Goal: Information Seeking & Learning: Learn about a topic

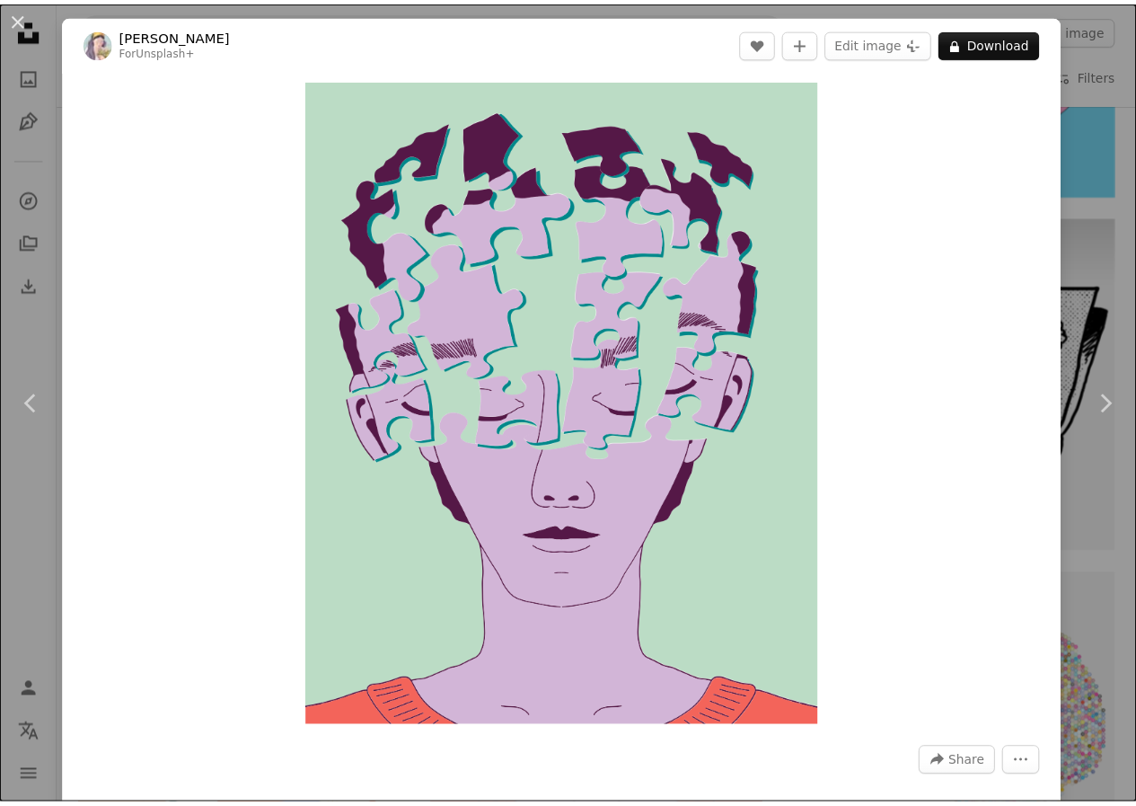
scroll to position [3952, 0]
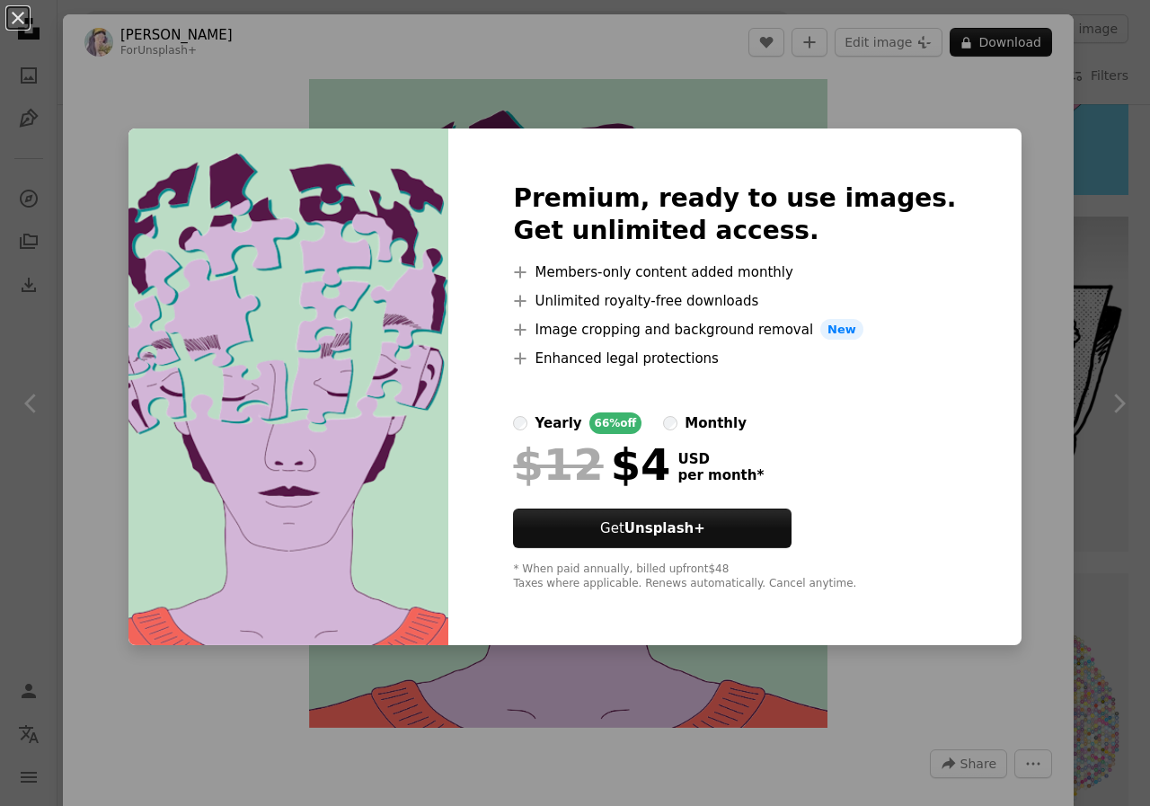
click at [1079, 143] on div "An X shape Premium, ready to use images. Get unlimited access. A plus sign Memb…" at bounding box center [575, 403] width 1150 height 806
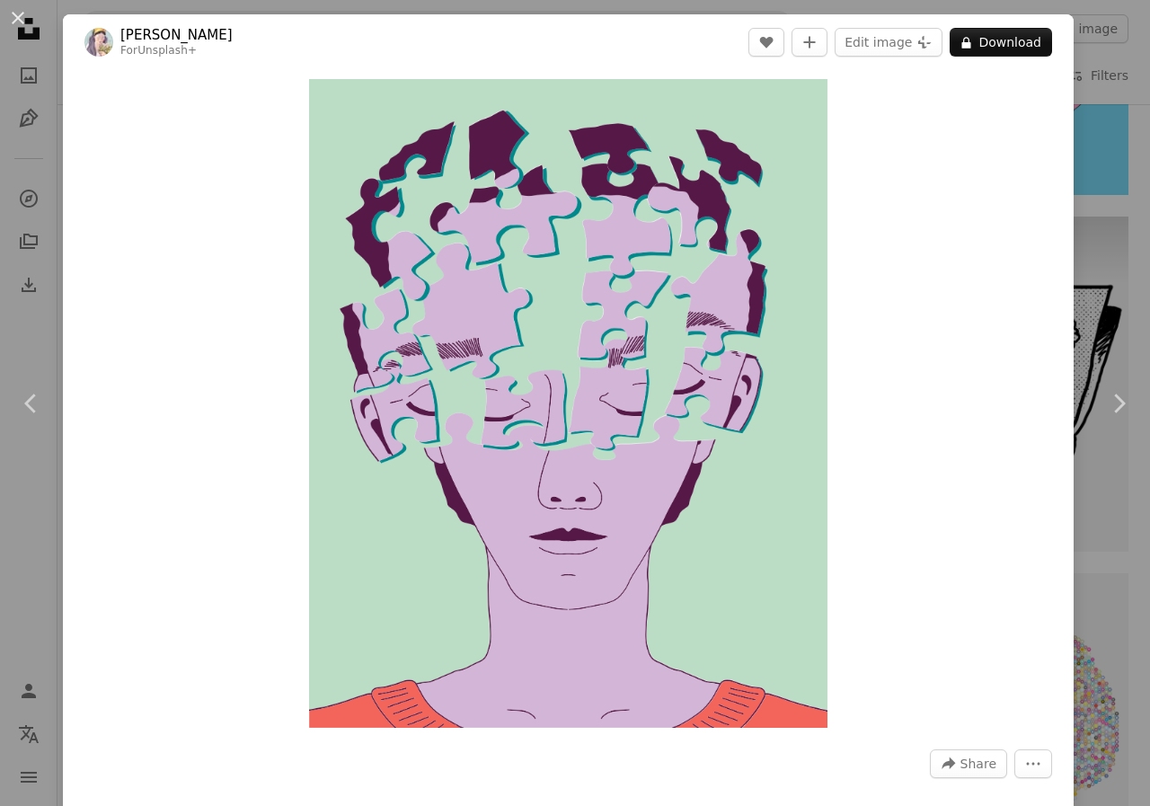
drag, startPoint x: 6, startPoint y: 12, endPoint x: 324, endPoint y: 430, distance: 525.6
click at [7, 12] on button "An X shape" at bounding box center [18, 18] width 22 height 22
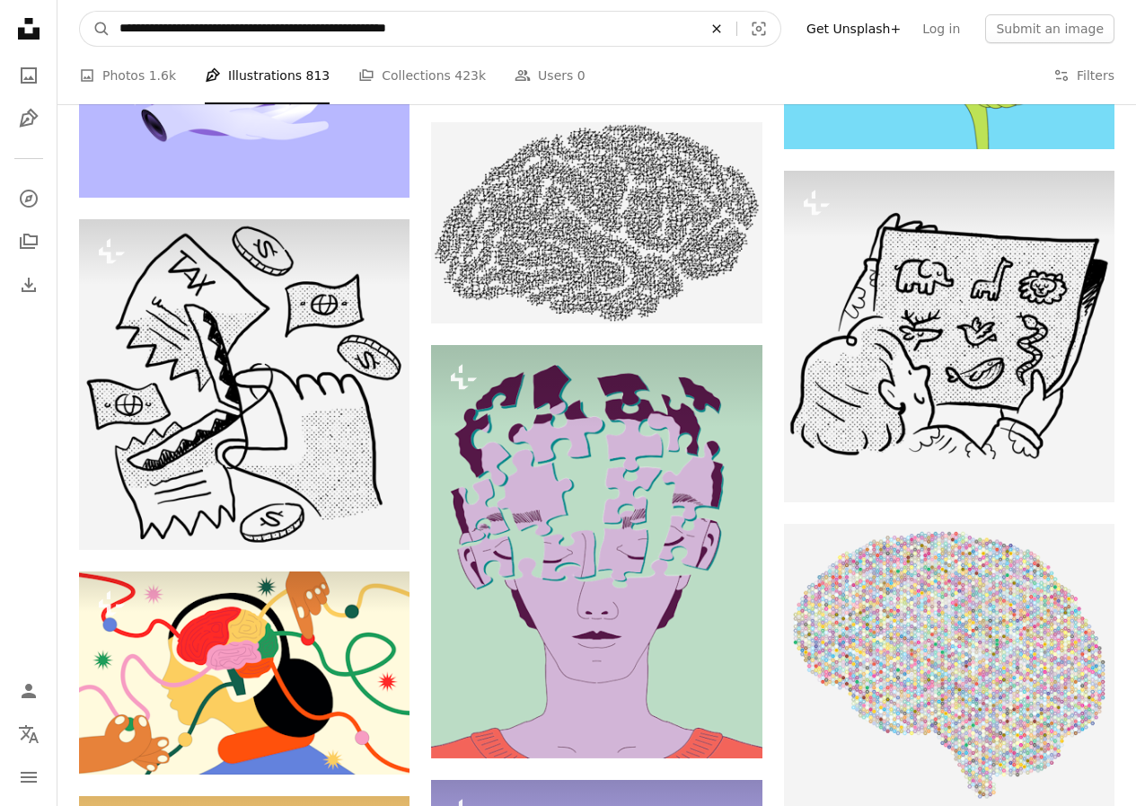
click at [736, 31] on icon "An X shape" at bounding box center [717, 29] width 40 height 14
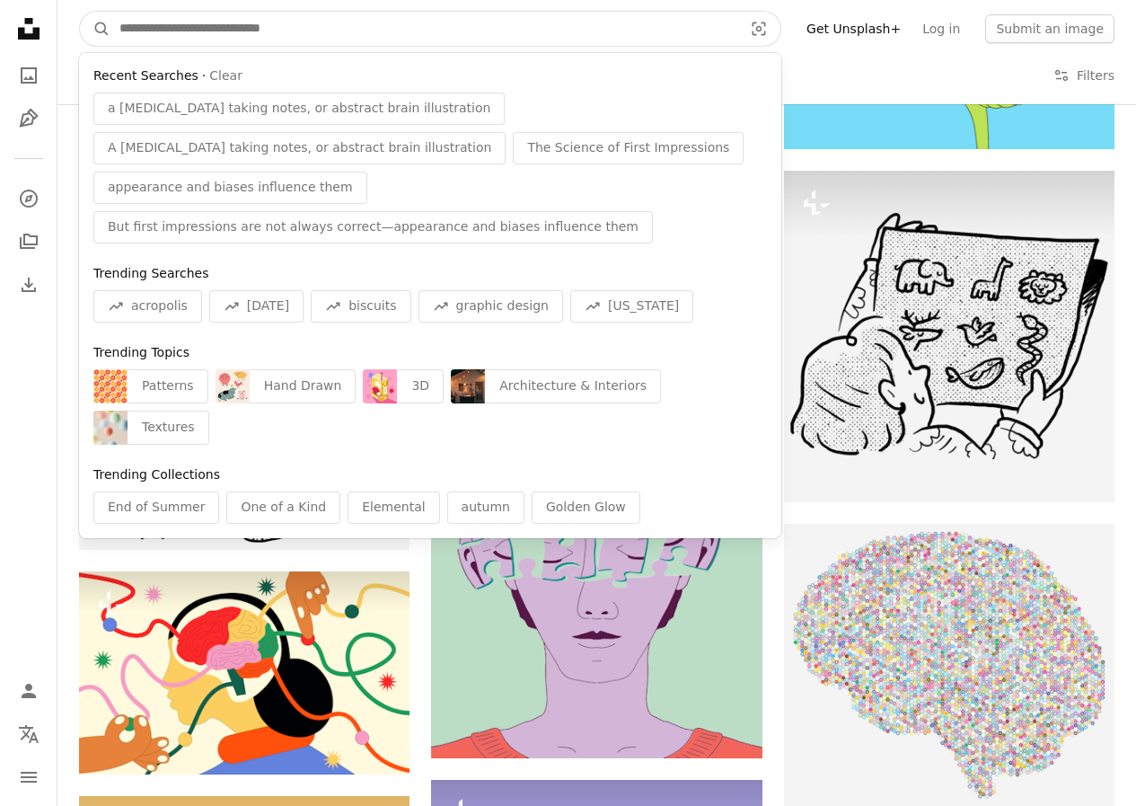
paste input "**********"
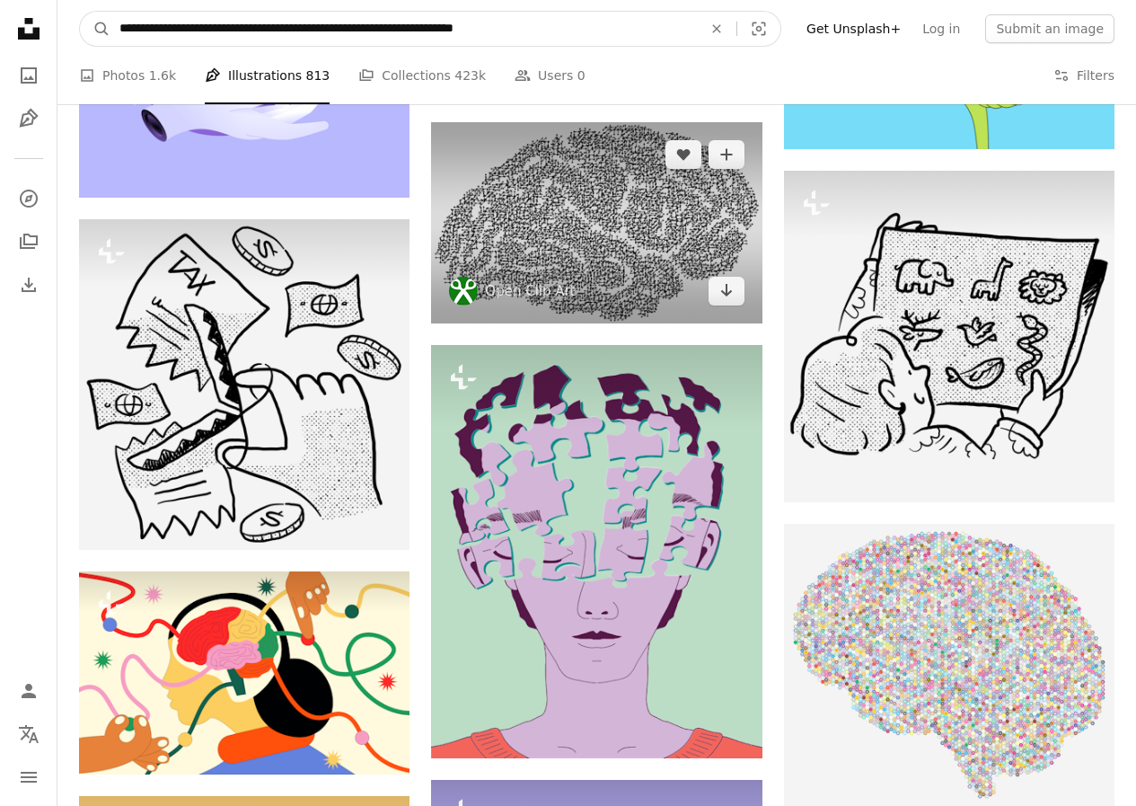
type input "**********"
click at [80, 12] on button "A magnifying glass" at bounding box center [95, 29] width 31 height 34
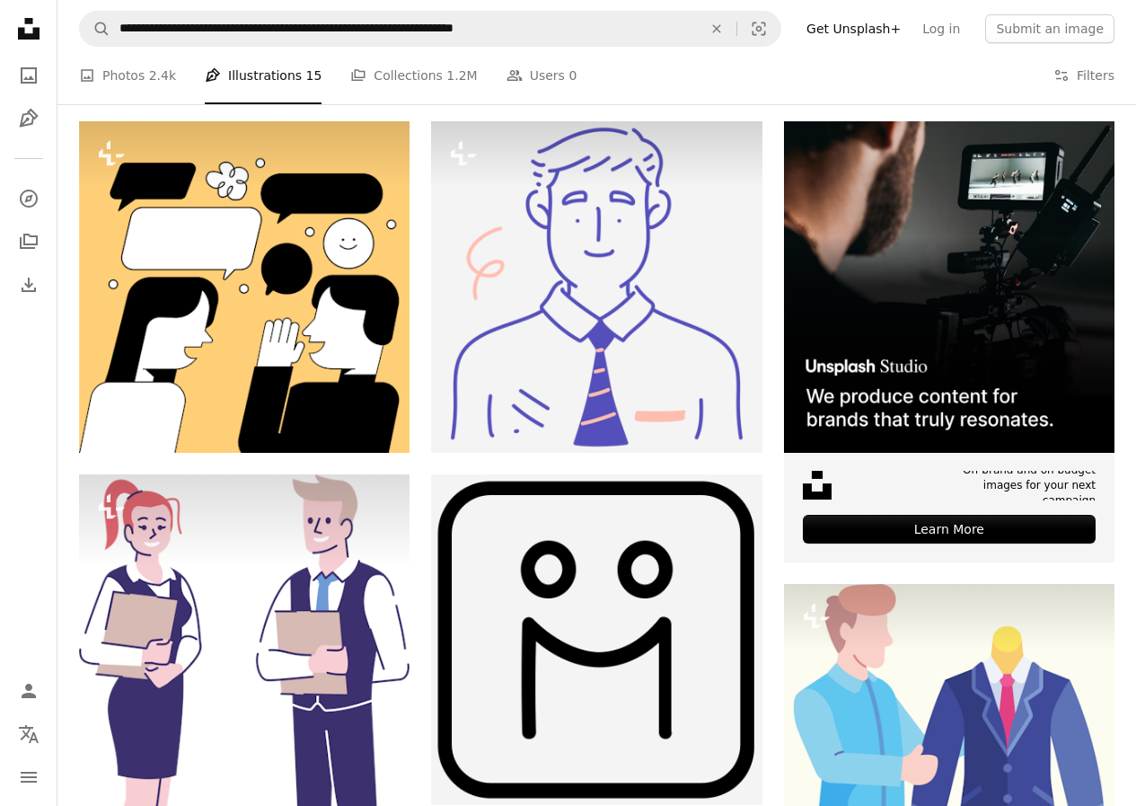
scroll to position [240, 0]
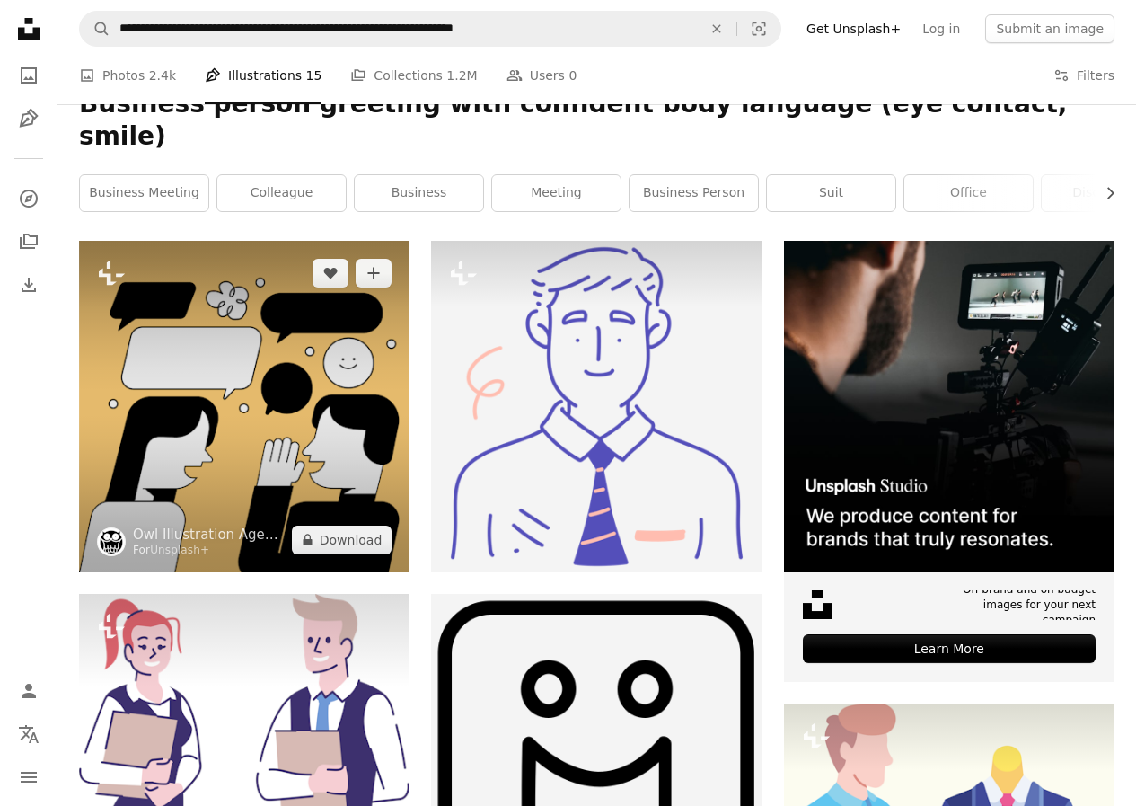
click at [212, 321] on img at bounding box center [244, 406] width 331 height 331
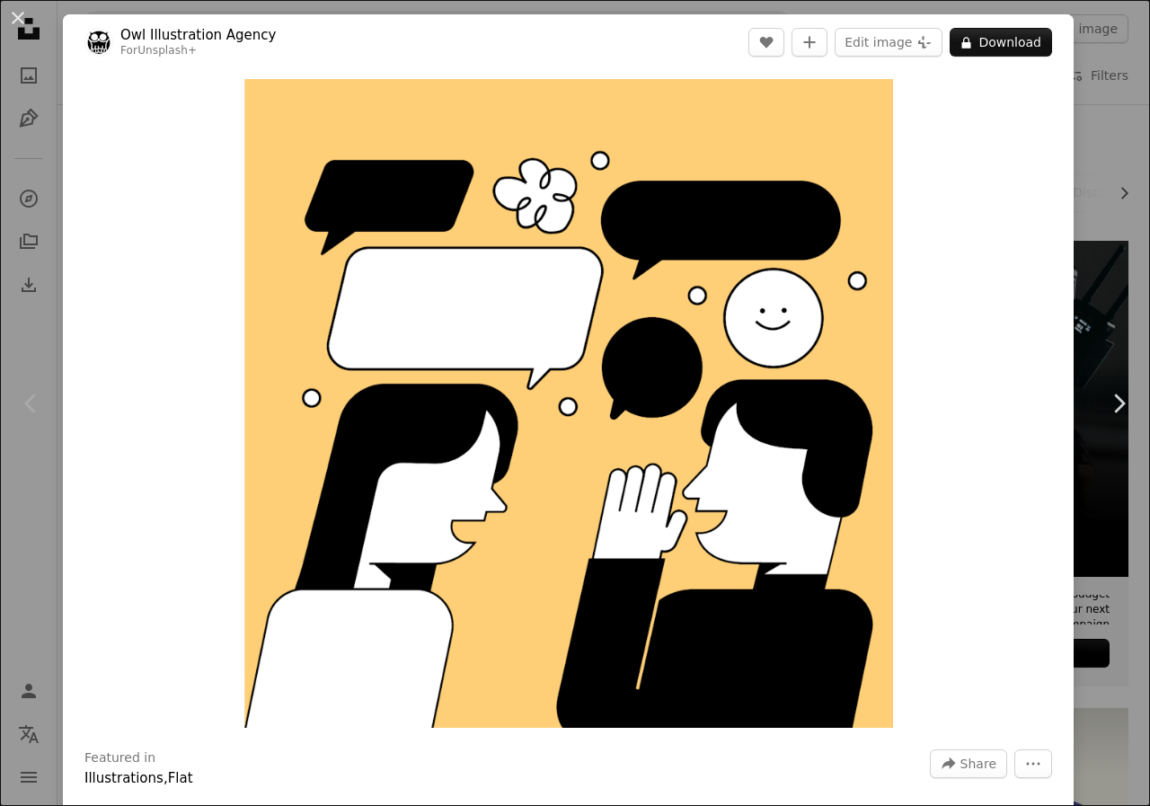
click at [1101, 60] on div "An X shape Chevron left Chevron right Owl Illustration Agency For Unsplash+ A h…" at bounding box center [575, 403] width 1150 height 806
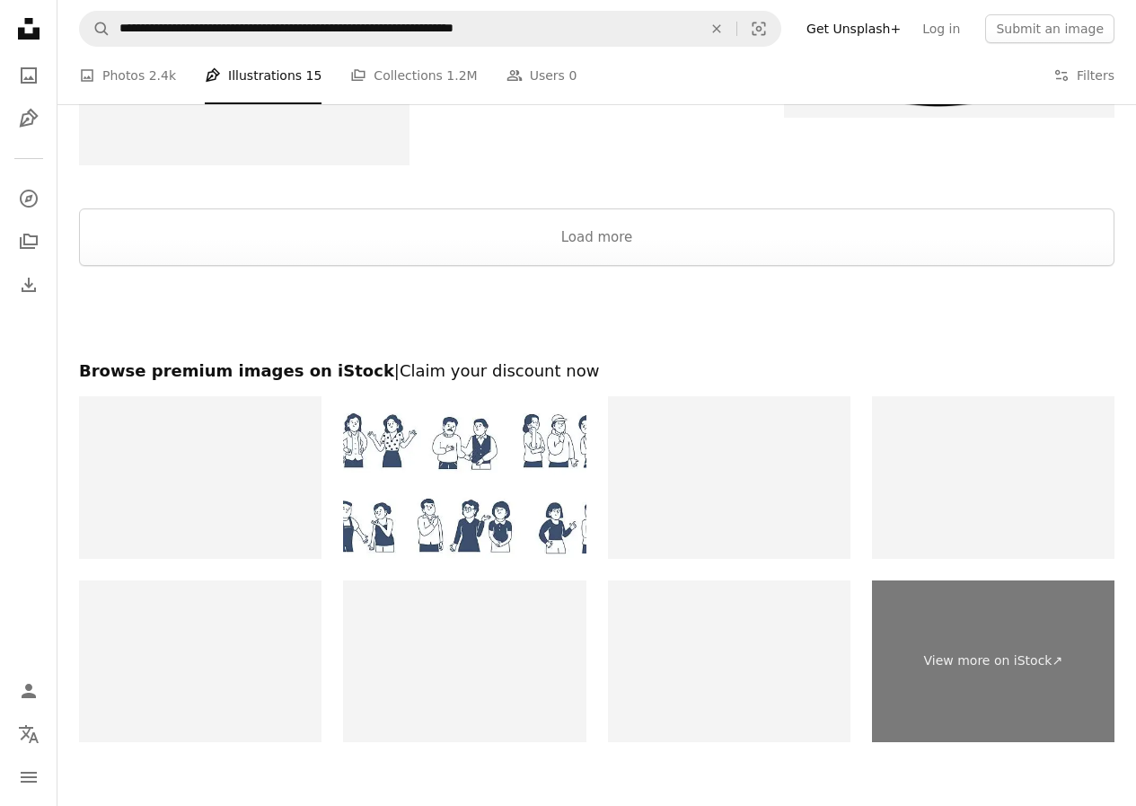
scroll to position [2874, 0]
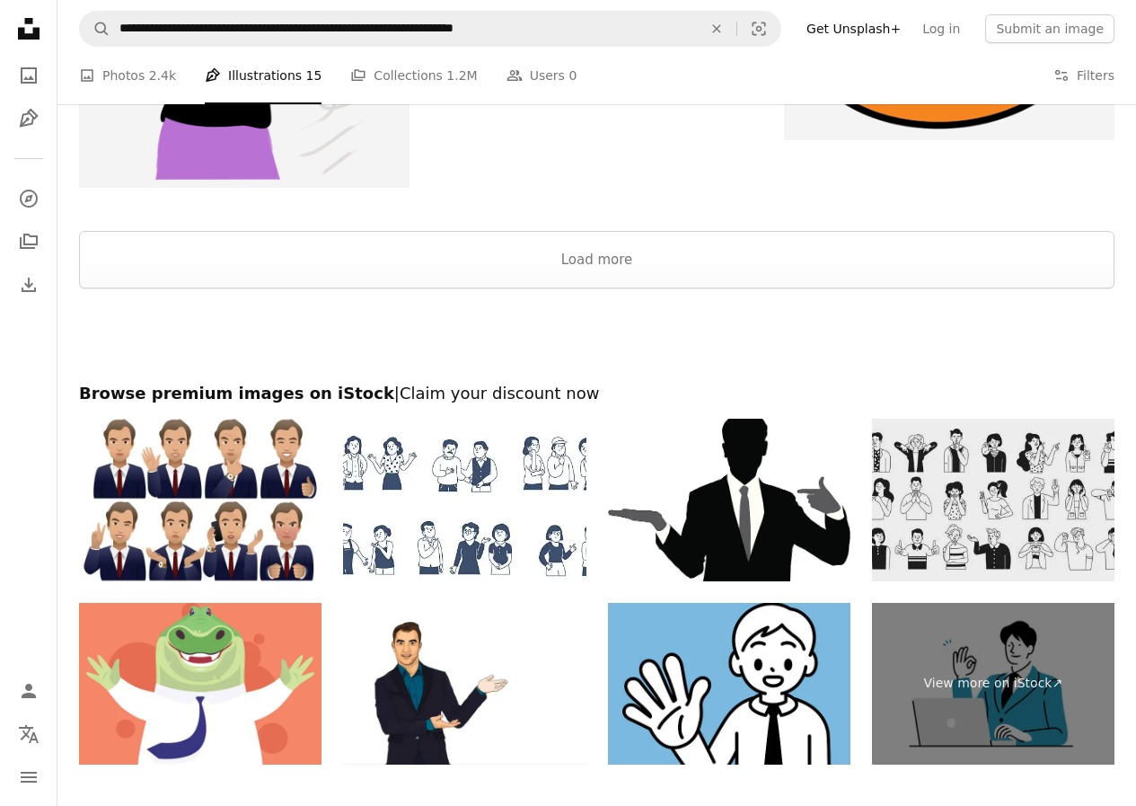
click at [956, 460] on img at bounding box center [993, 500] width 242 height 162
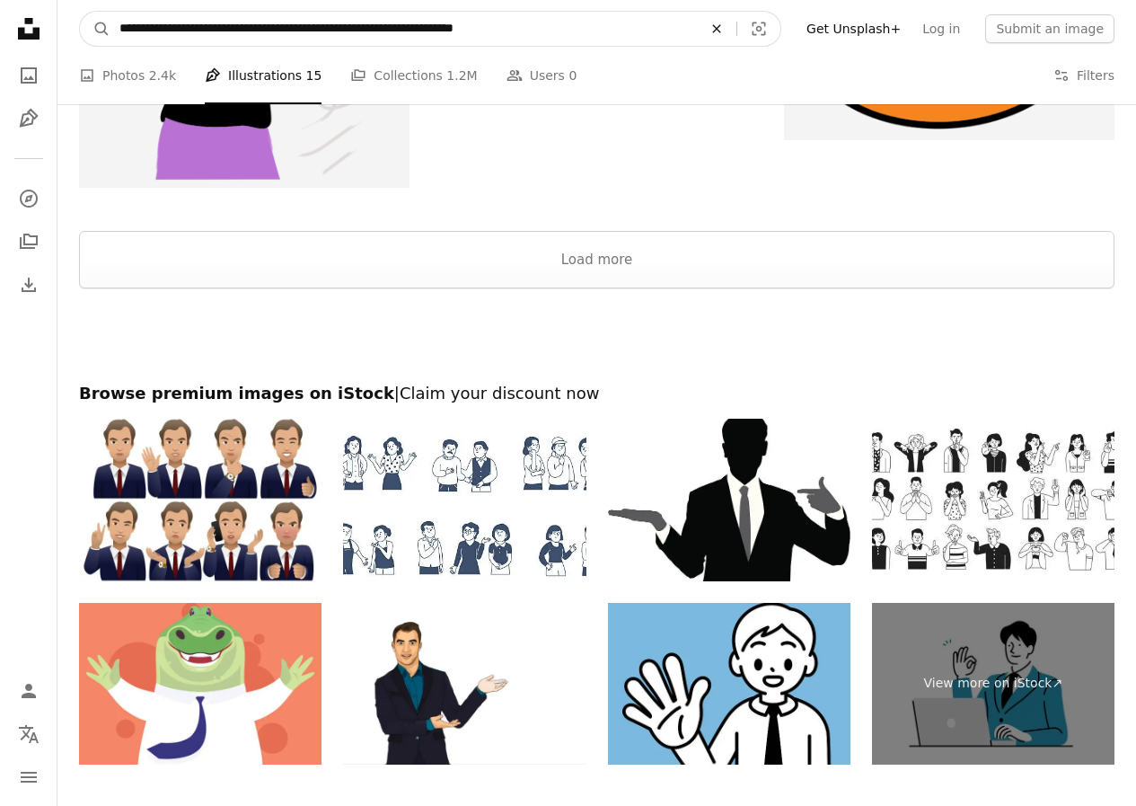
click at [733, 31] on icon "An X shape" at bounding box center [717, 29] width 40 height 14
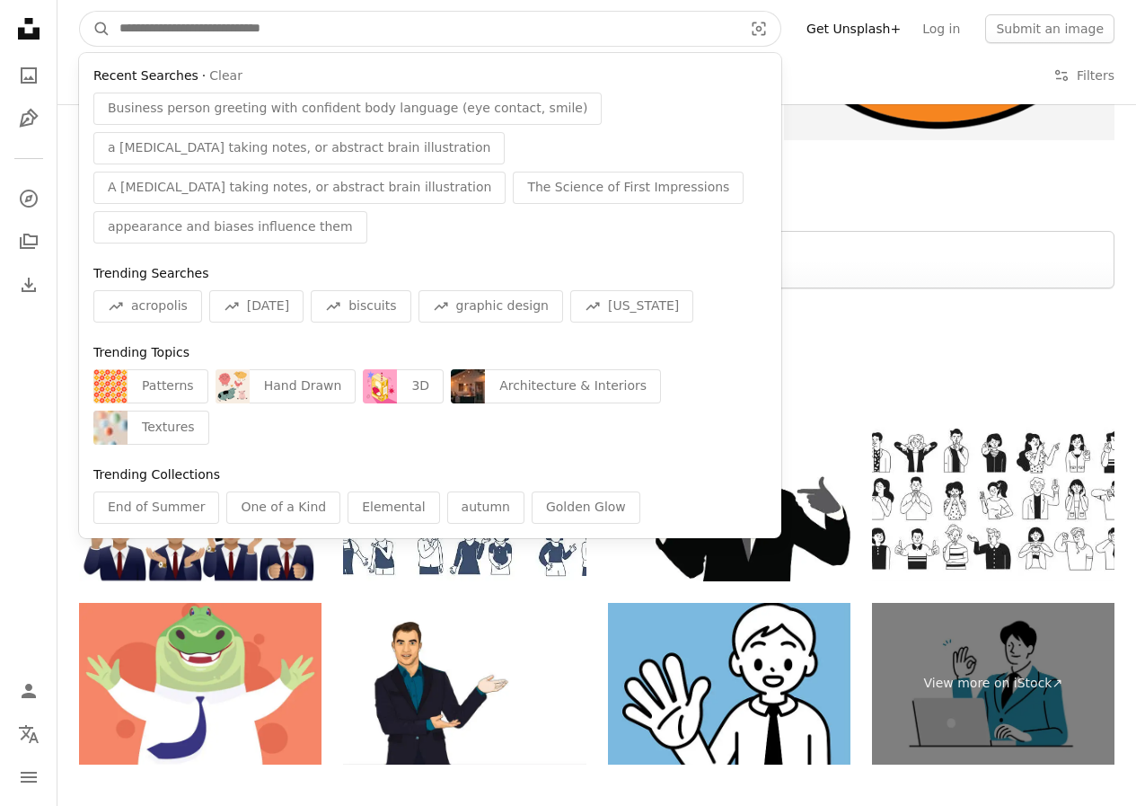
paste input "**********"
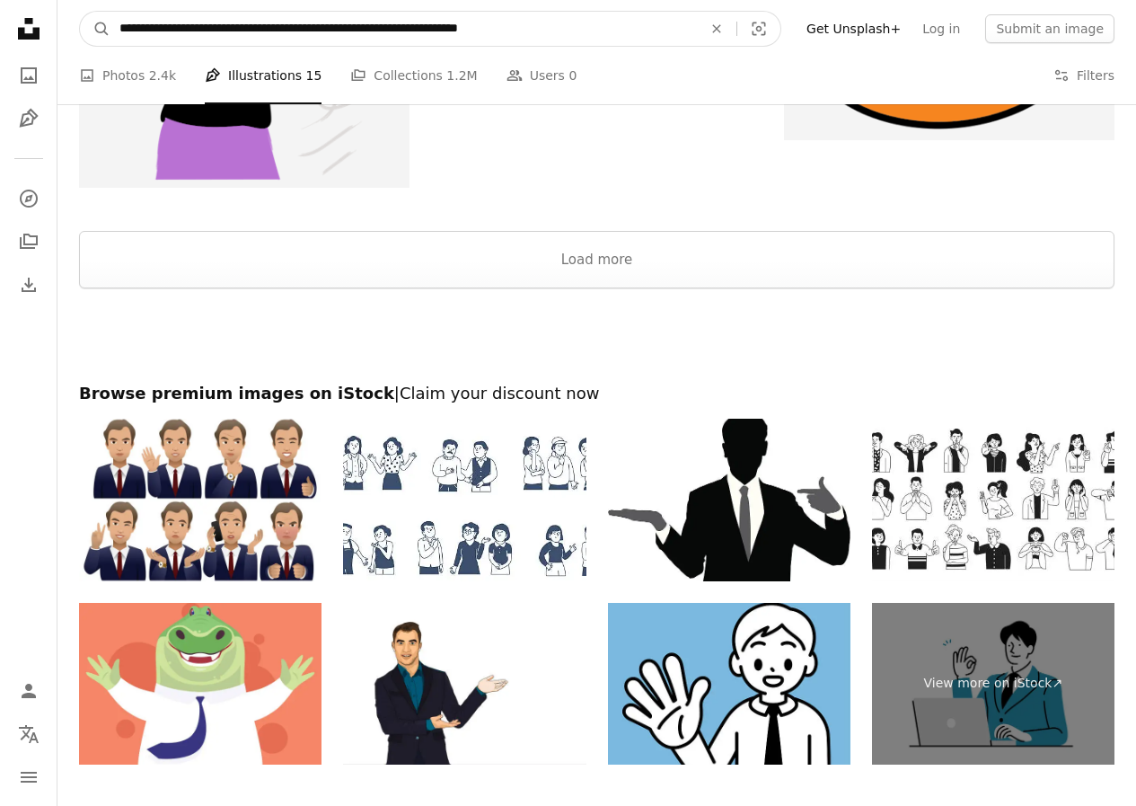
type input "**********"
click at [80, 12] on button "A magnifying glass" at bounding box center [95, 29] width 31 height 34
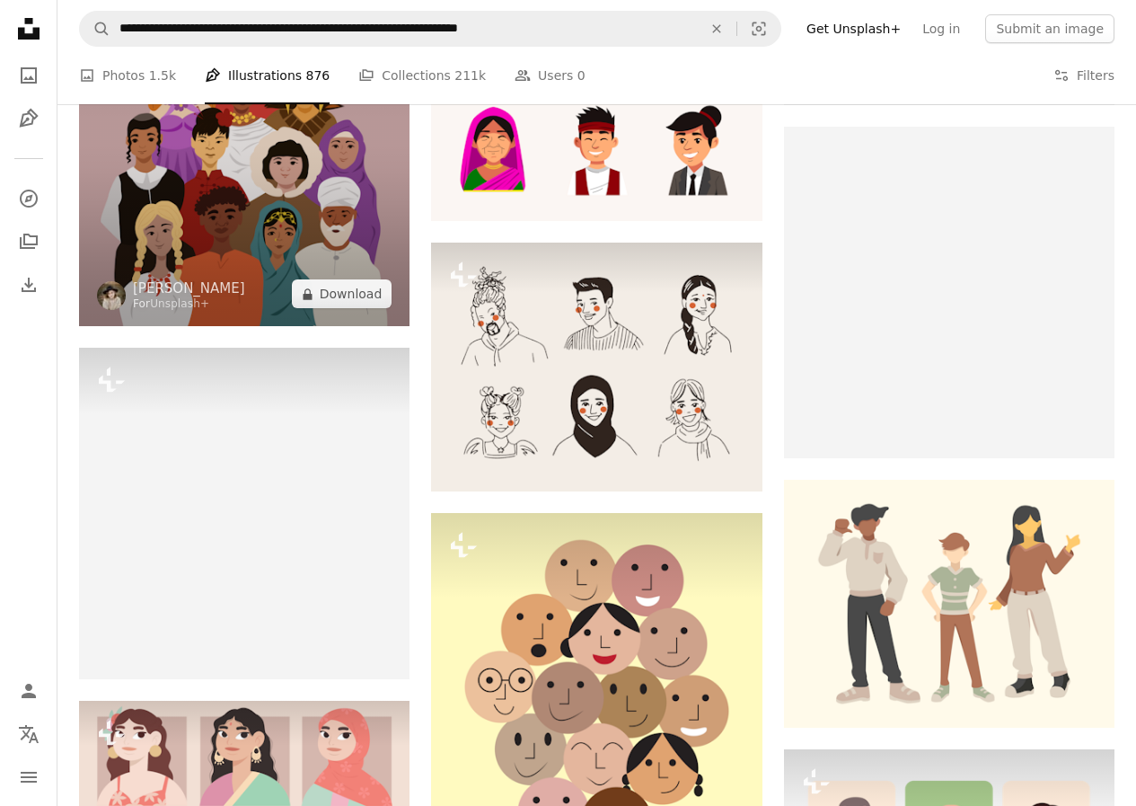
scroll to position [1197, 0]
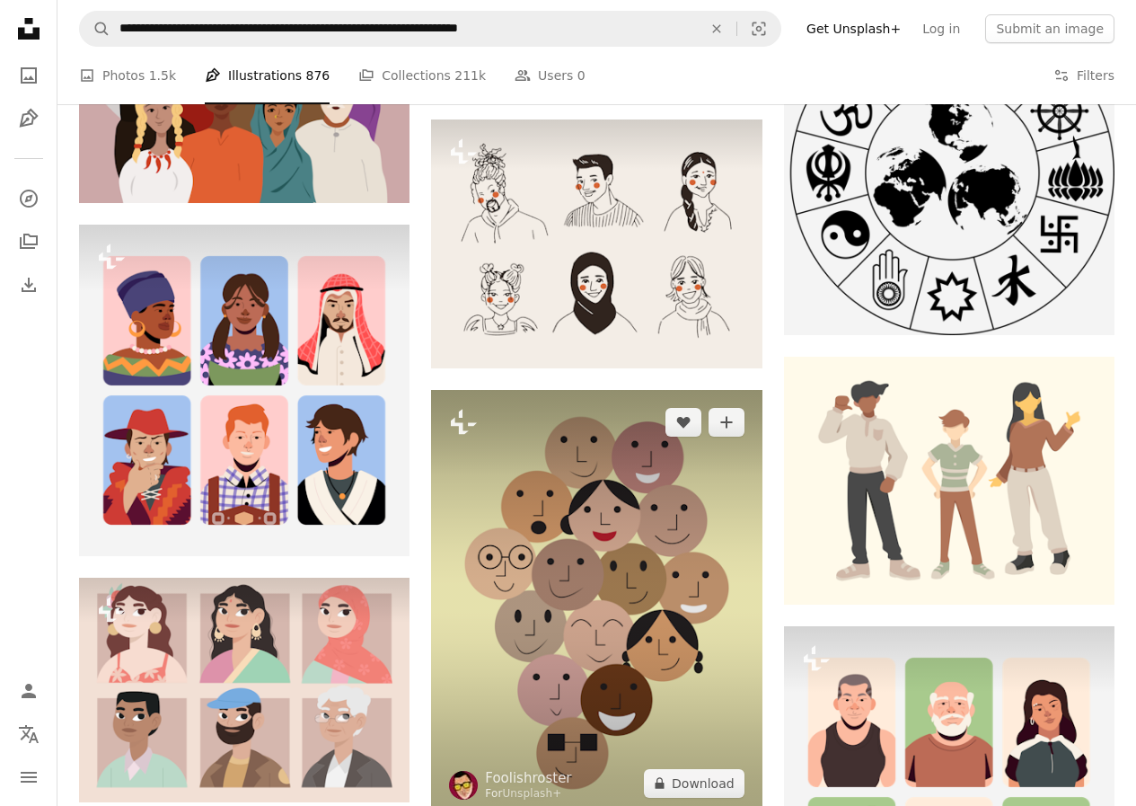
click at [580, 530] on img at bounding box center [596, 603] width 331 height 426
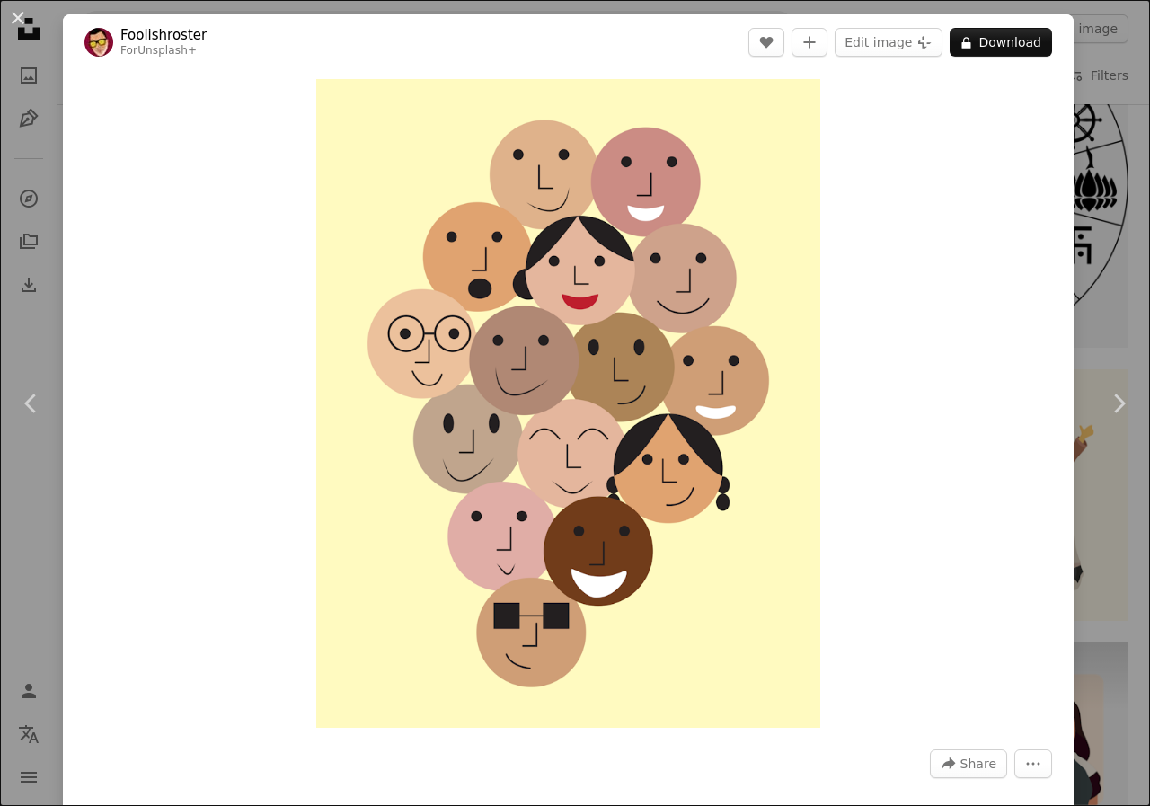
click at [1082, 254] on div "An X shape Chevron left Chevron right Foolishroster For Unsplash+ A heart A plu…" at bounding box center [575, 403] width 1150 height 806
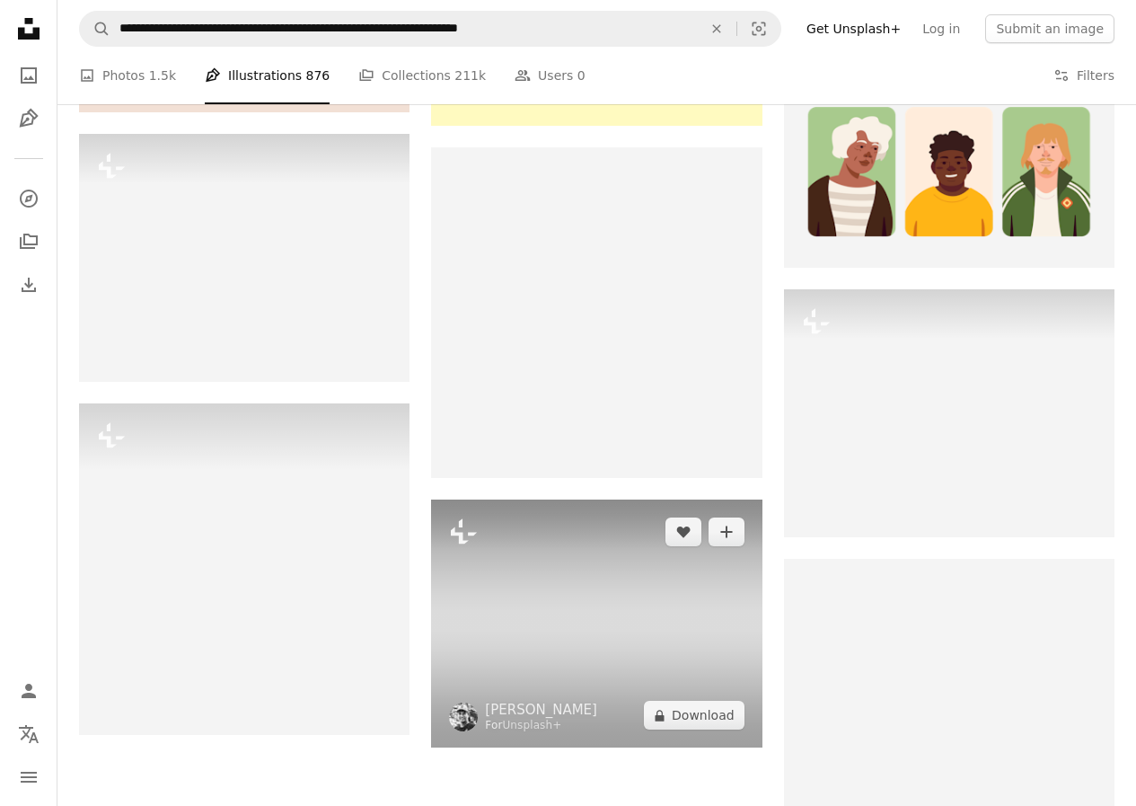
scroll to position [1916, 0]
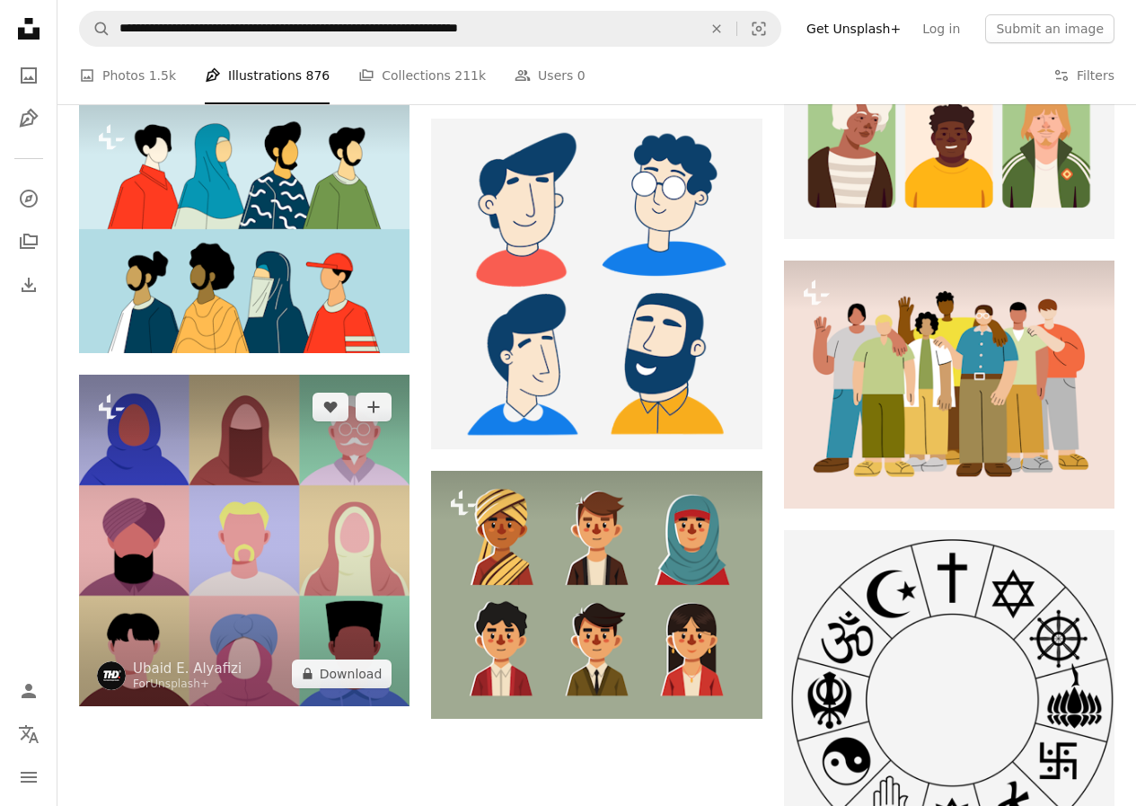
click at [215, 495] on img at bounding box center [244, 540] width 331 height 331
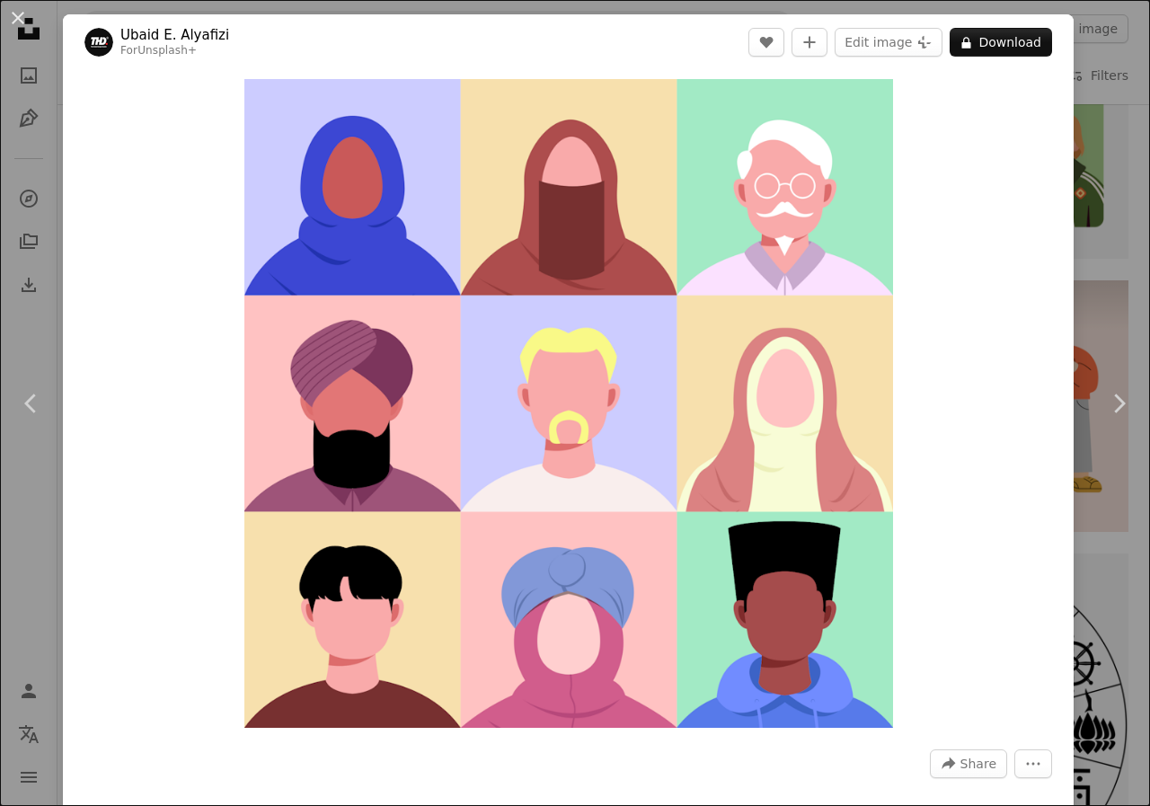
click at [1084, 129] on div "An X shape Chevron left Chevron right [PERSON_NAME] Alyafizi For Unsplash+ A he…" at bounding box center [575, 403] width 1150 height 806
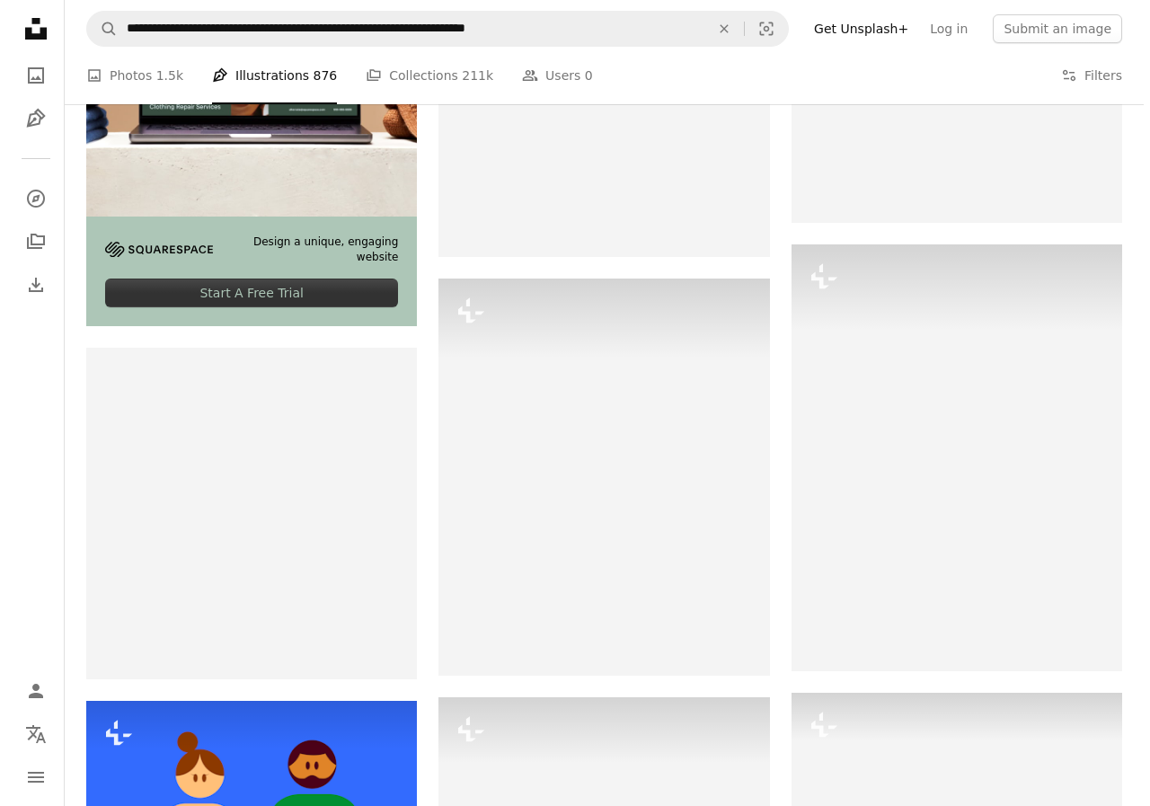
scroll to position [2515, 0]
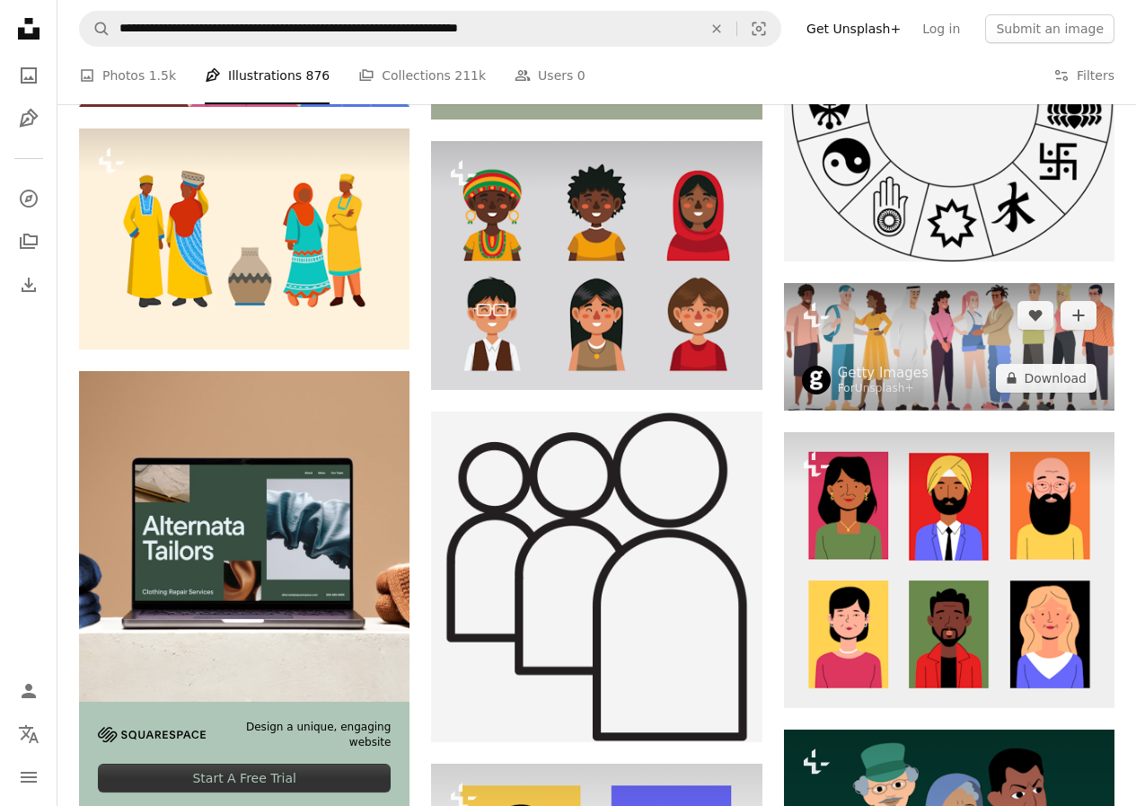
click at [897, 312] on img at bounding box center [949, 347] width 331 height 128
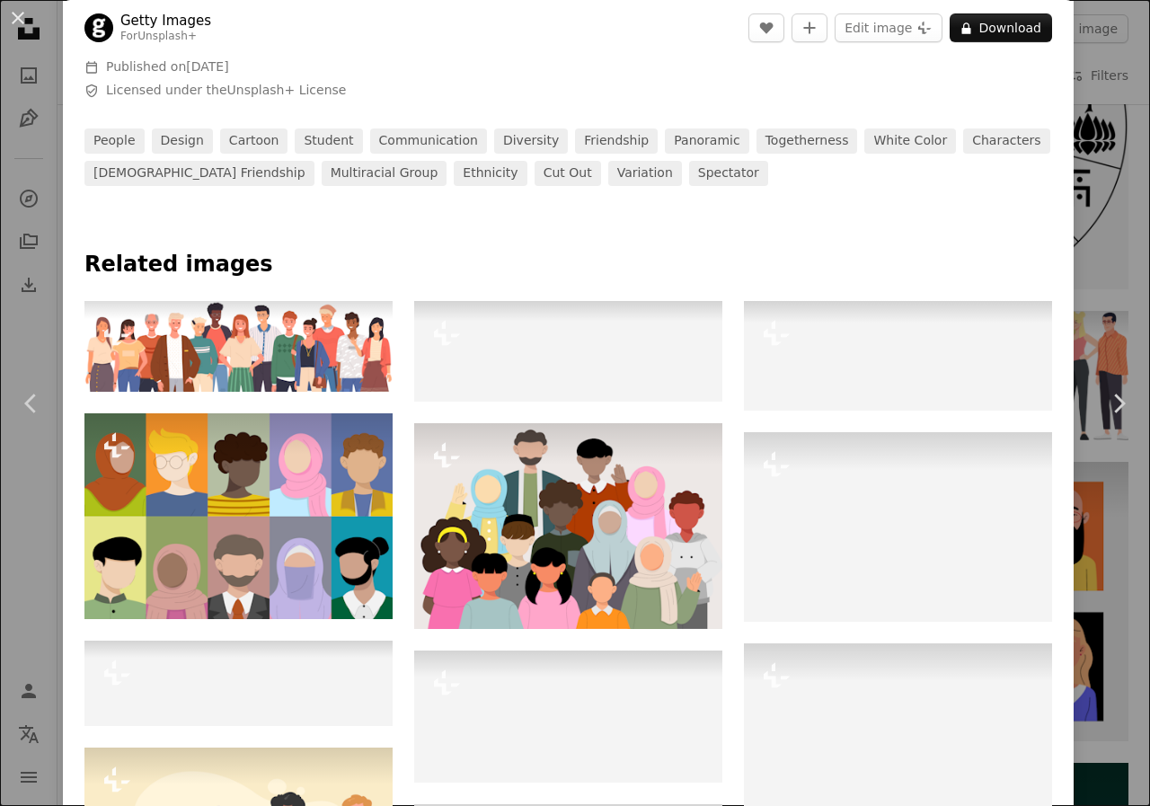
scroll to position [599, 0]
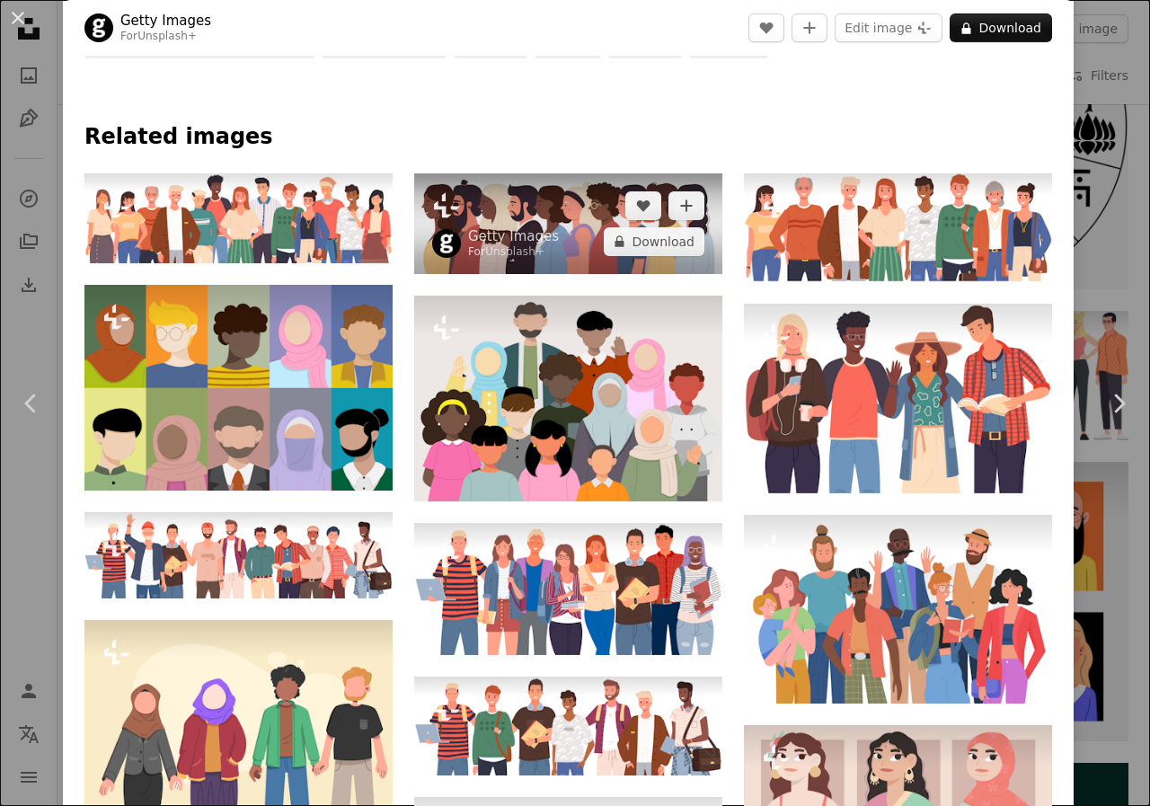
click at [552, 207] on img at bounding box center [568, 223] width 308 height 100
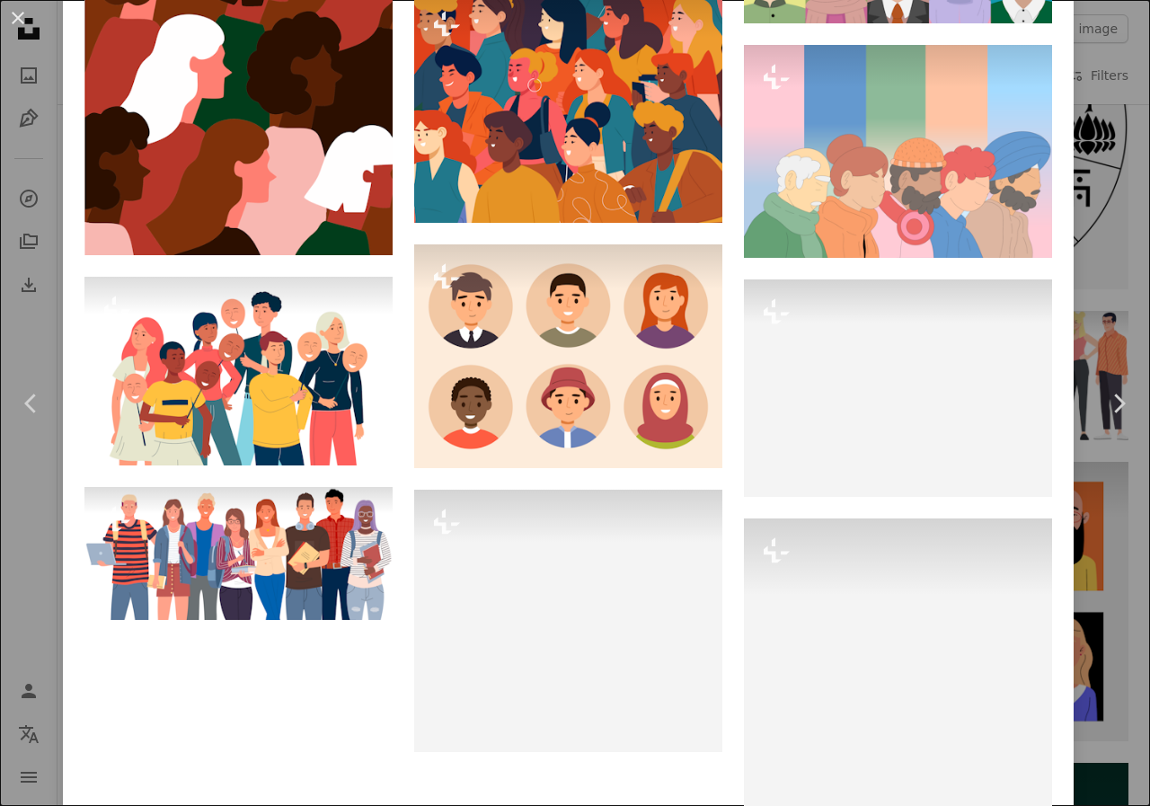
scroll to position [3664, 0]
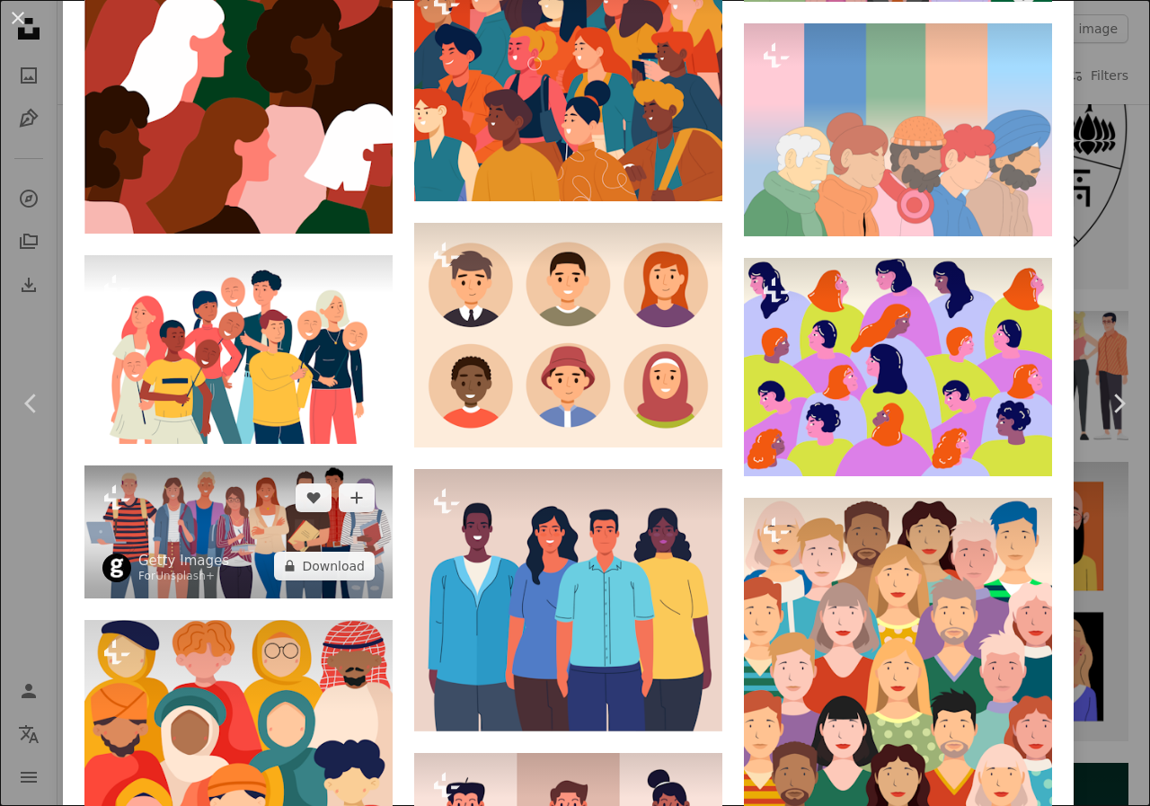
click at [175, 465] on img at bounding box center [238, 531] width 308 height 132
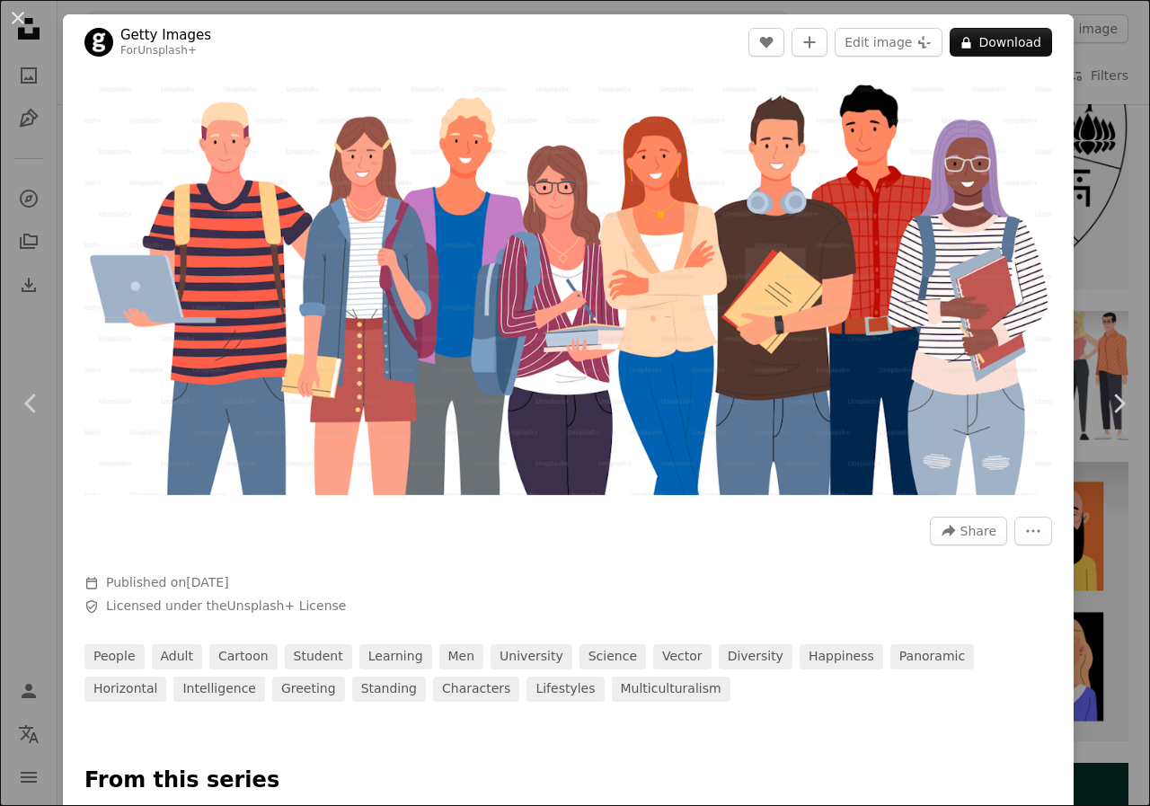
drag, startPoint x: 662, startPoint y: 245, endPoint x: 391, endPoint y: 353, distance: 291.9
click at [391, 353] on img "Zoom in on this image" at bounding box center [567, 287] width 967 height 416
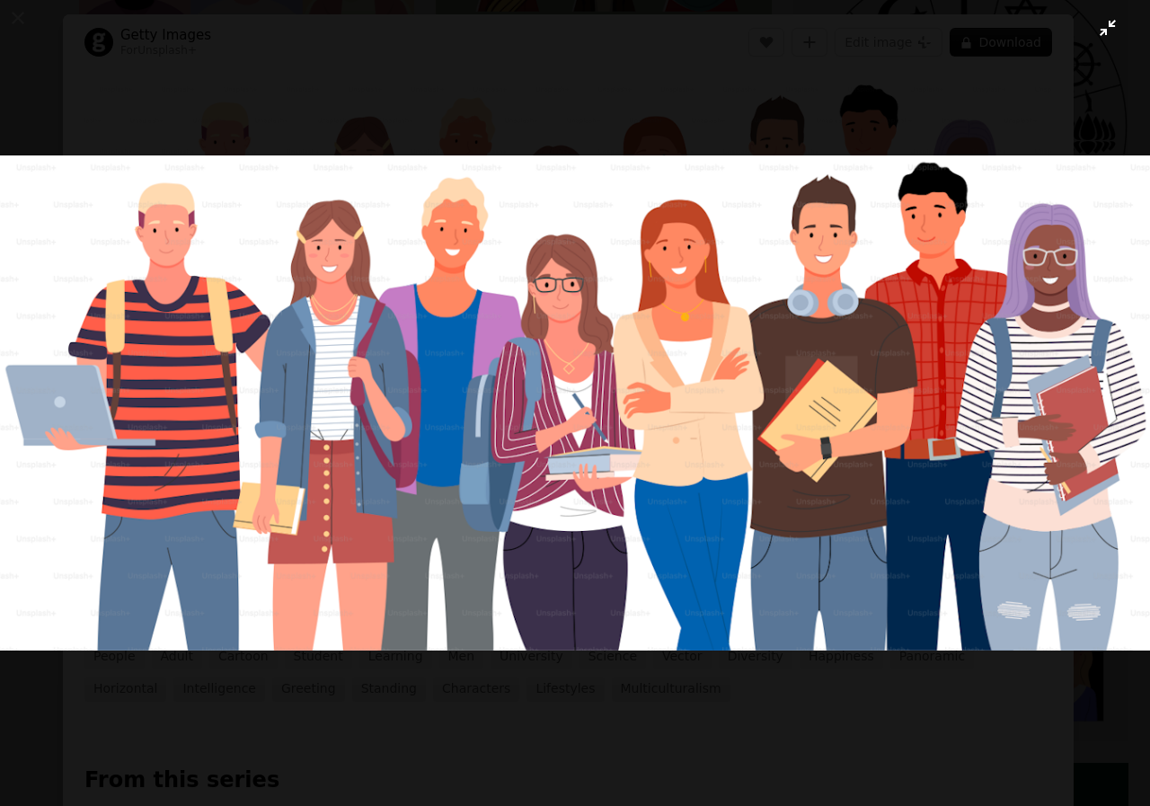
click at [1086, 39] on button "Zoom out on this image" at bounding box center [574, 402] width 1151 height 807
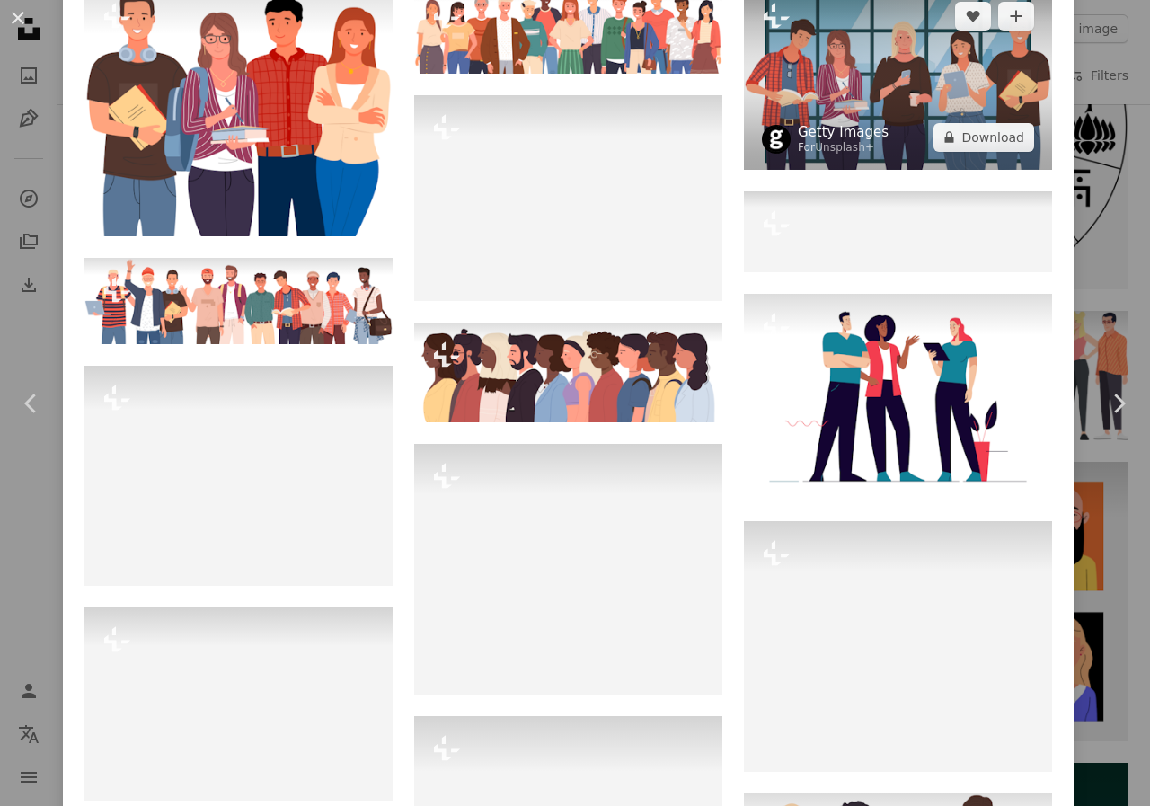
scroll to position [1197, 0]
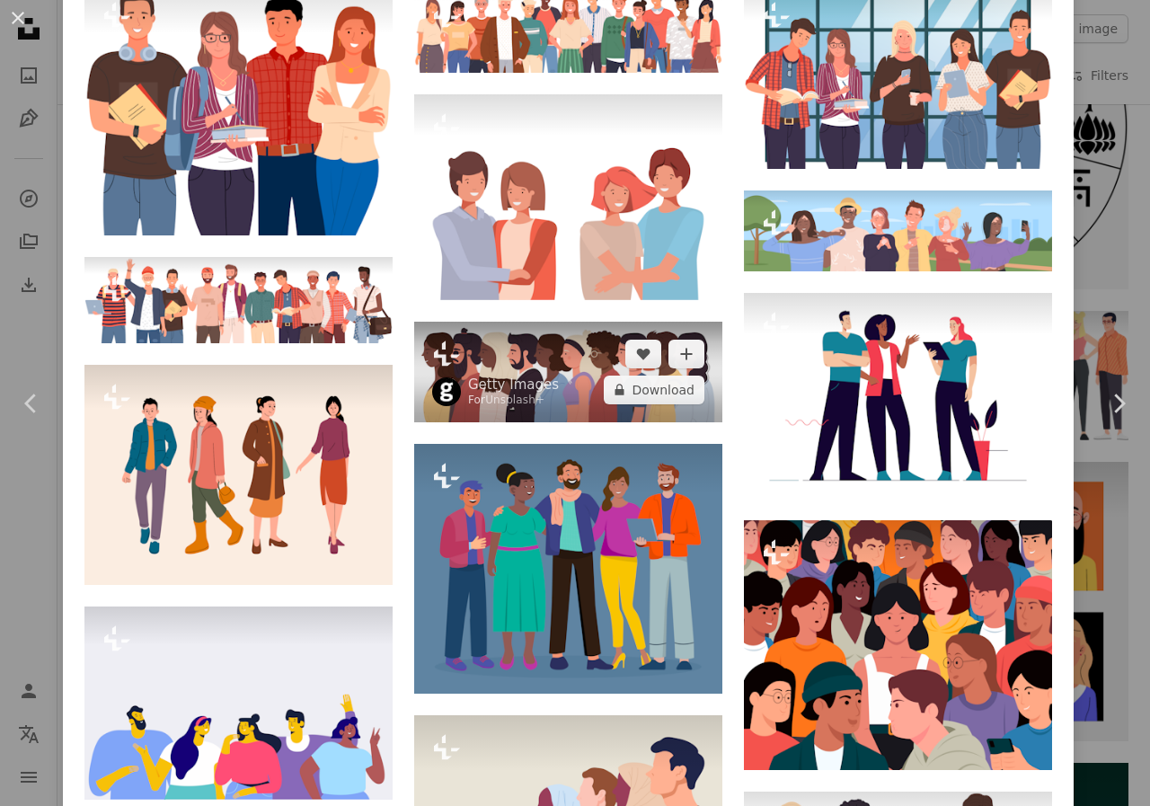
click at [560, 349] on img at bounding box center [568, 372] width 308 height 100
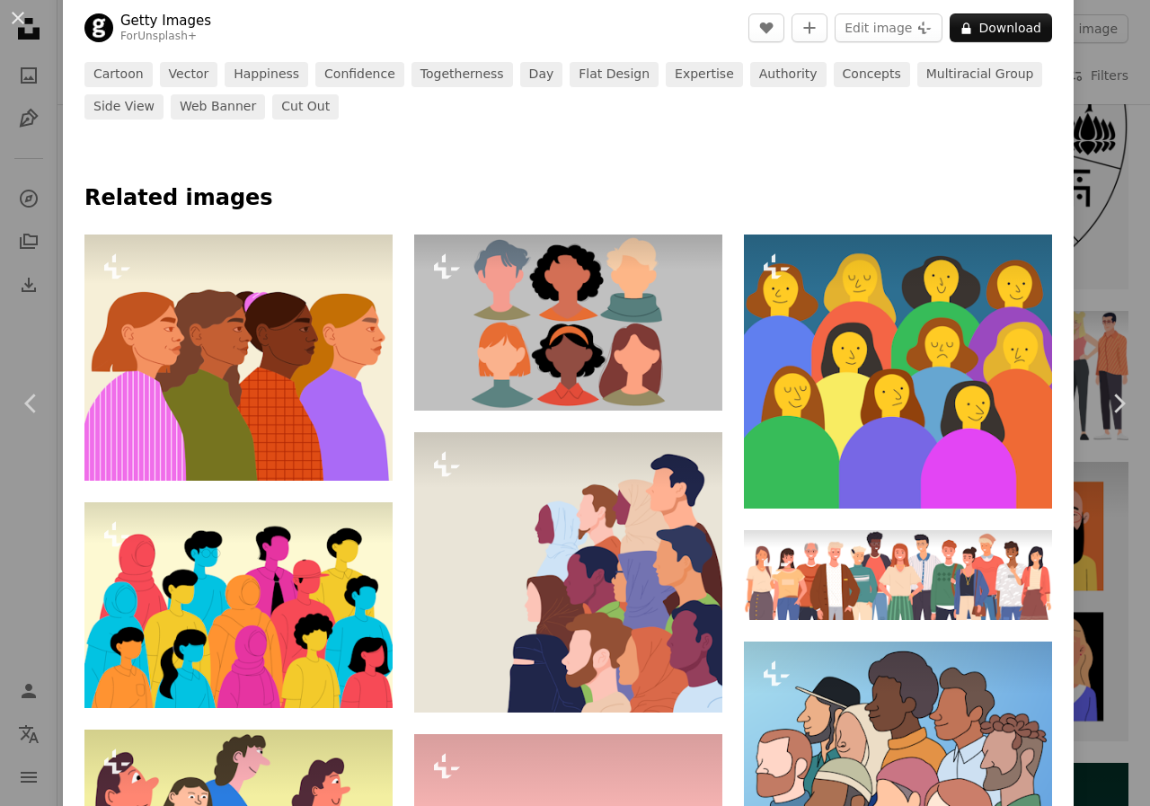
scroll to position [718, 0]
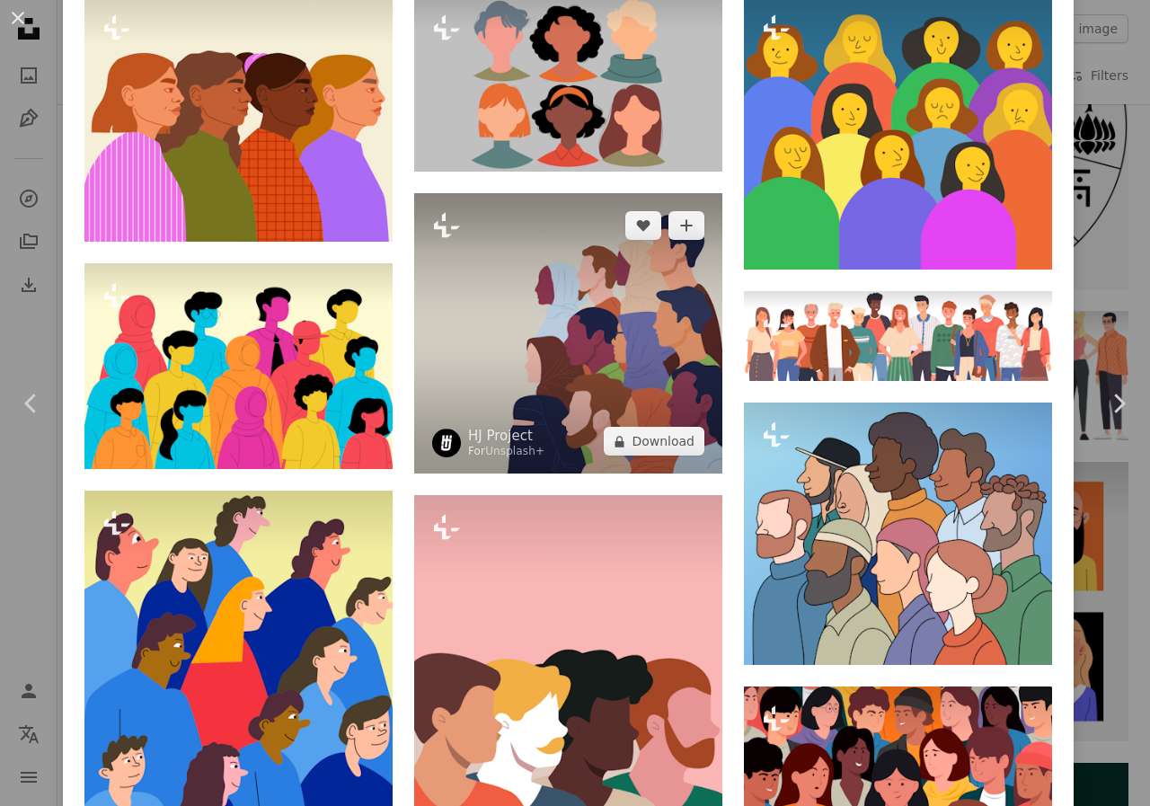
click at [603, 362] on img at bounding box center [568, 333] width 308 height 280
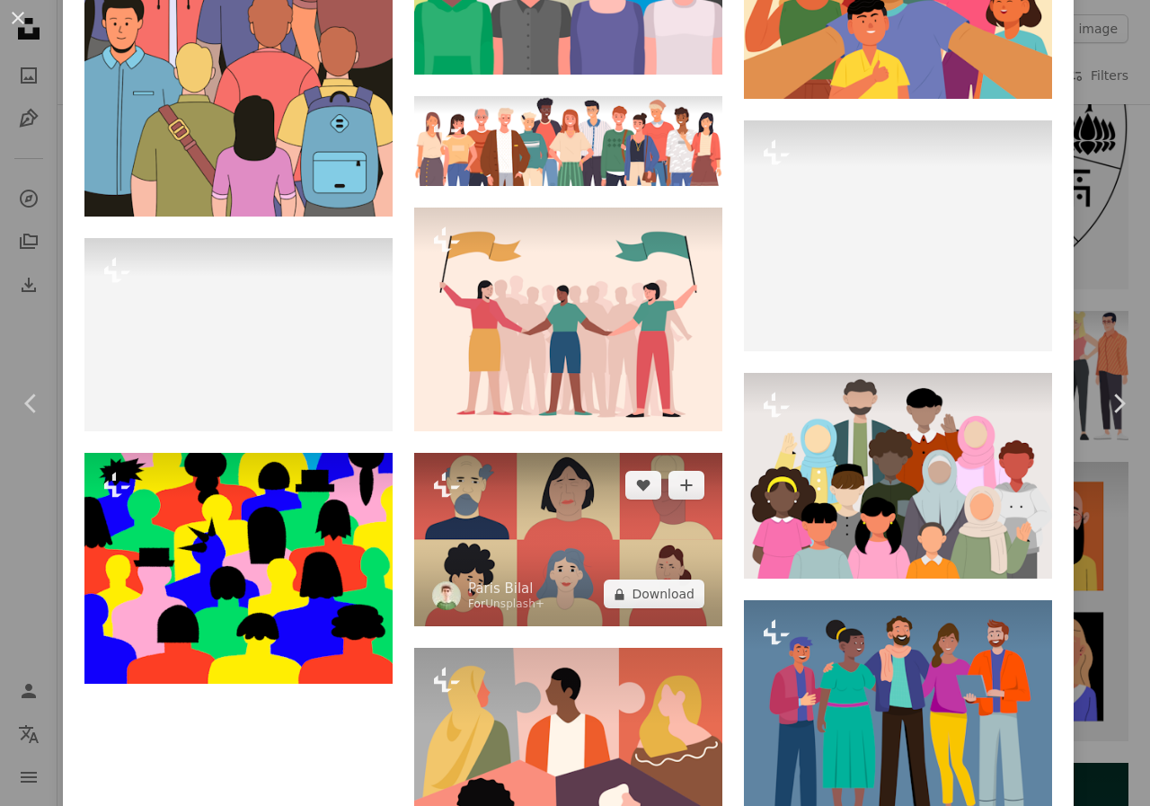
scroll to position [4431, 0]
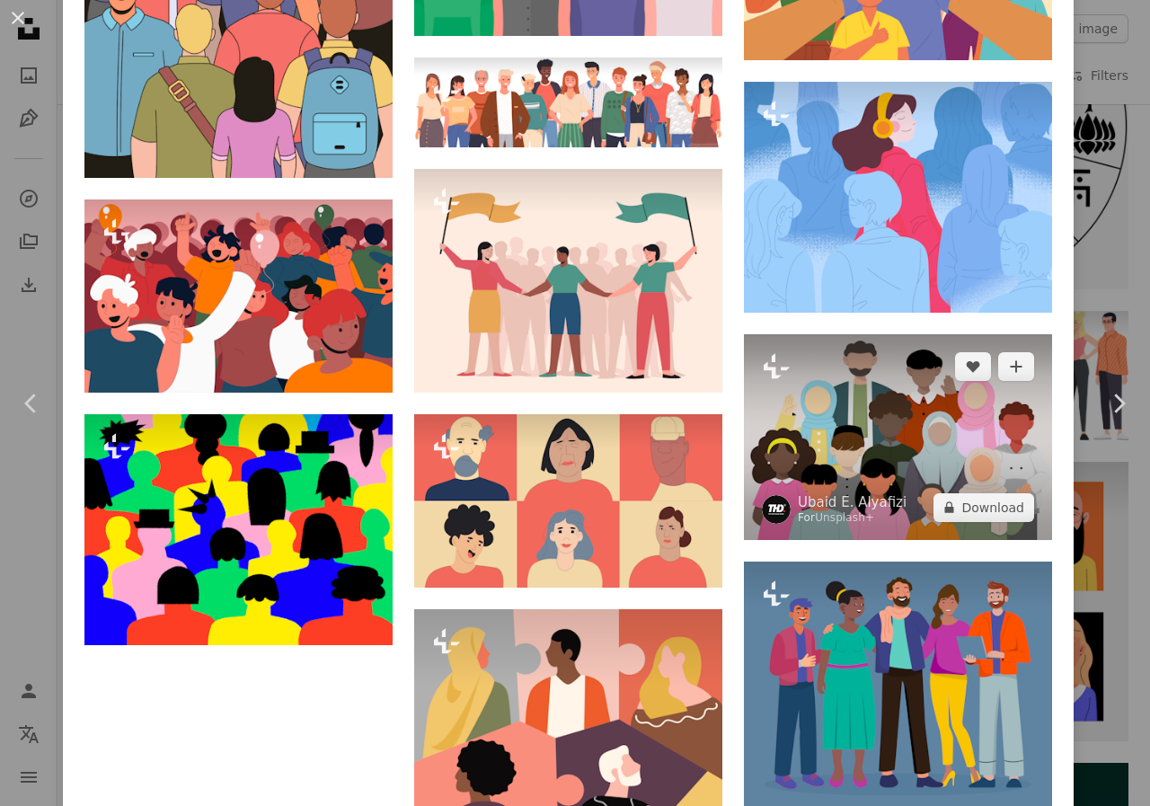
click at [861, 390] on img at bounding box center [898, 437] width 308 height 206
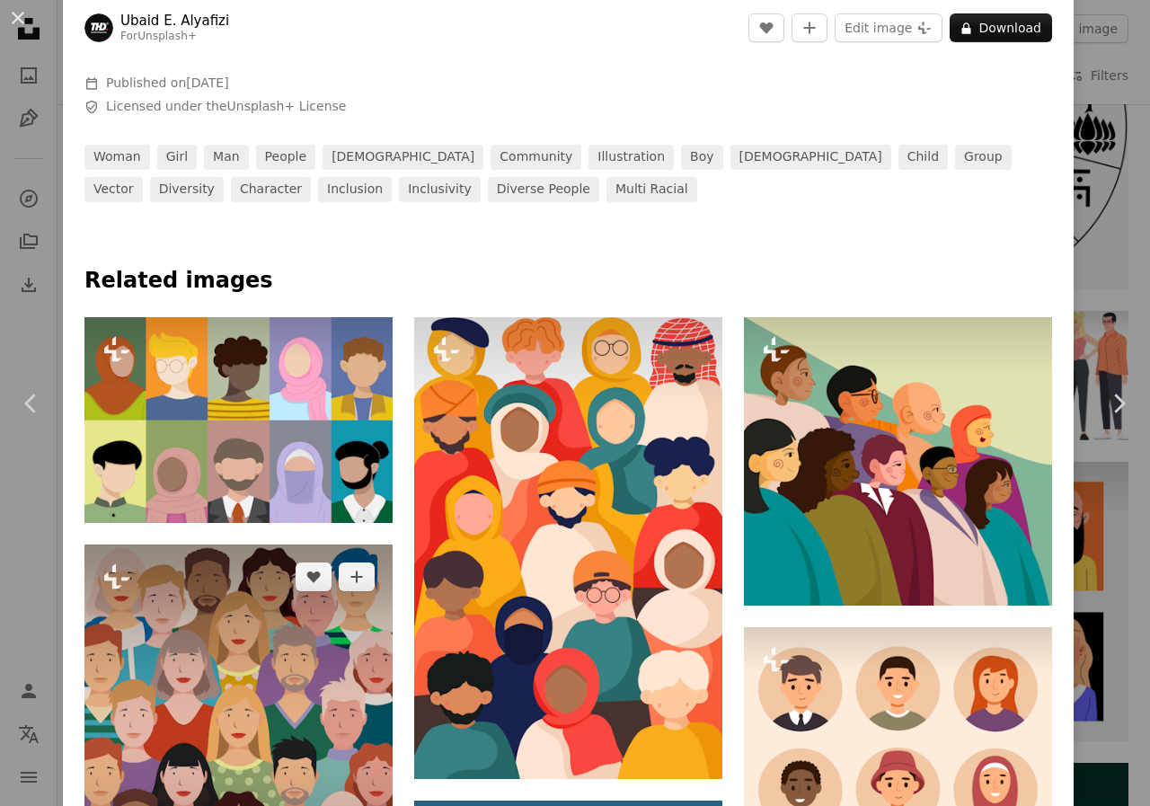
scroll to position [718, 0]
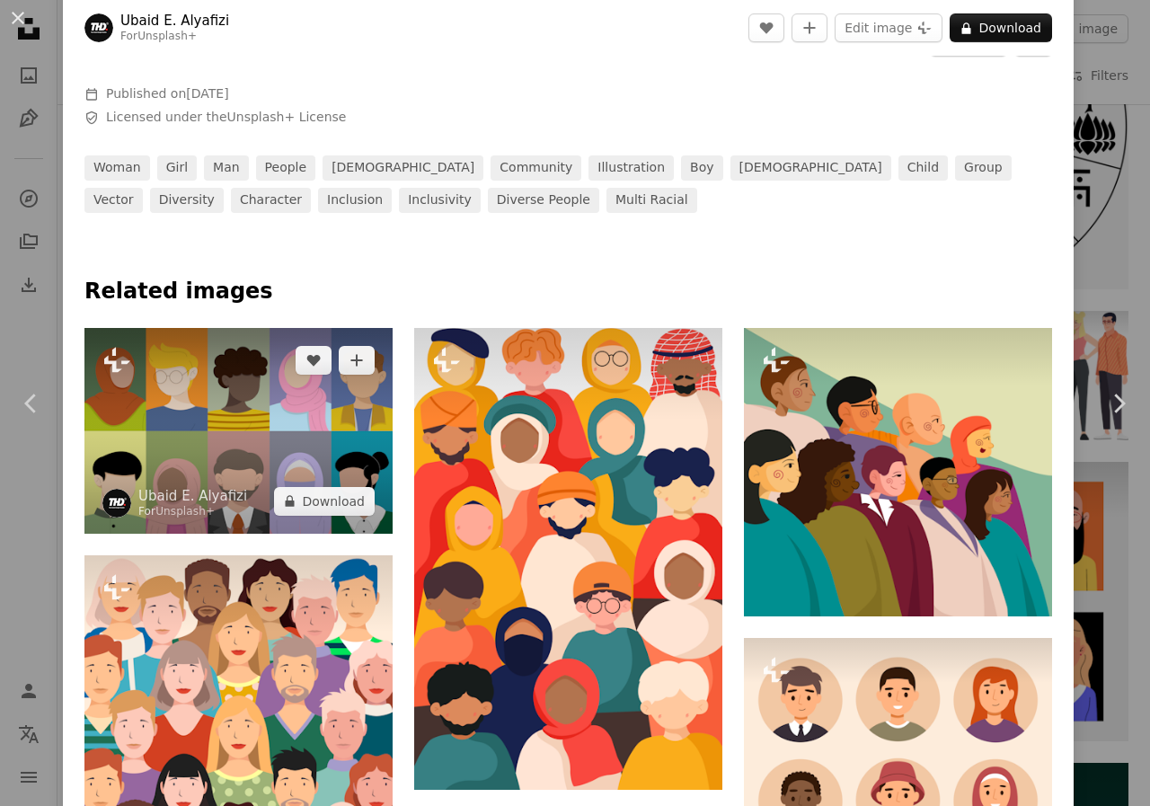
click at [260, 436] on img at bounding box center [238, 431] width 308 height 206
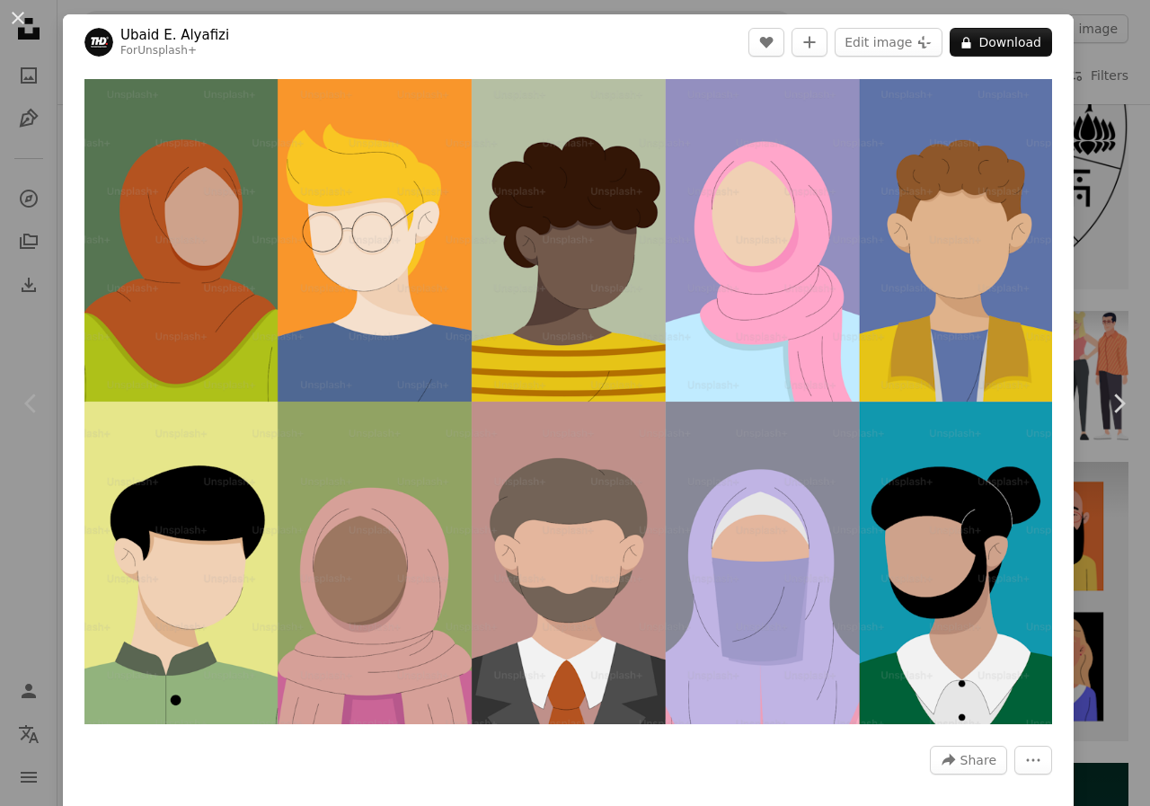
click at [1072, 90] on div "An X shape Chevron left Chevron right [PERSON_NAME] Alyafizi For Unsplash+ A he…" at bounding box center [575, 403] width 1150 height 806
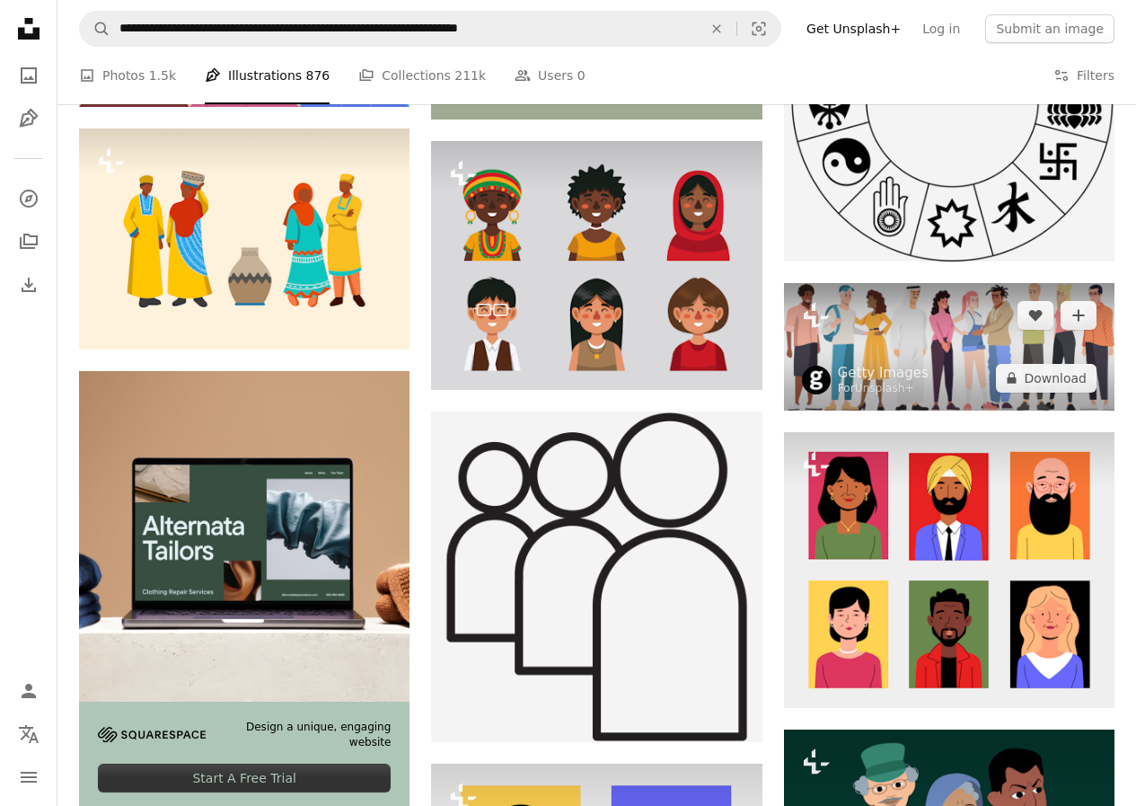
click at [934, 306] on img at bounding box center [949, 347] width 331 height 128
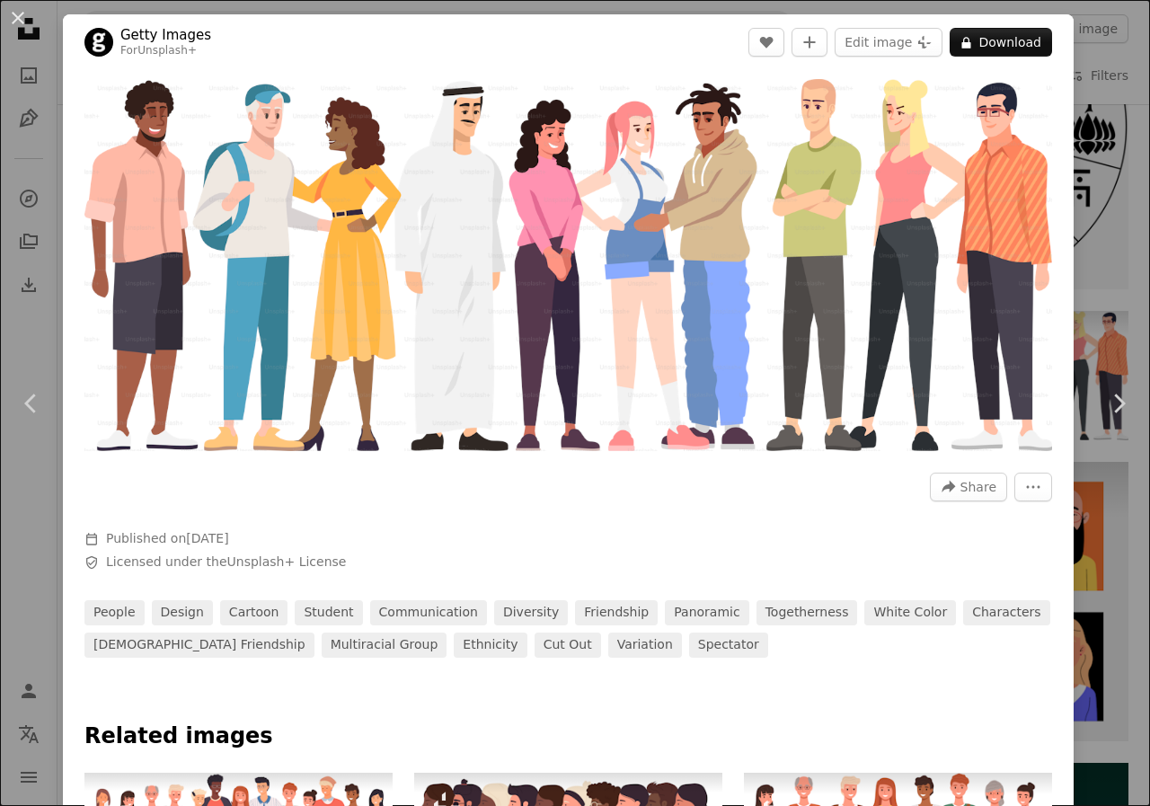
click at [1067, 68] on div "An X shape Chevron left Chevron right Getty Images For Unsplash+ A heart A plus…" at bounding box center [575, 403] width 1150 height 806
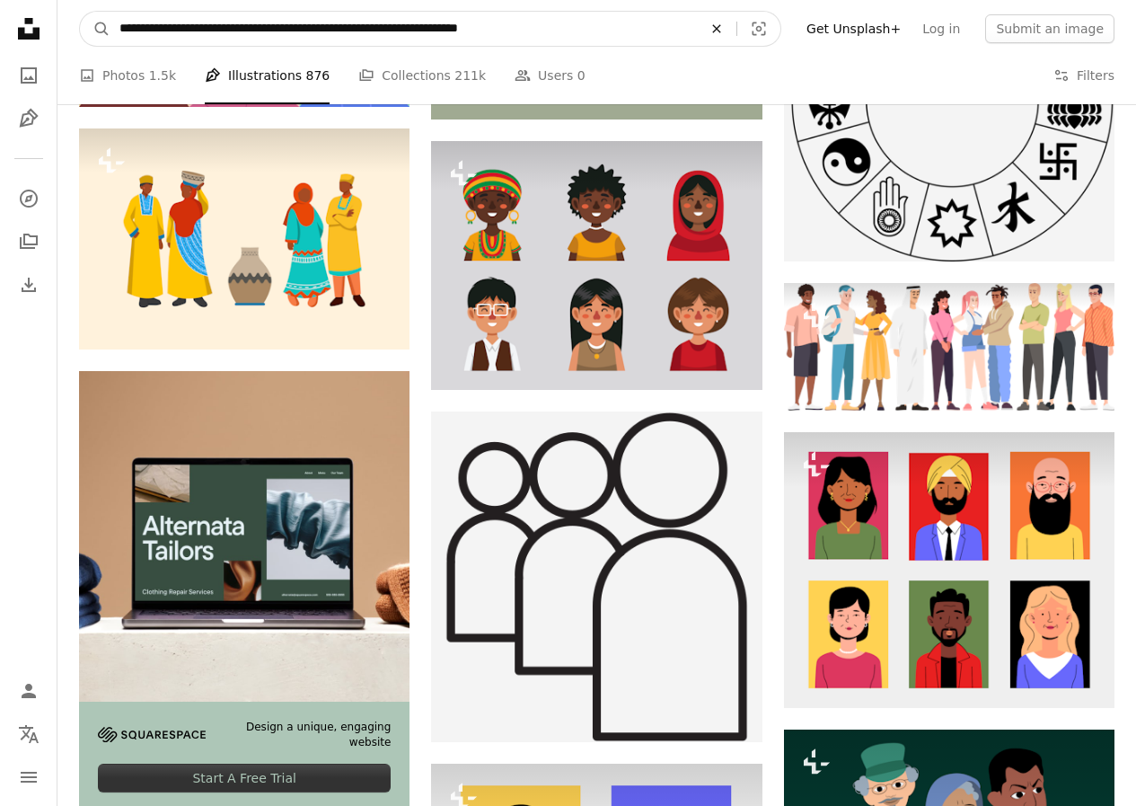
click at [736, 24] on icon "An X shape" at bounding box center [717, 29] width 40 height 14
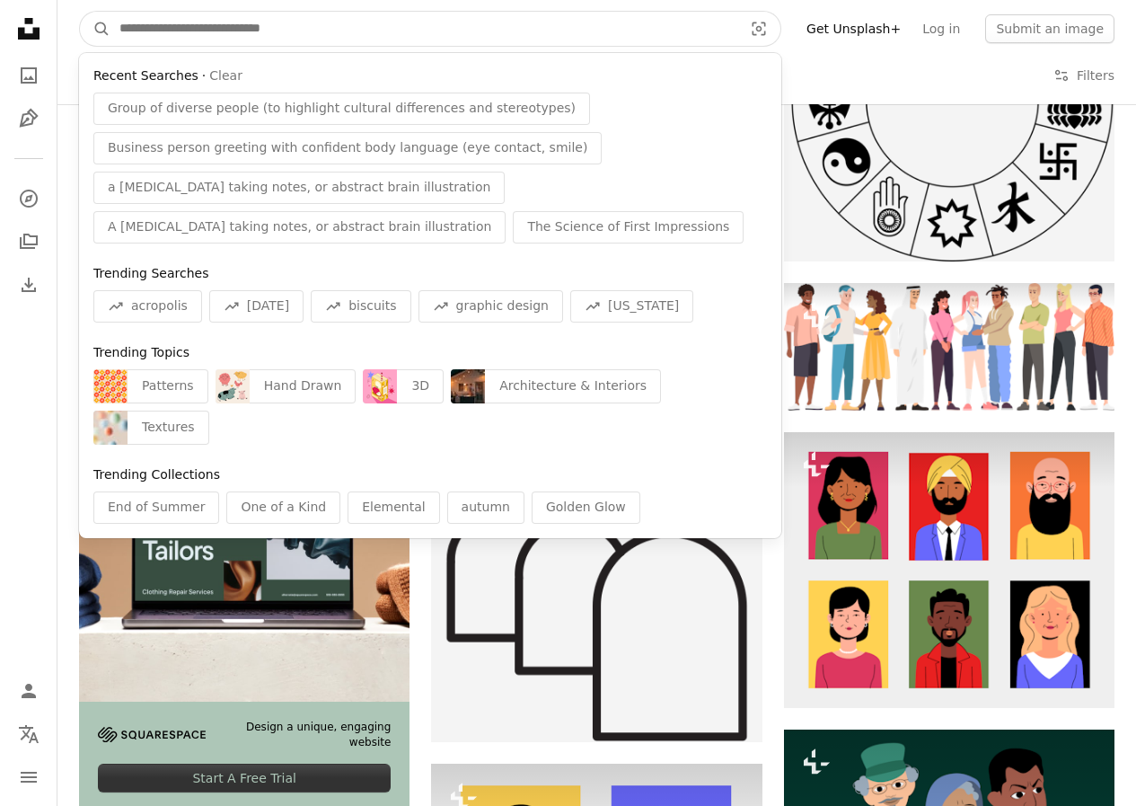
click at [325, 25] on input "Find visuals sitewide" at bounding box center [423, 29] width 627 height 34
paste input "**********"
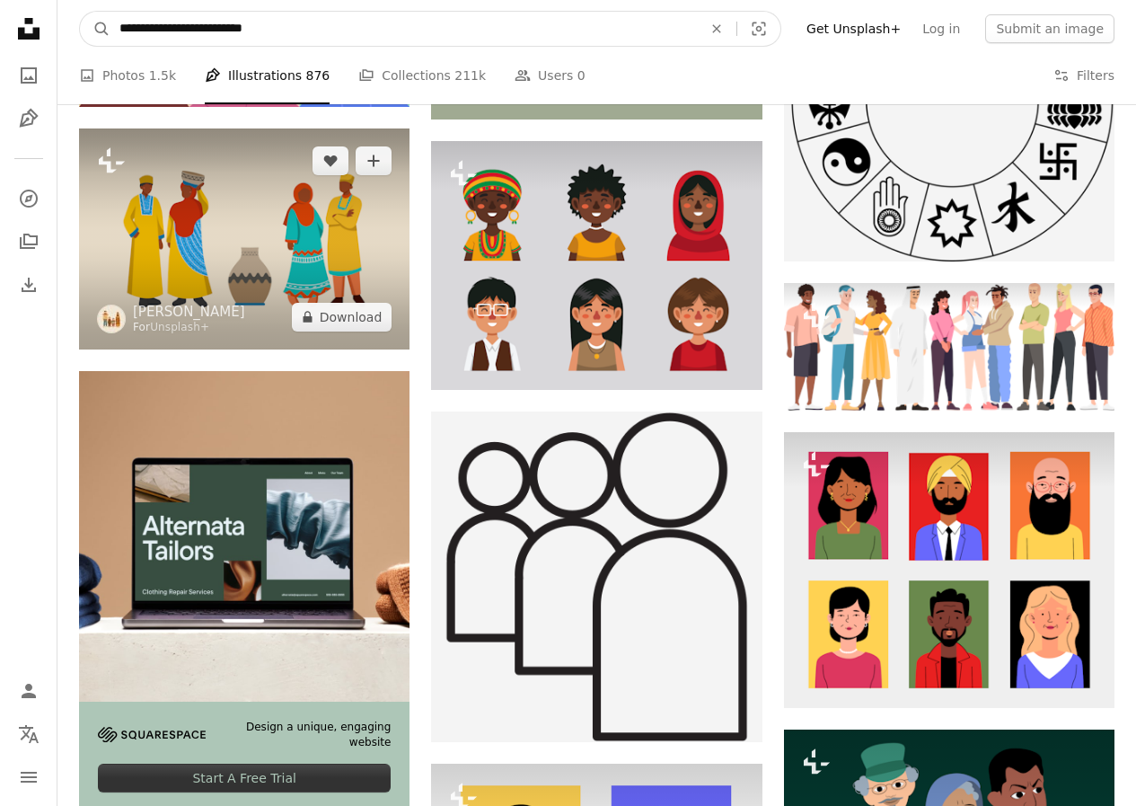
type input "**********"
click at [80, 12] on button "A magnifying glass" at bounding box center [95, 29] width 31 height 34
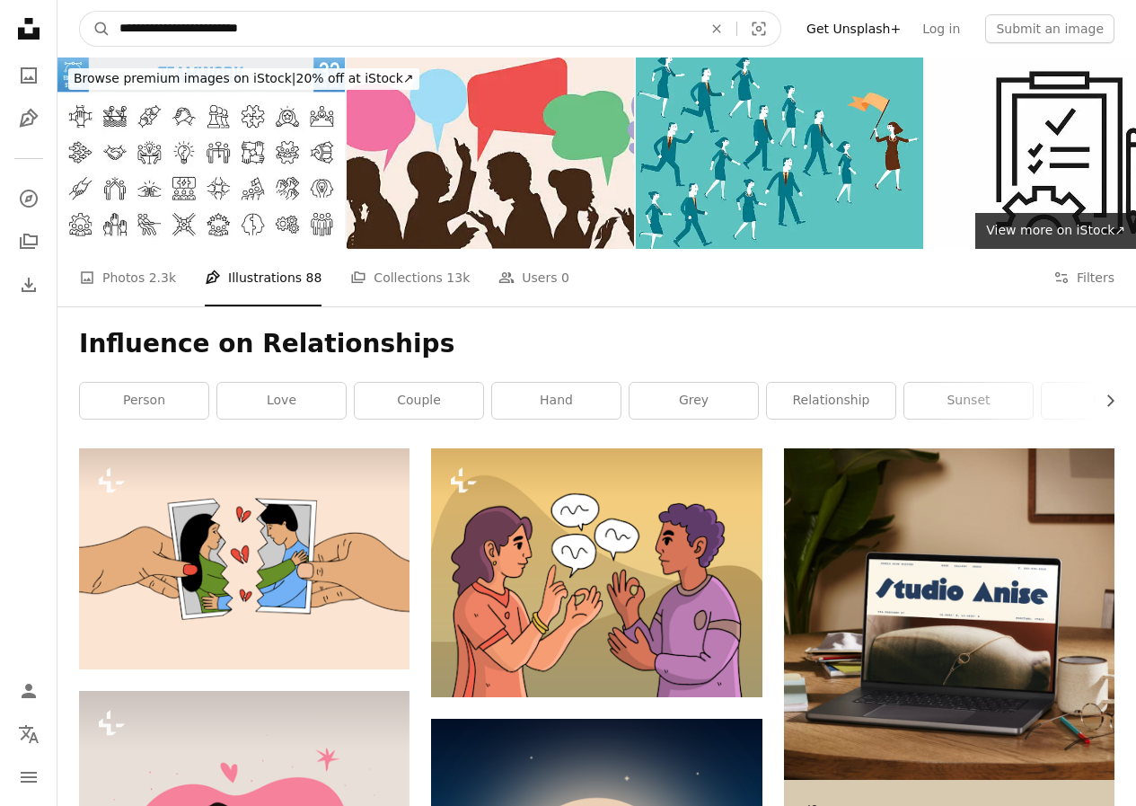
drag, startPoint x: 279, startPoint y: 25, endPoint x: 0, endPoint y: -17, distance: 282.5
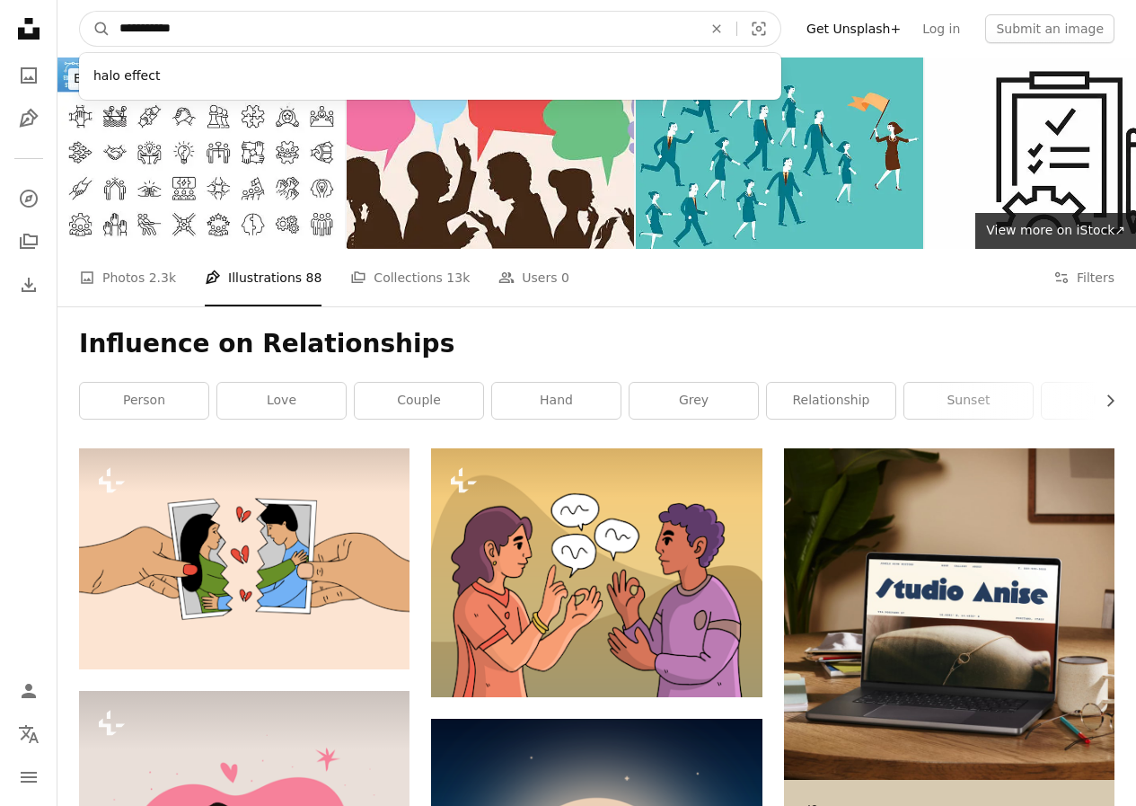
type input "**********"
click at [80, 12] on button "A magnifying glass" at bounding box center [95, 29] width 31 height 34
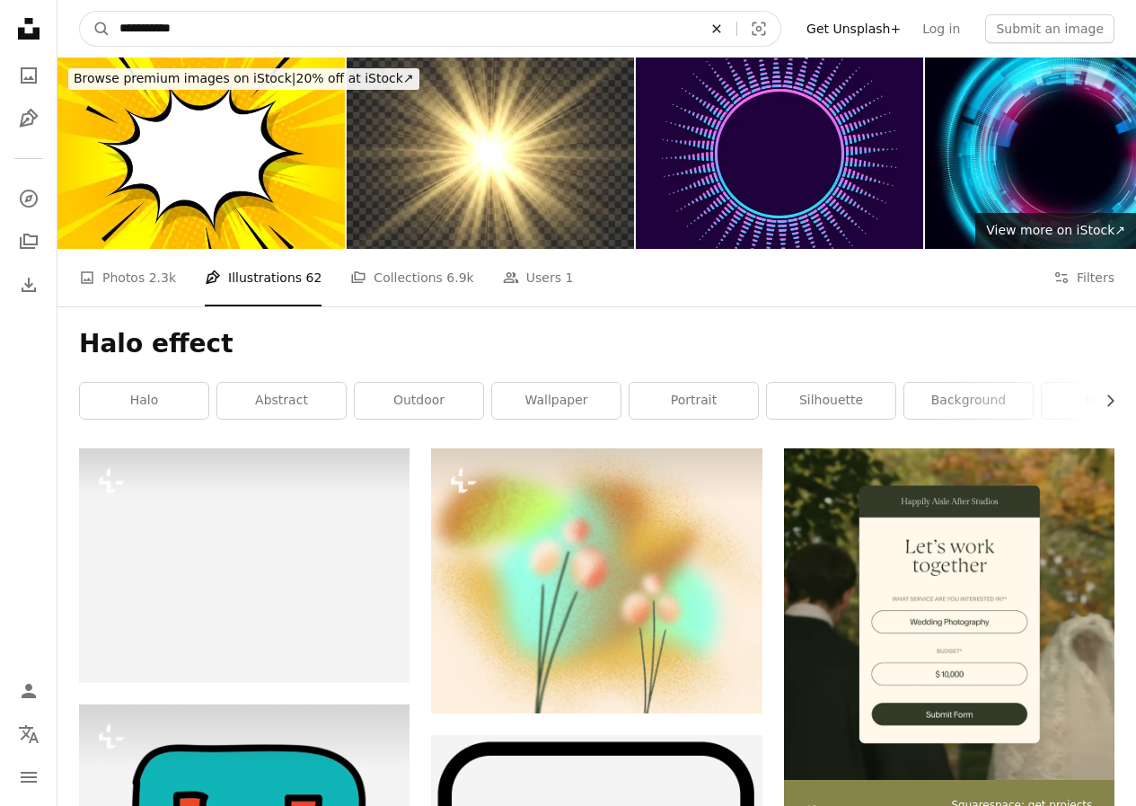
click at [720, 32] on icon "Find visuals sitewide" at bounding box center [716, 28] width 8 height 8
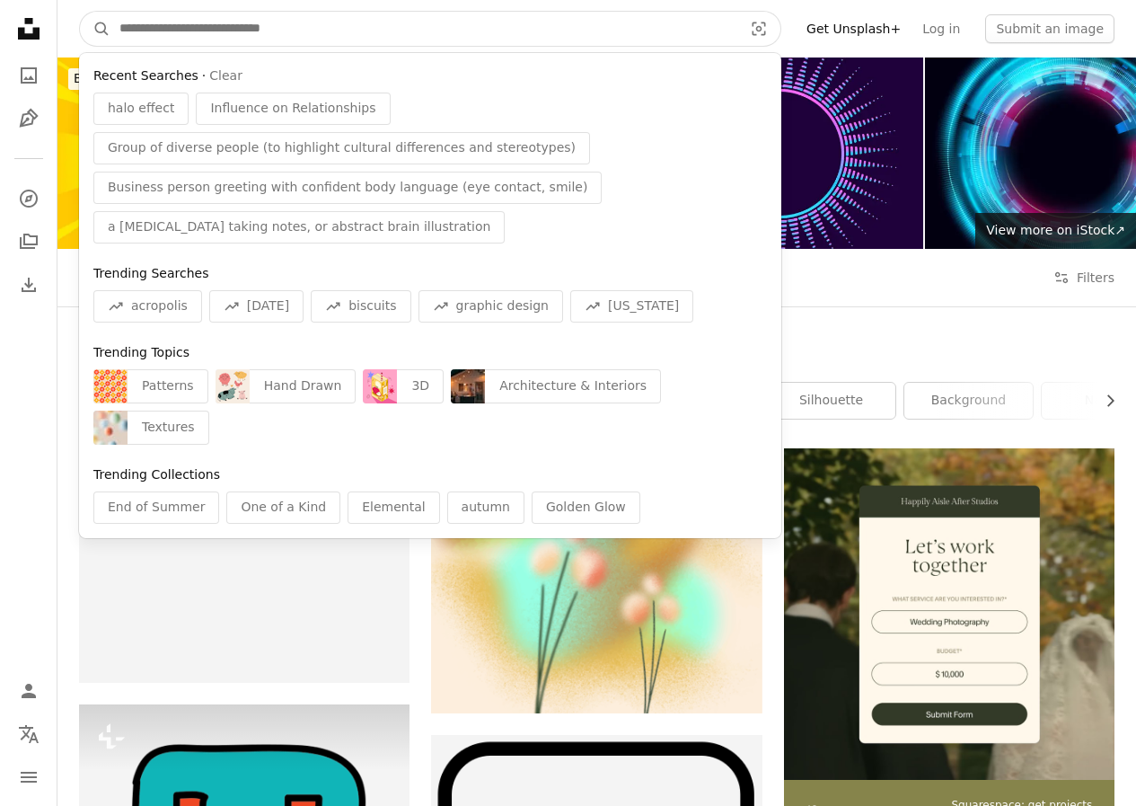
paste input "**********"
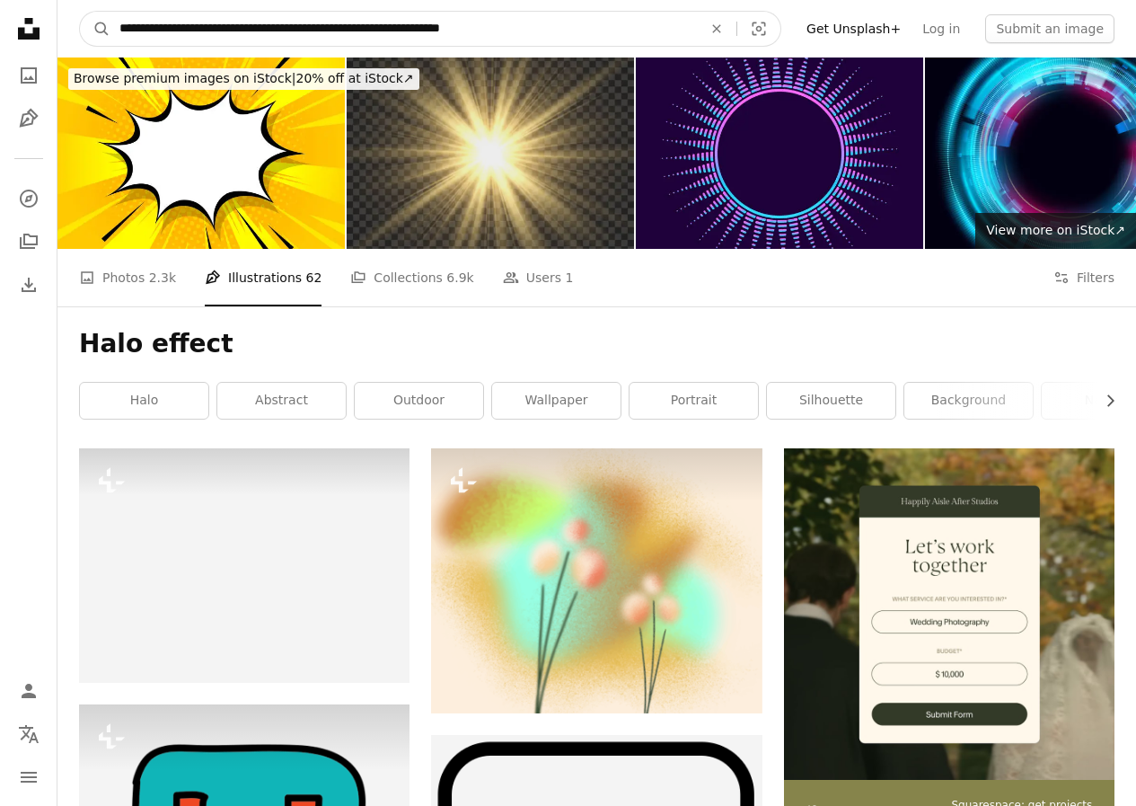
type input "**********"
click at [80, 12] on button "A magnifying glass" at bounding box center [95, 29] width 31 height 34
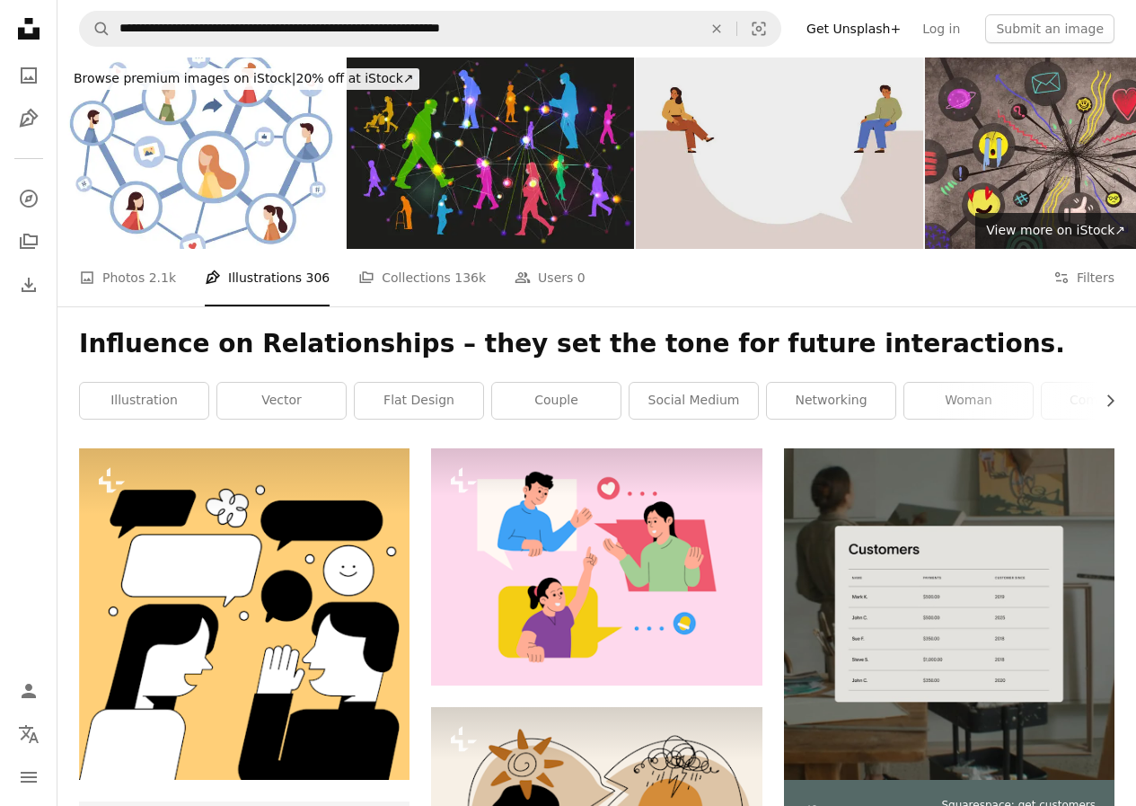
click at [789, 133] on img at bounding box center [779, 152] width 287 height 191
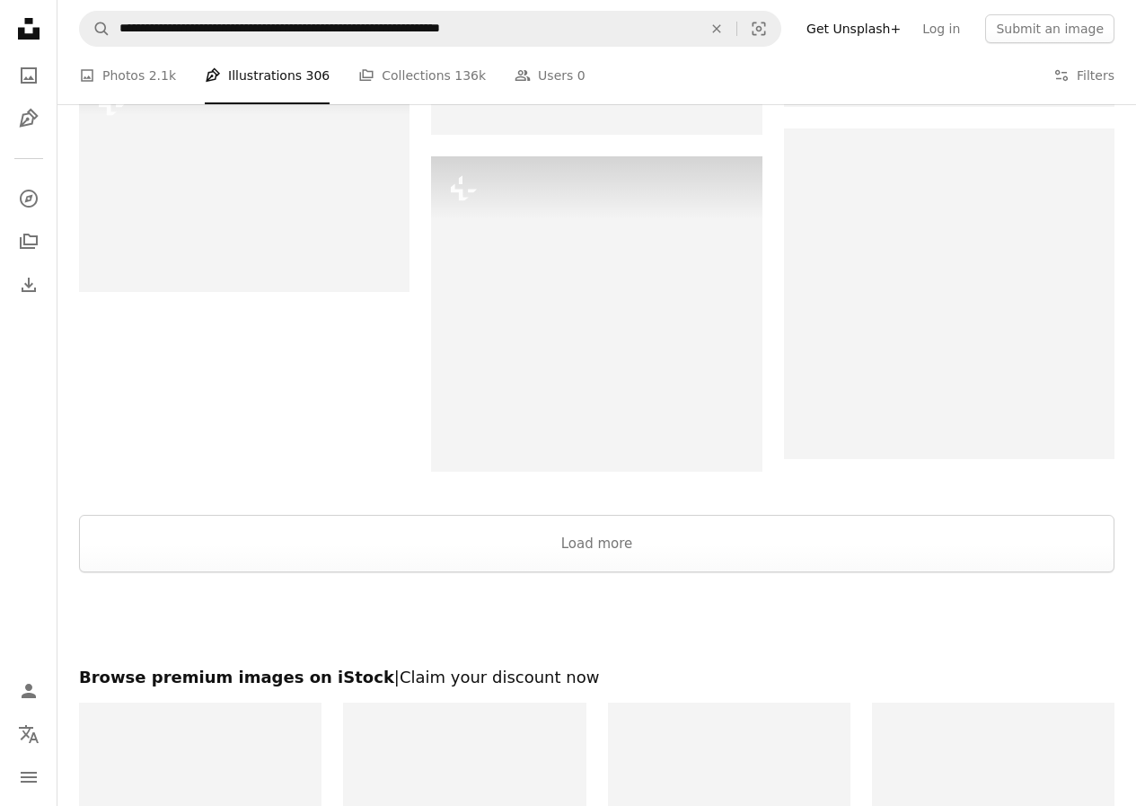
scroll to position [2634, 0]
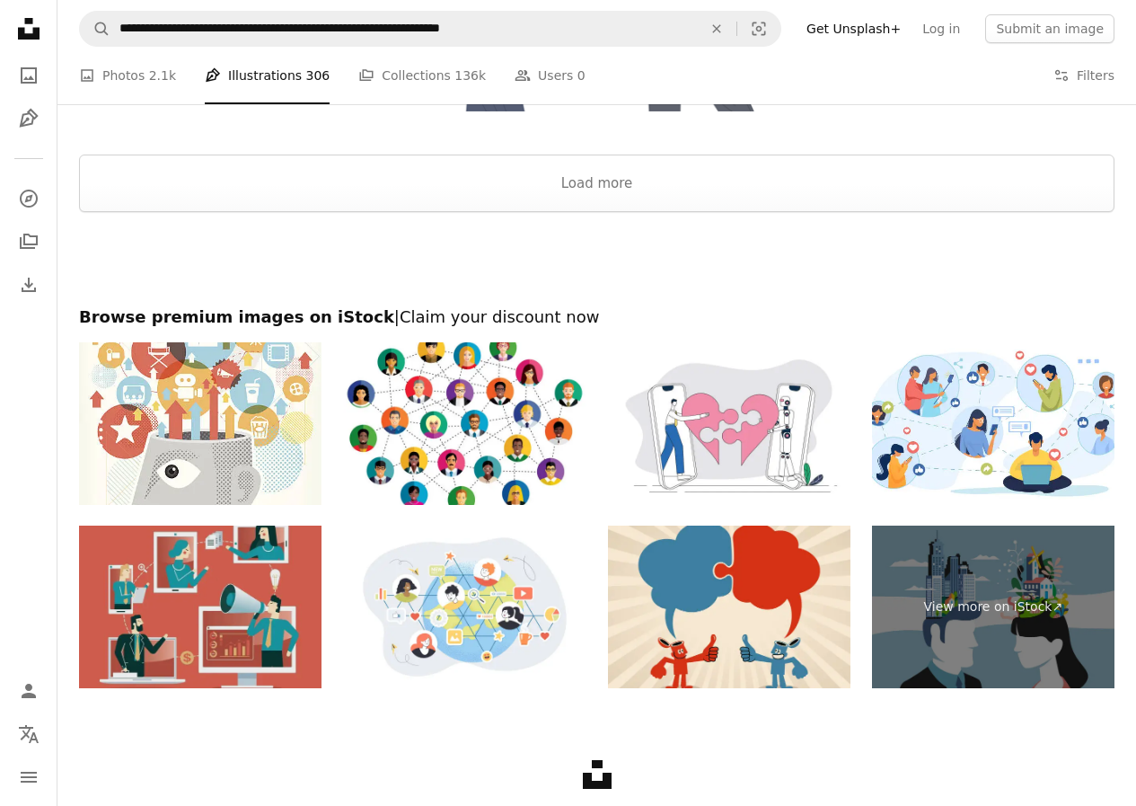
click at [181, 592] on img at bounding box center [200, 606] width 242 height 162
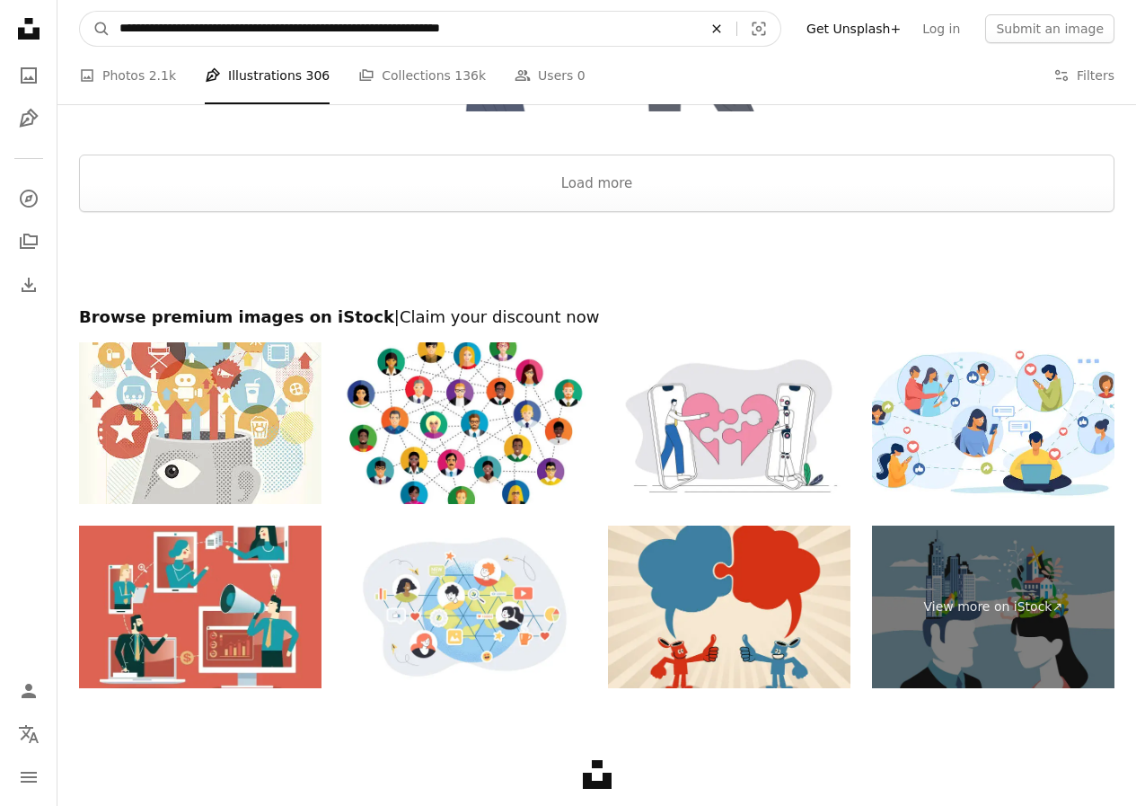
click at [736, 28] on icon "An X shape" at bounding box center [717, 29] width 40 height 14
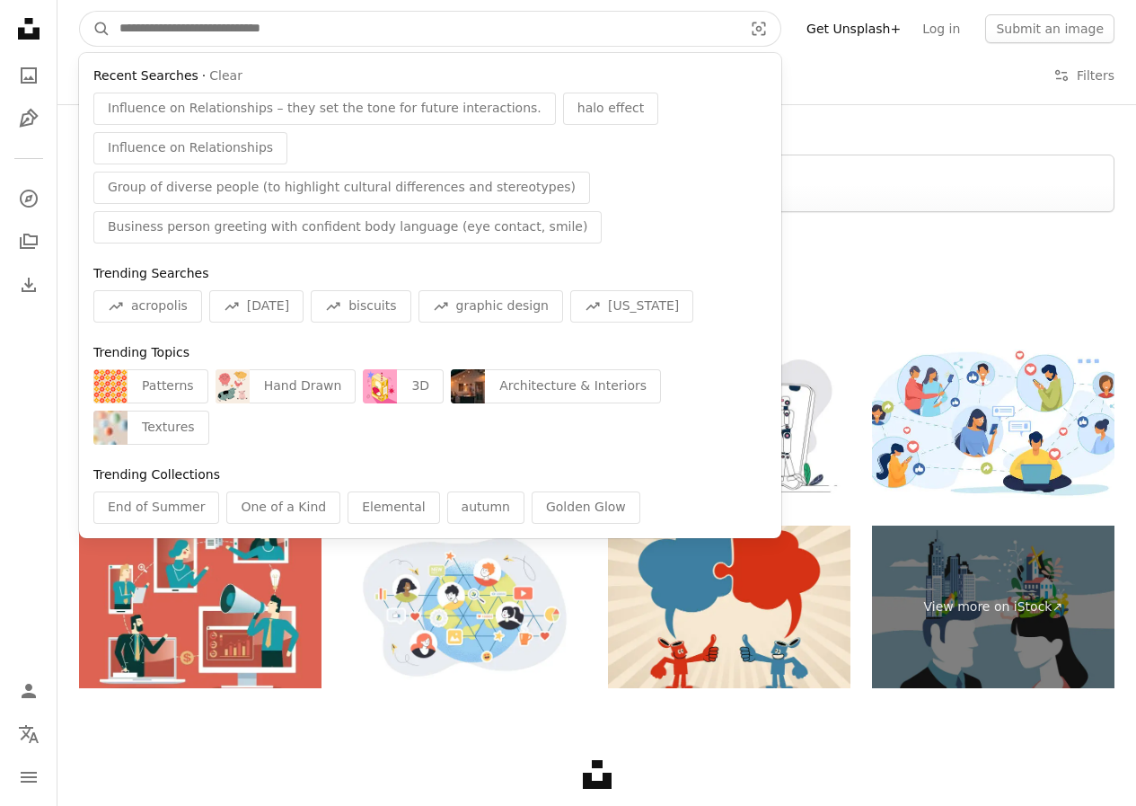
paste input "**********"
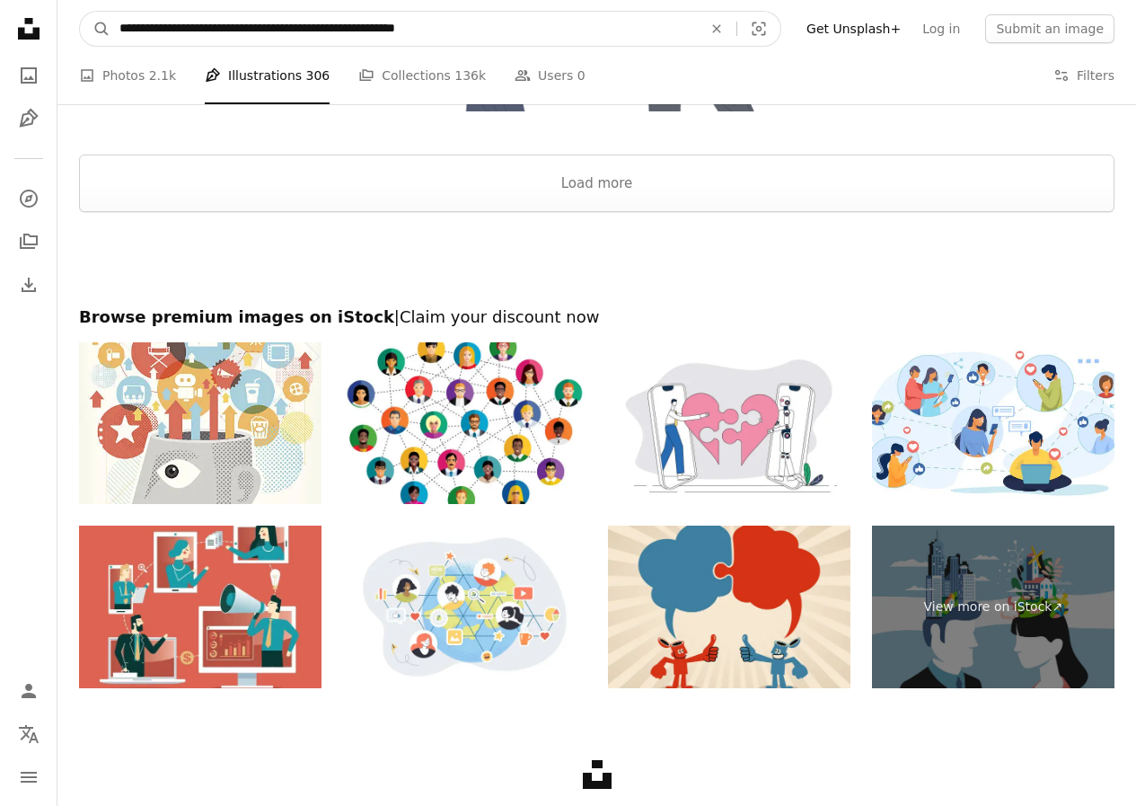
type input "**********"
click at [80, 12] on button "A magnifying glass" at bounding box center [95, 29] width 31 height 34
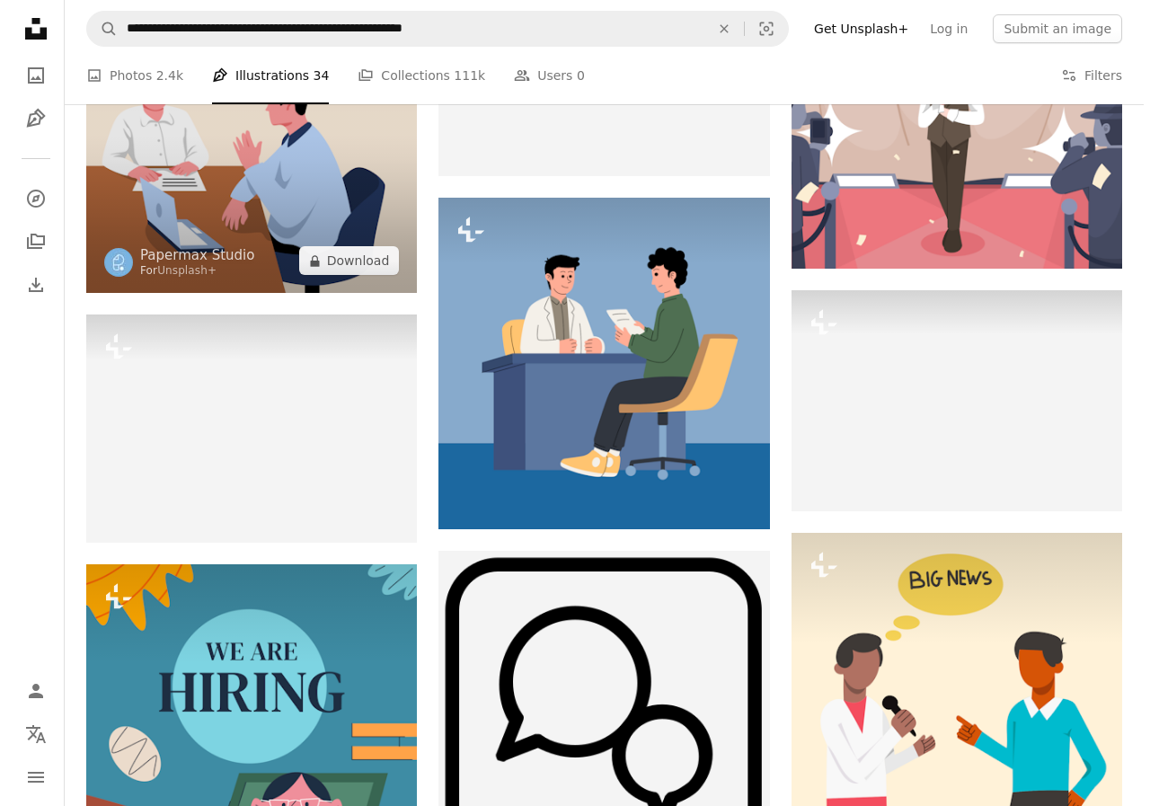
scroll to position [1198, 0]
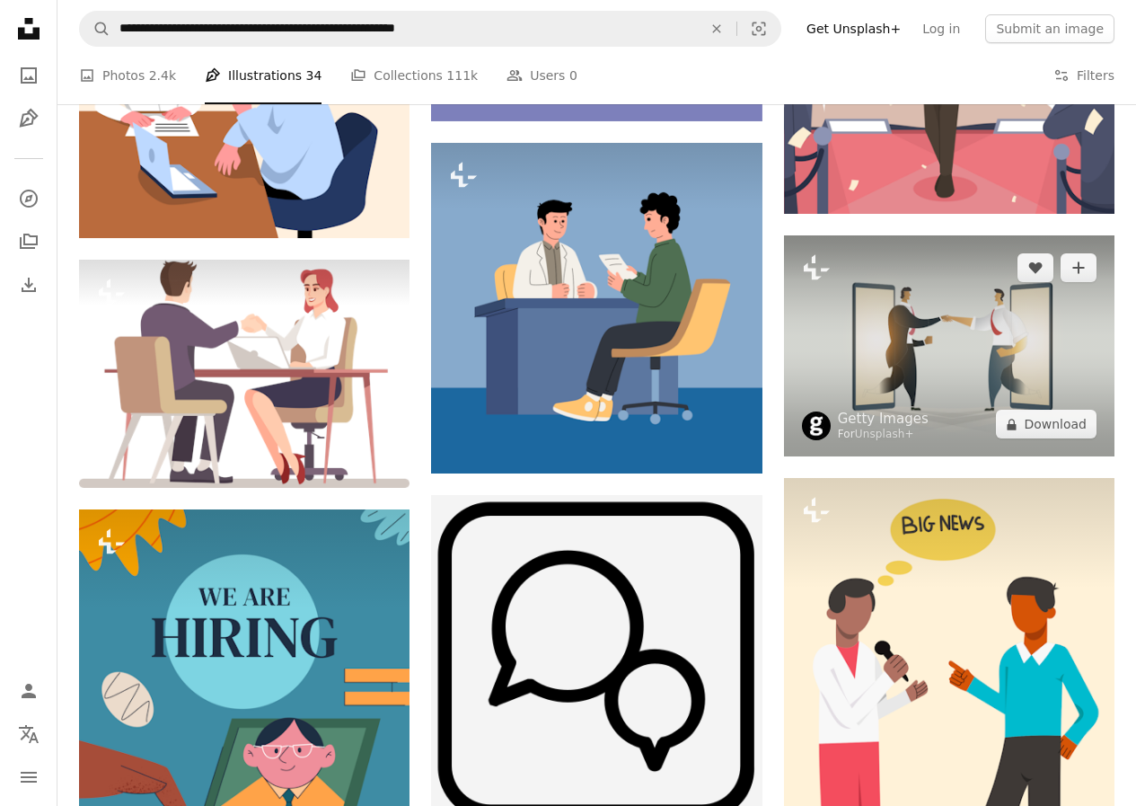
click at [1028, 352] on img at bounding box center [949, 345] width 331 height 221
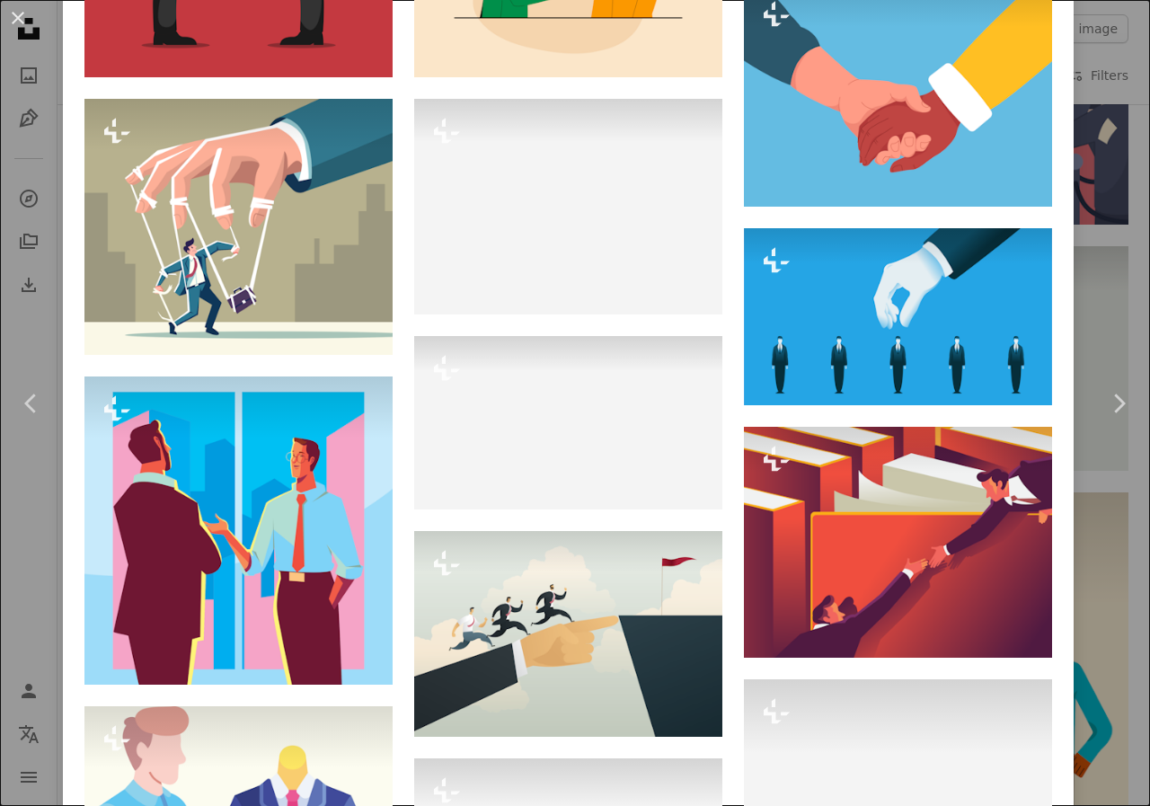
scroll to position [1197, 0]
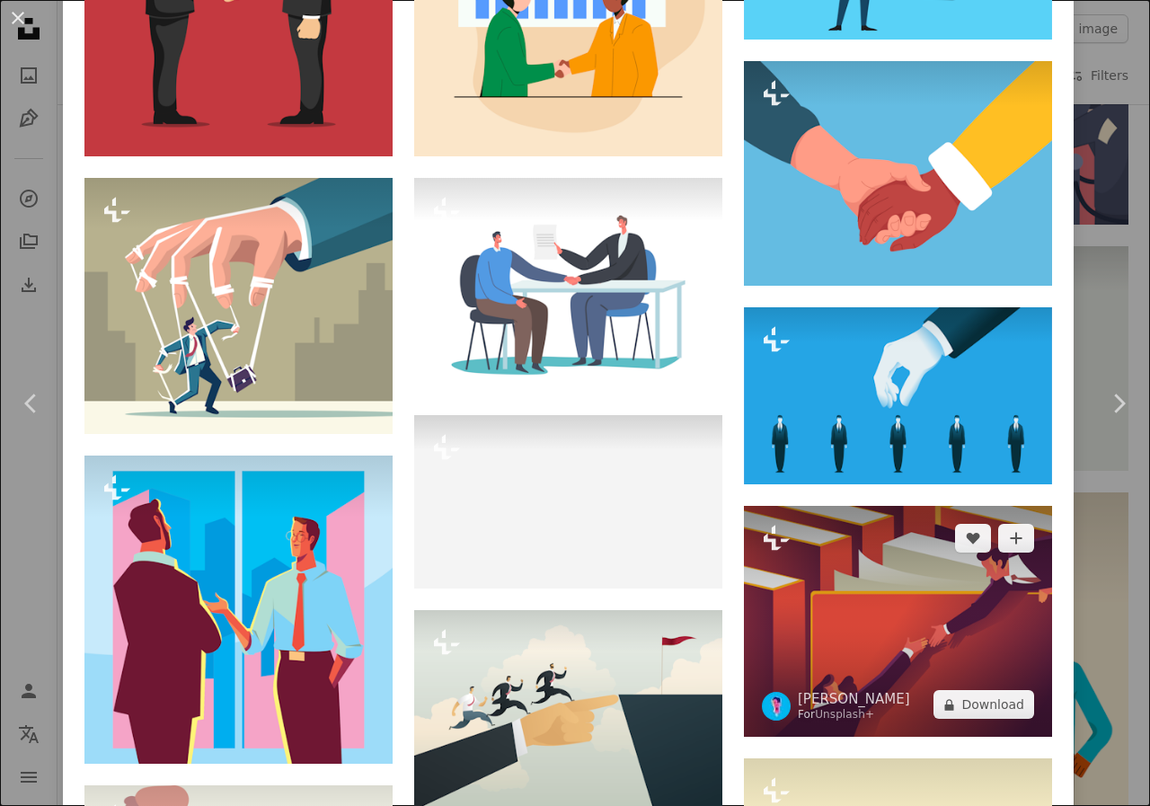
click at [909, 583] on img at bounding box center [898, 621] width 308 height 231
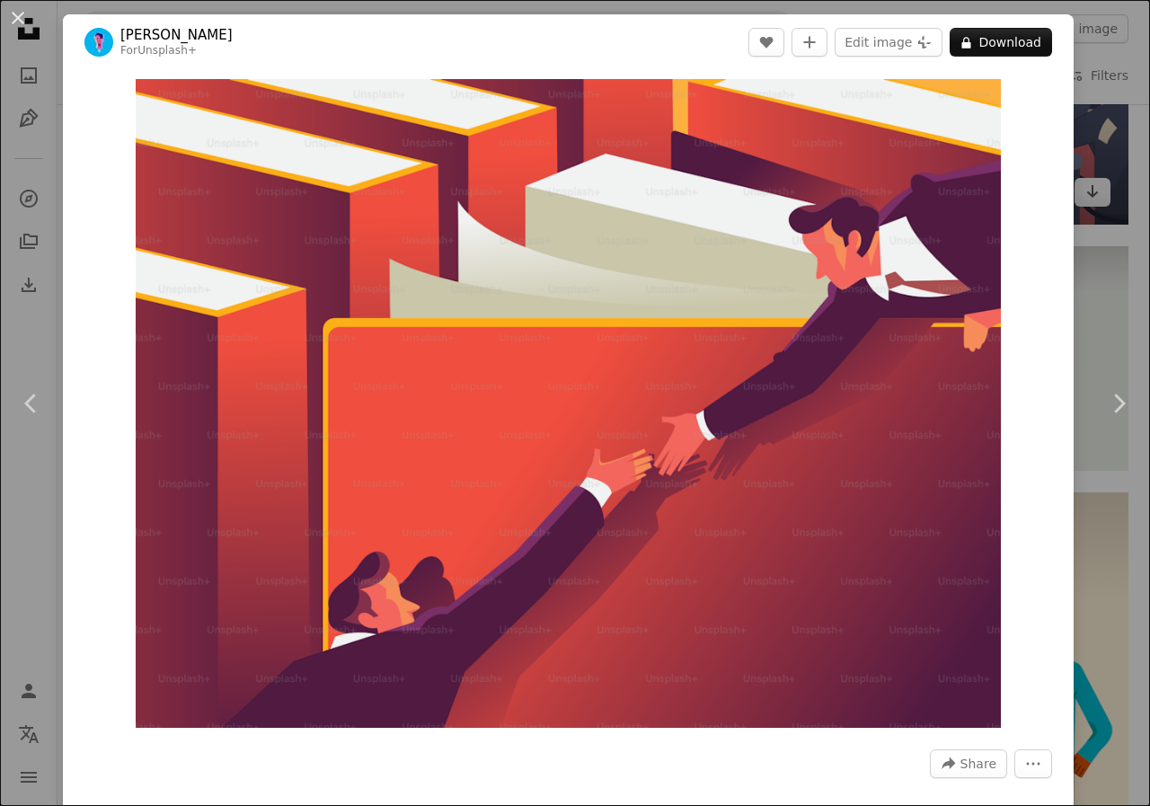
click at [1091, 142] on div "An X shape Chevron left Chevron right [PERSON_NAME] For Unsplash+ A heart A plu…" at bounding box center [575, 403] width 1150 height 806
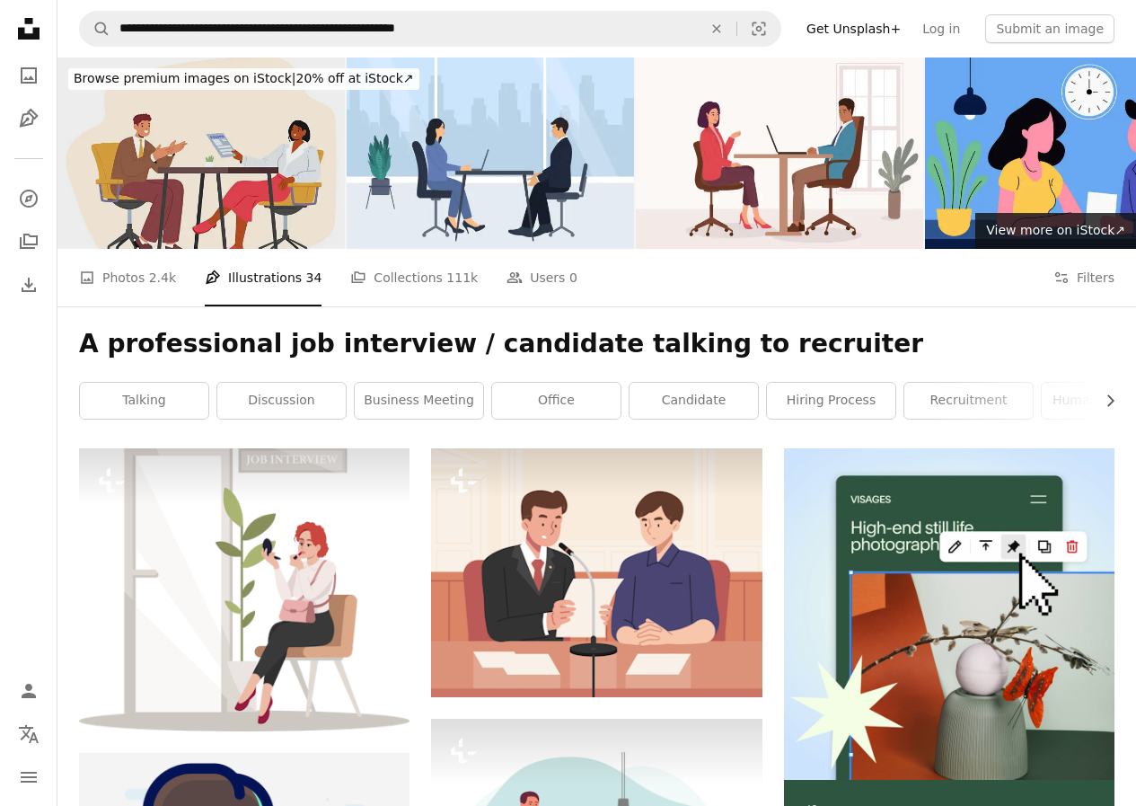
click at [187, 208] on img at bounding box center [200, 152] width 287 height 191
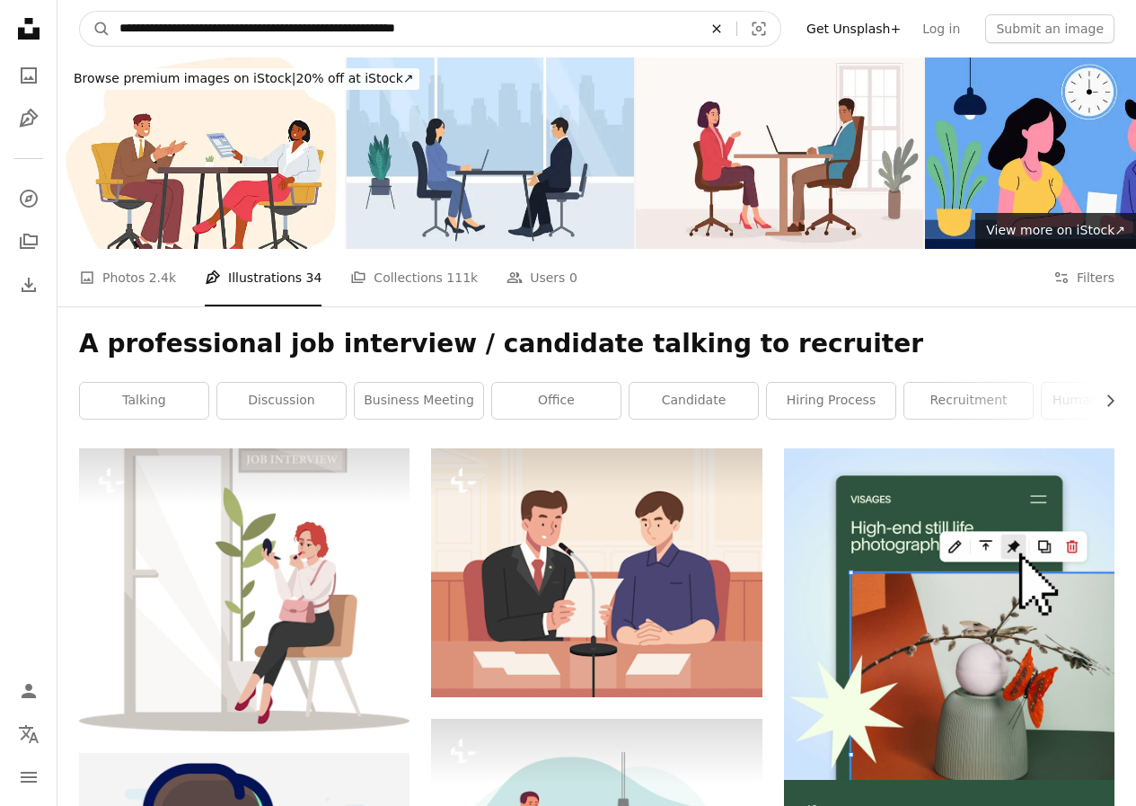
click at [736, 23] on icon "An X shape" at bounding box center [717, 29] width 40 height 14
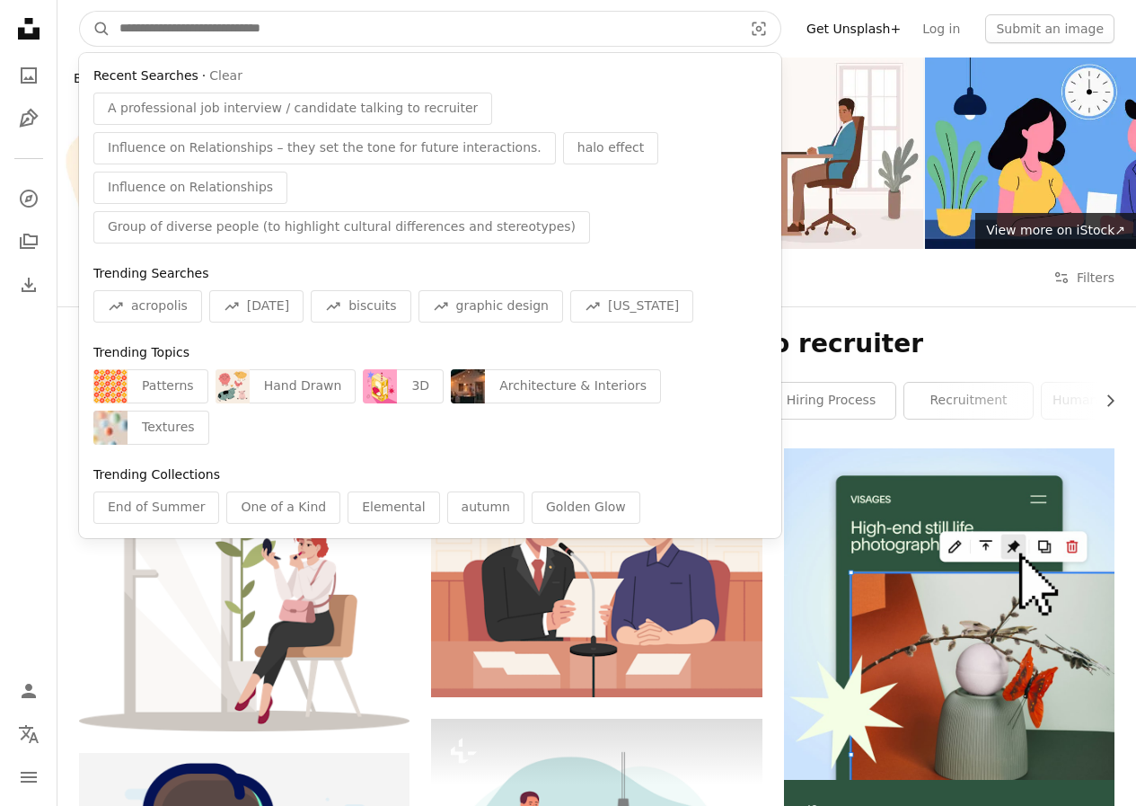
paste input "**********"
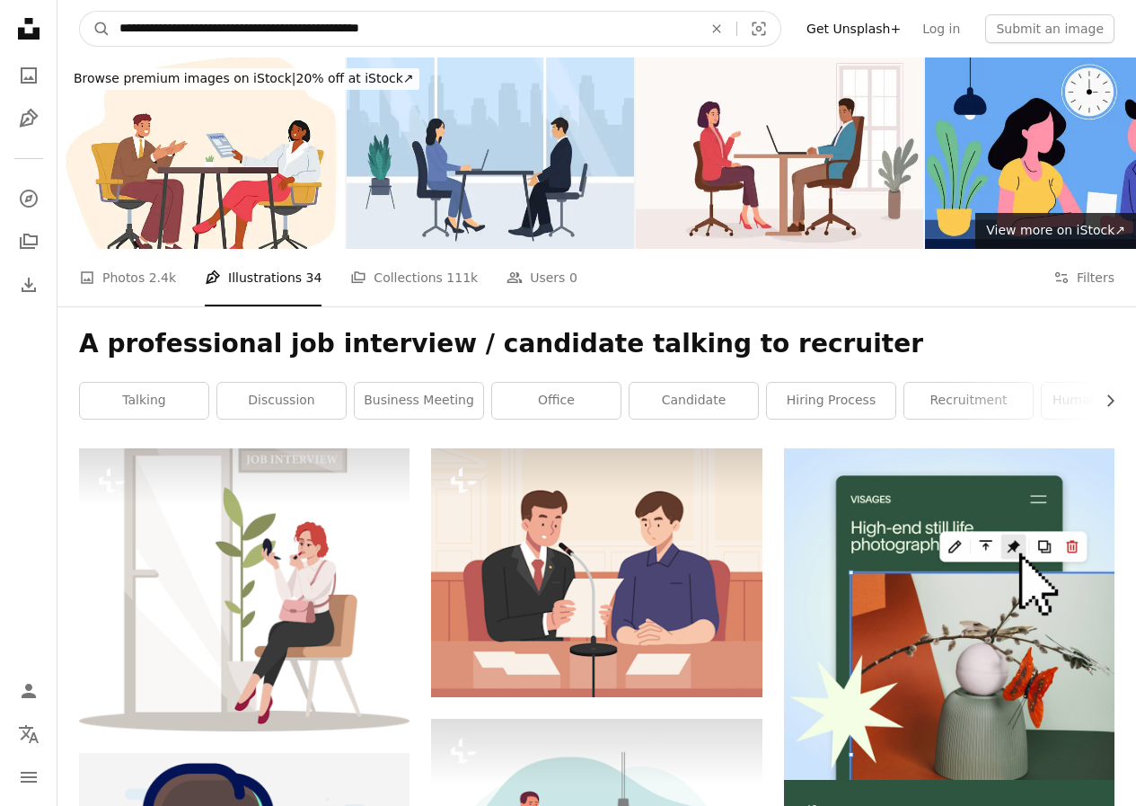
type input "**********"
click at [80, 12] on button "A magnifying glass" at bounding box center [95, 29] width 31 height 34
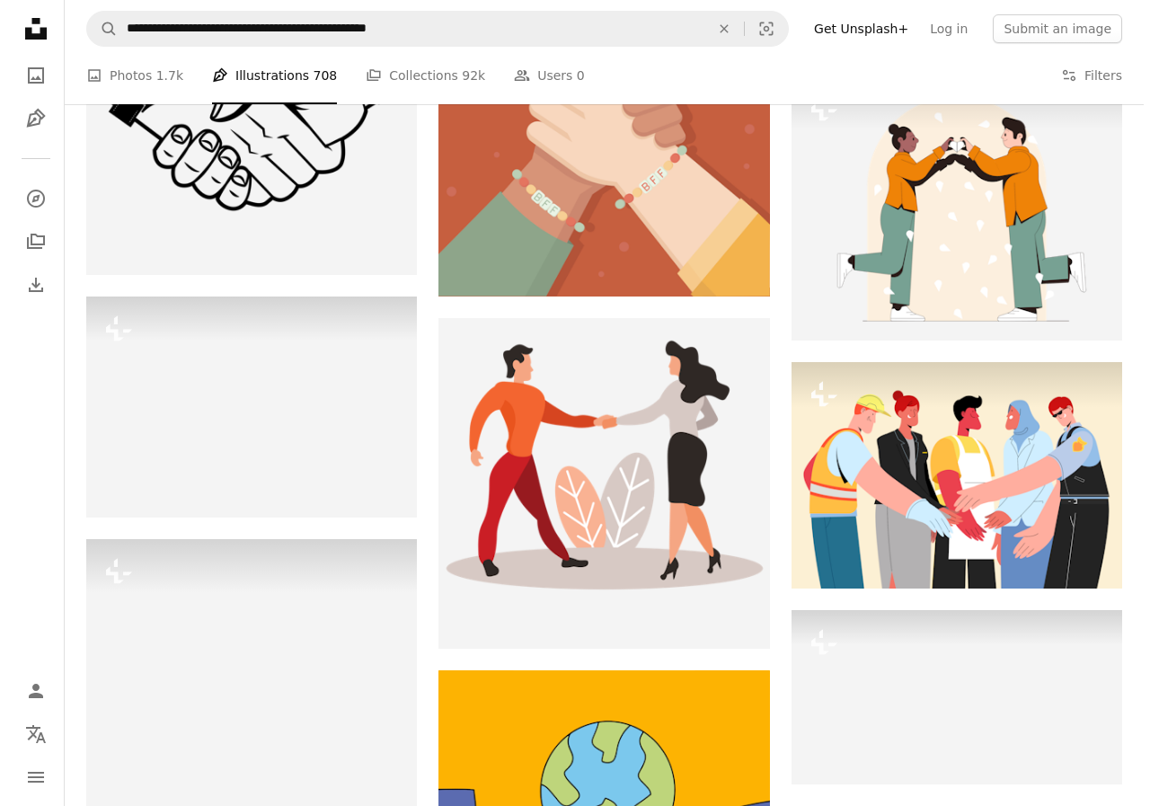
scroll to position [1677, 0]
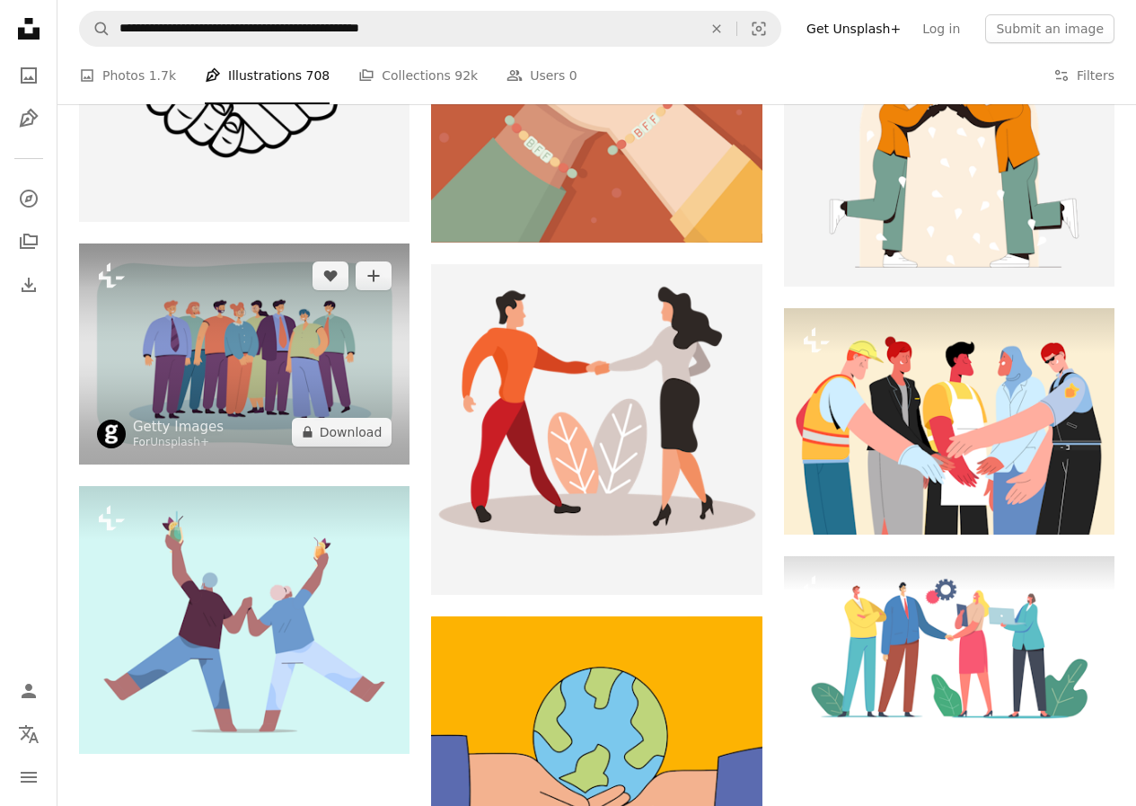
click at [340, 371] on img at bounding box center [244, 353] width 331 height 221
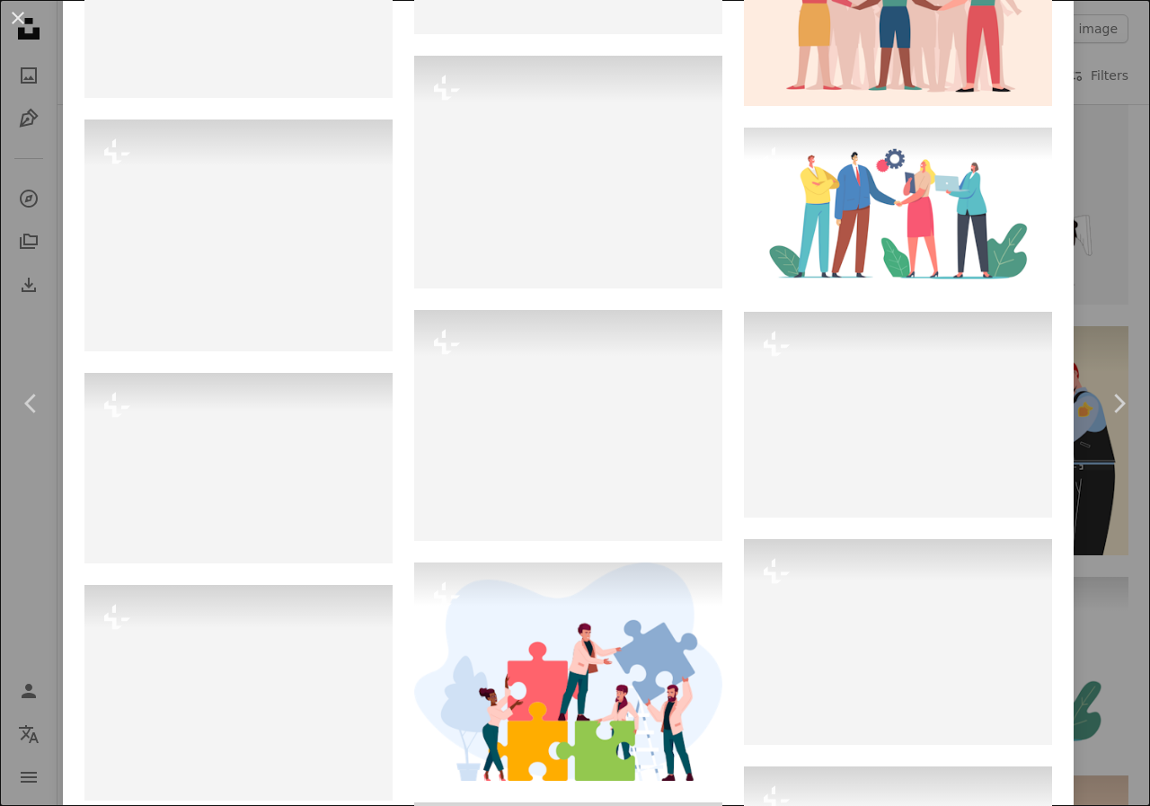
scroll to position [1437, 0]
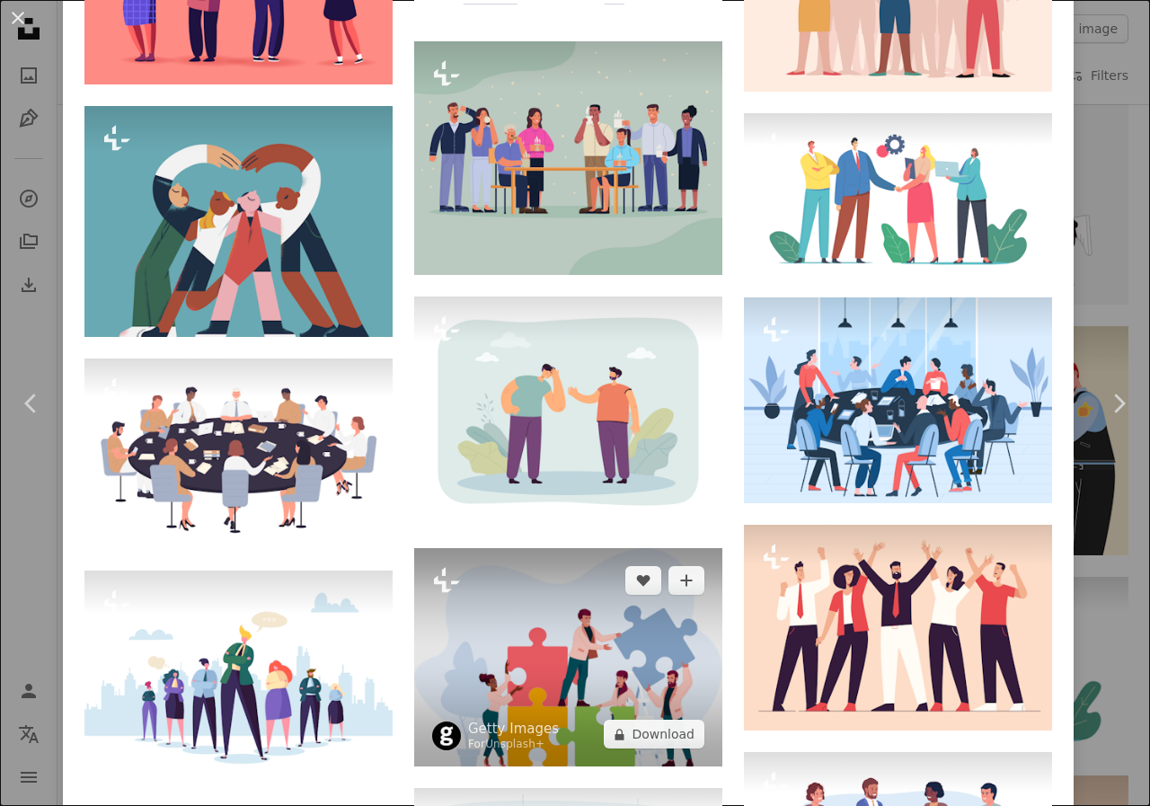
click at [616, 574] on img at bounding box center [568, 657] width 308 height 219
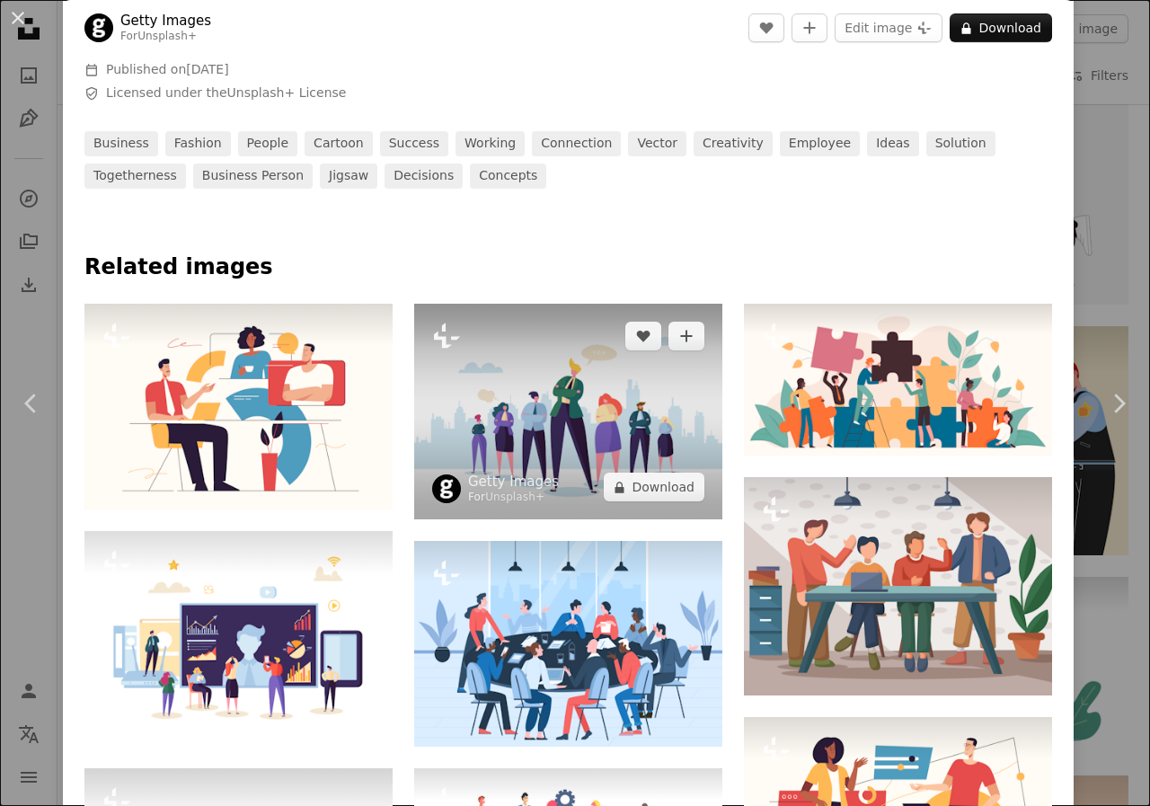
scroll to position [838, 0]
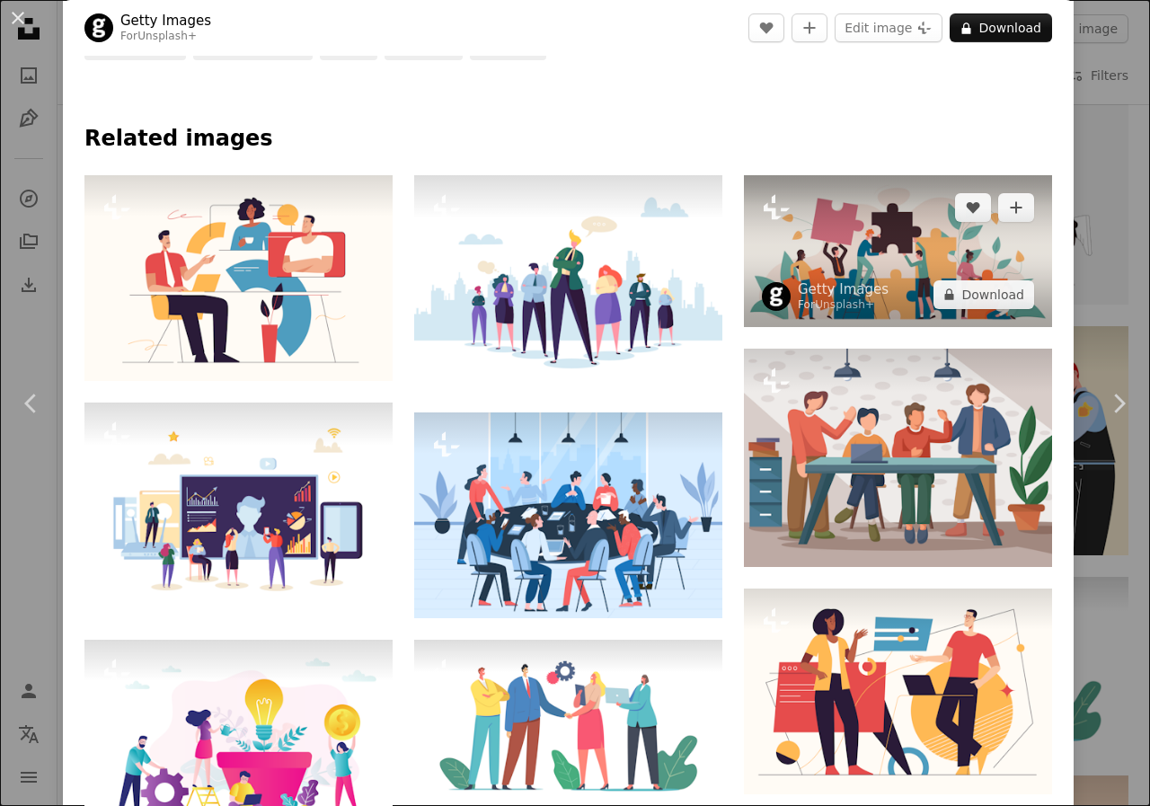
click at [820, 231] on img at bounding box center [898, 251] width 308 height 152
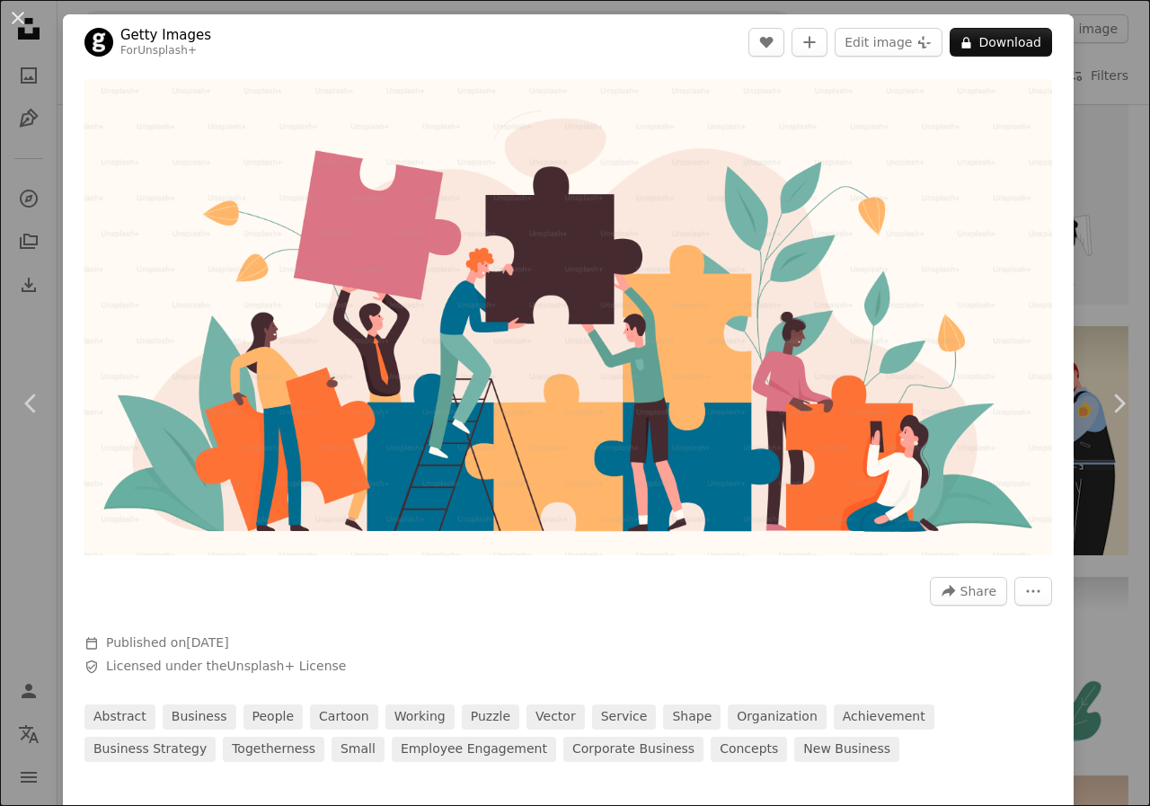
click at [1107, 127] on div "An X shape Chevron left Chevron right Getty Images For Unsplash+ A heart A plus…" at bounding box center [575, 403] width 1150 height 806
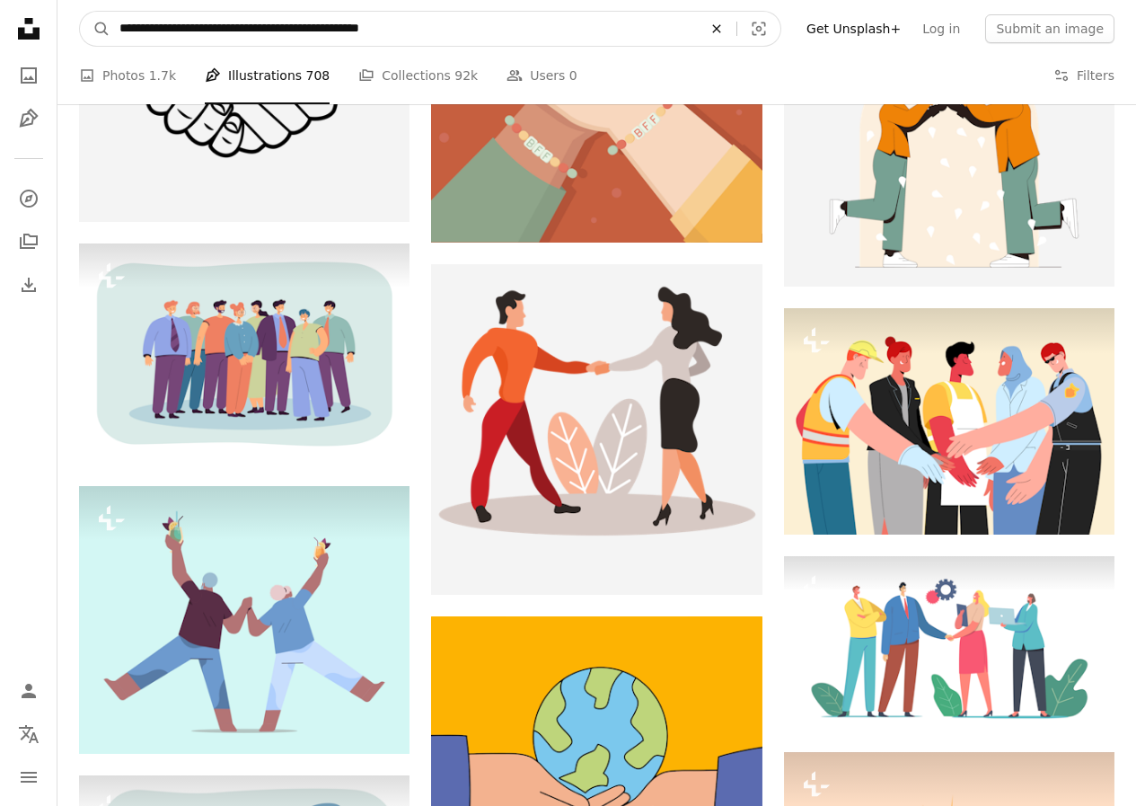
click at [733, 24] on icon "An X shape" at bounding box center [717, 29] width 40 height 14
type input "**********"
click at [80, 12] on button "A magnifying glass" at bounding box center [95, 29] width 31 height 34
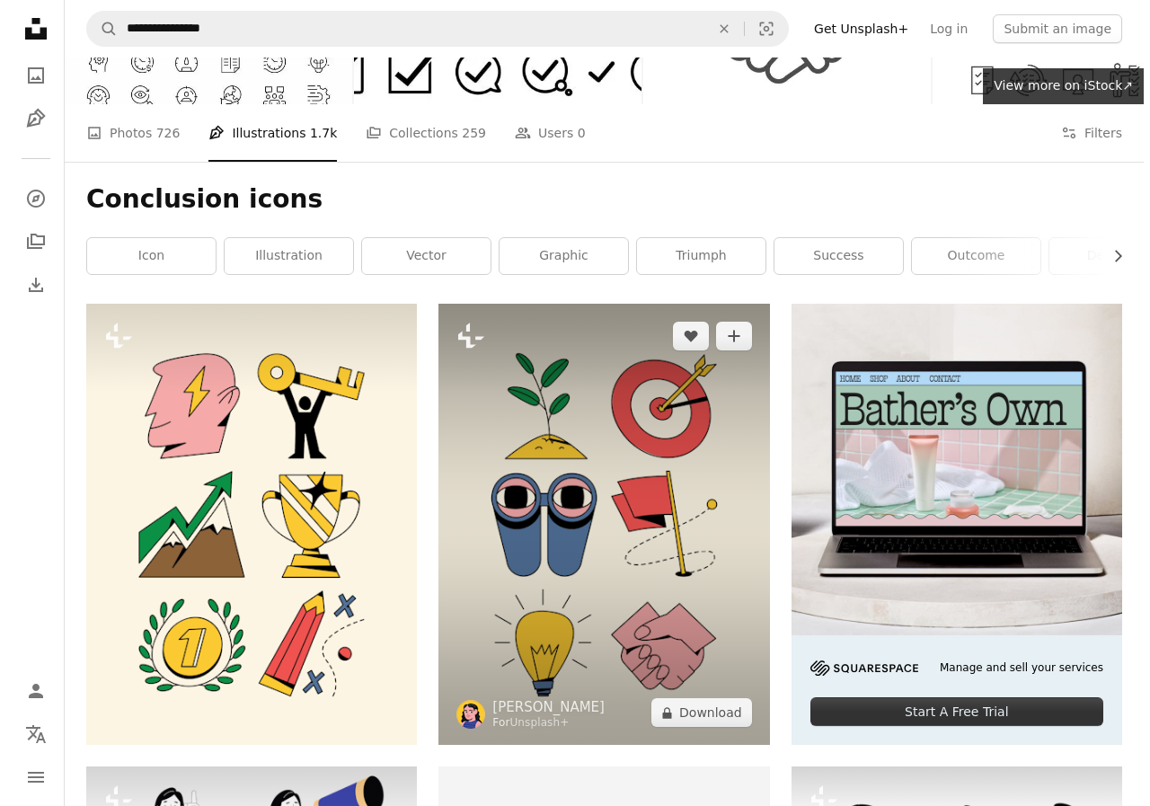
scroll to position [119, 0]
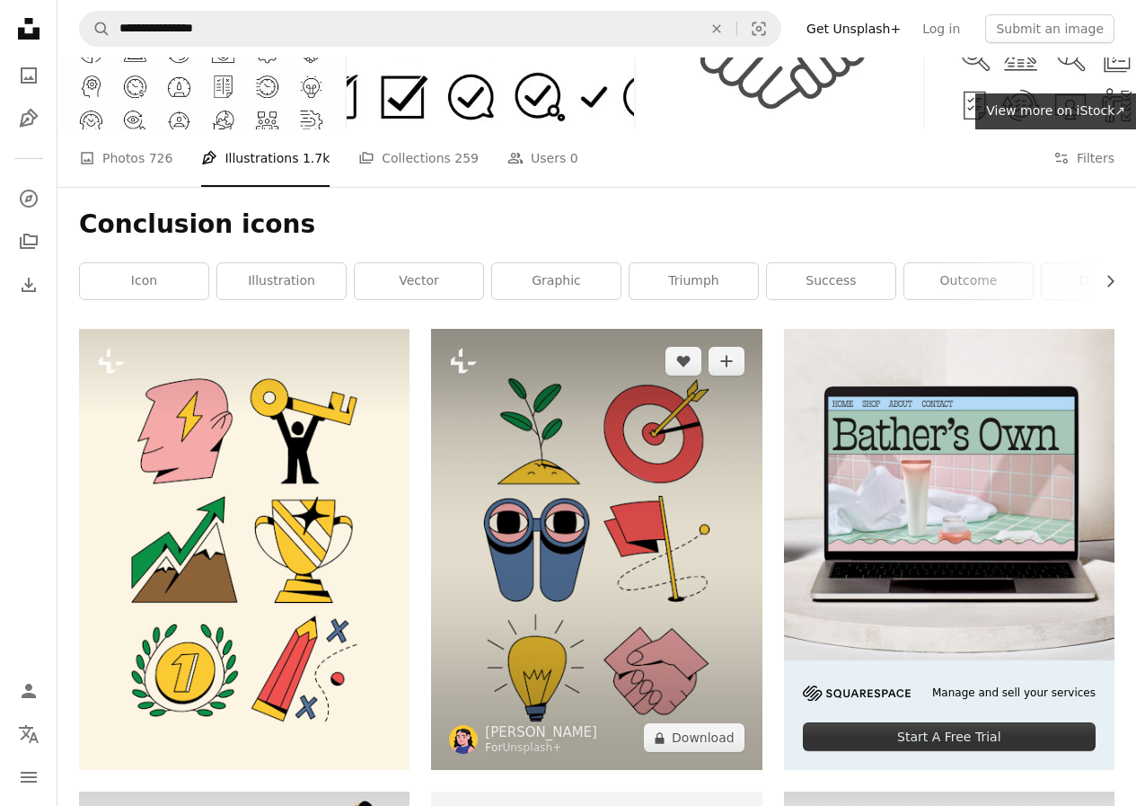
click at [607, 473] on img at bounding box center [596, 549] width 331 height 441
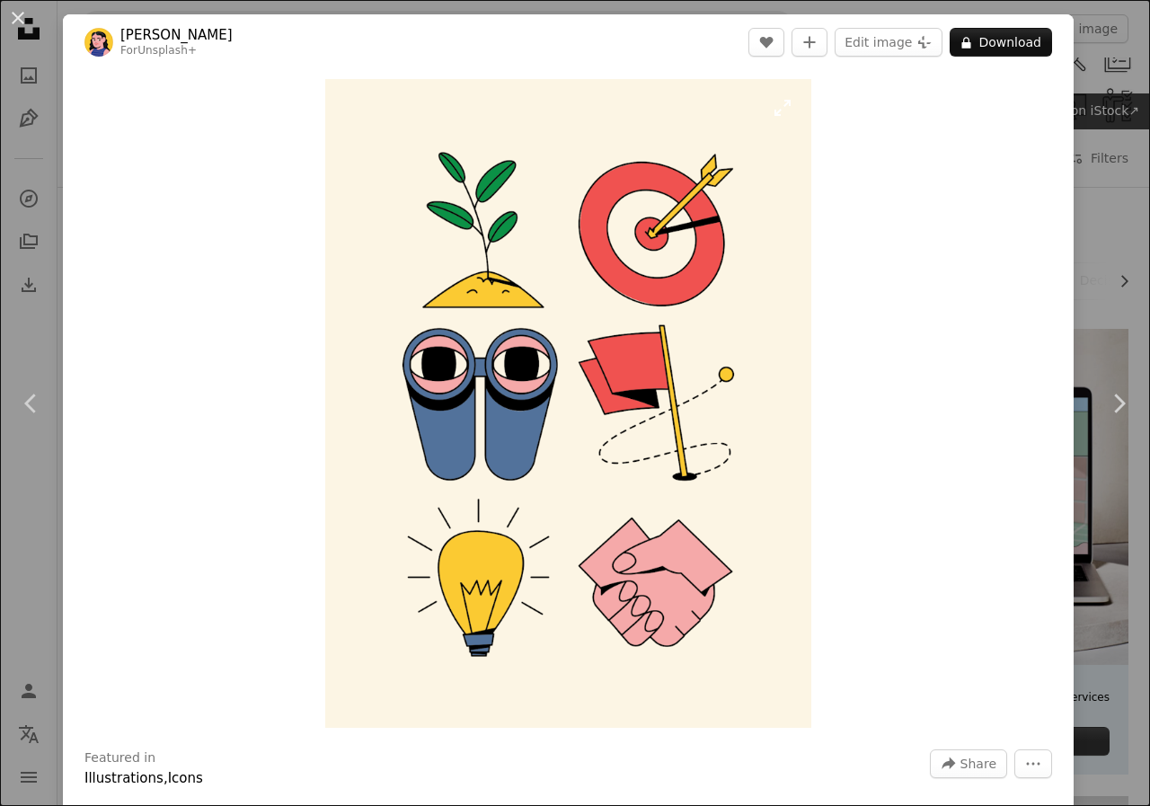
click at [649, 286] on img "Zoom in on this image" at bounding box center [568, 403] width 487 height 648
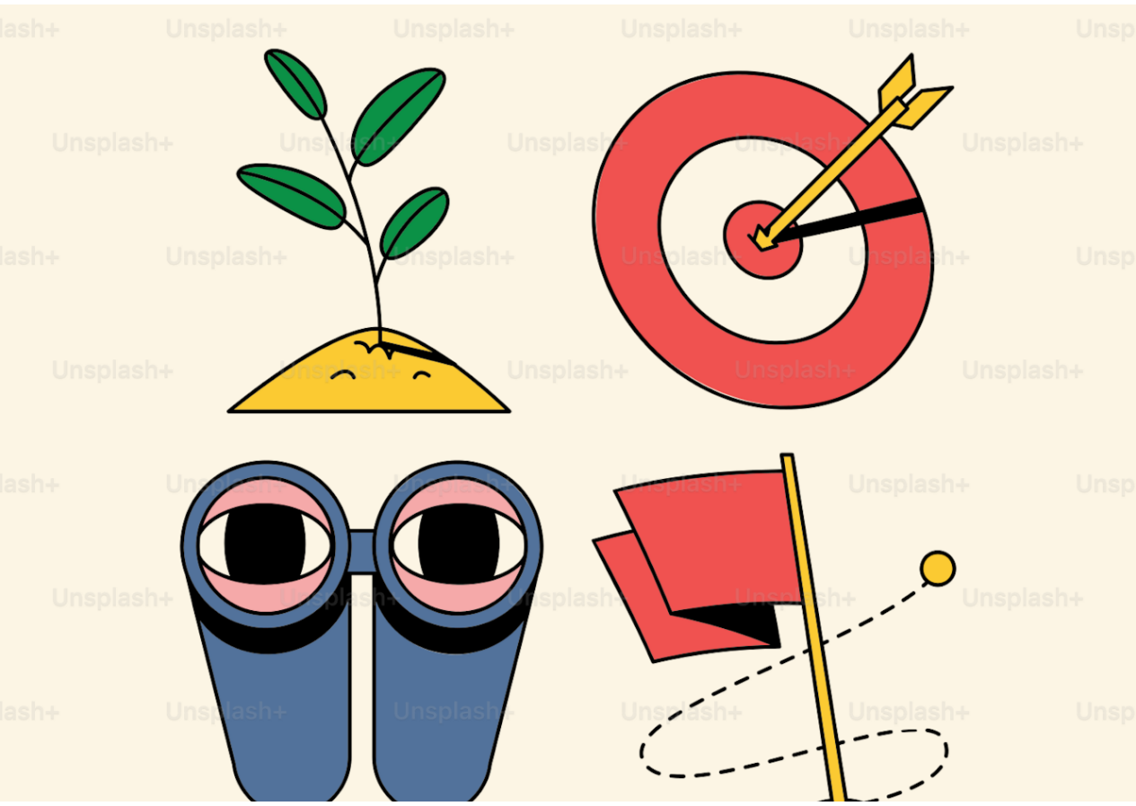
scroll to position [93, 0]
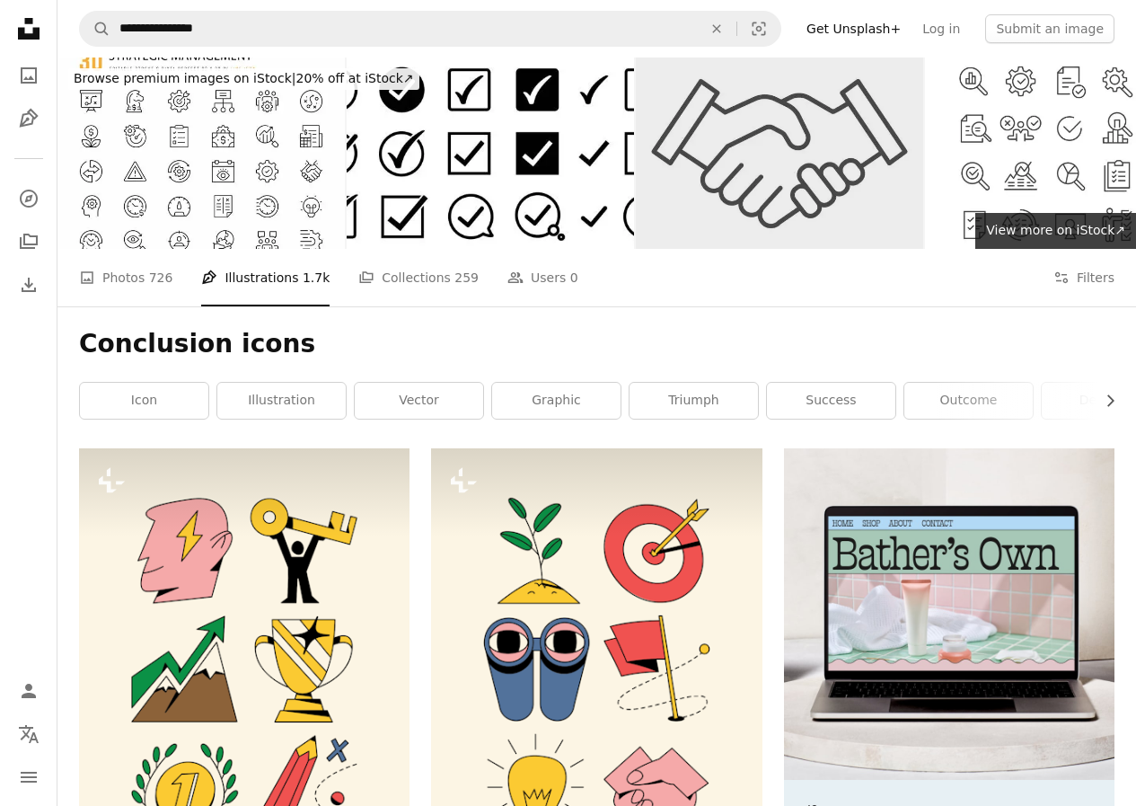
click at [725, 146] on img at bounding box center [779, 152] width 287 height 191
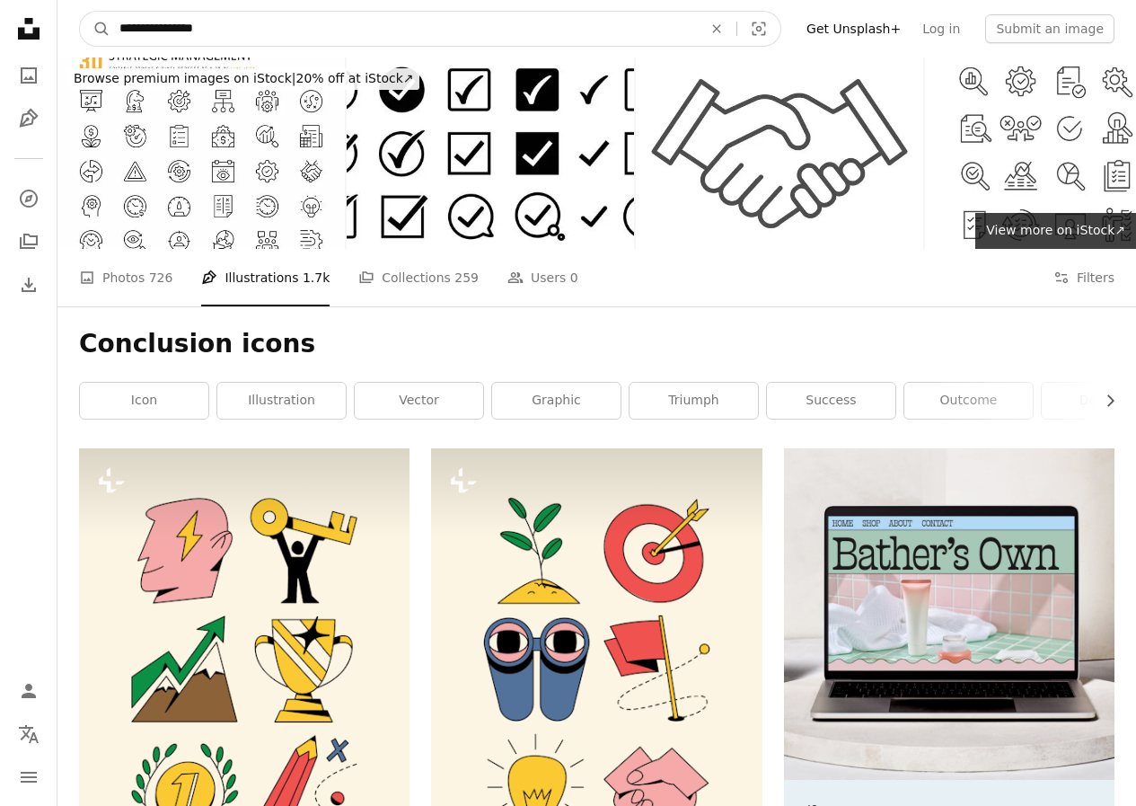
drag, startPoint x: 258, startPoint y: 32, endPoint x: 234, endPoint y: 48, distance: 27.9
click at [234, 48] on nav "**********" at bounding box center [596, 28] width 1079 height 57
drag, startPoint x: 239, startPoint y: 28, endPoint x: 183, endPoint y: 40, distance: 57.1
click at [183, 40] on input "**********" at bounding box center [403, 29] width 586 height 34
type input "**********"
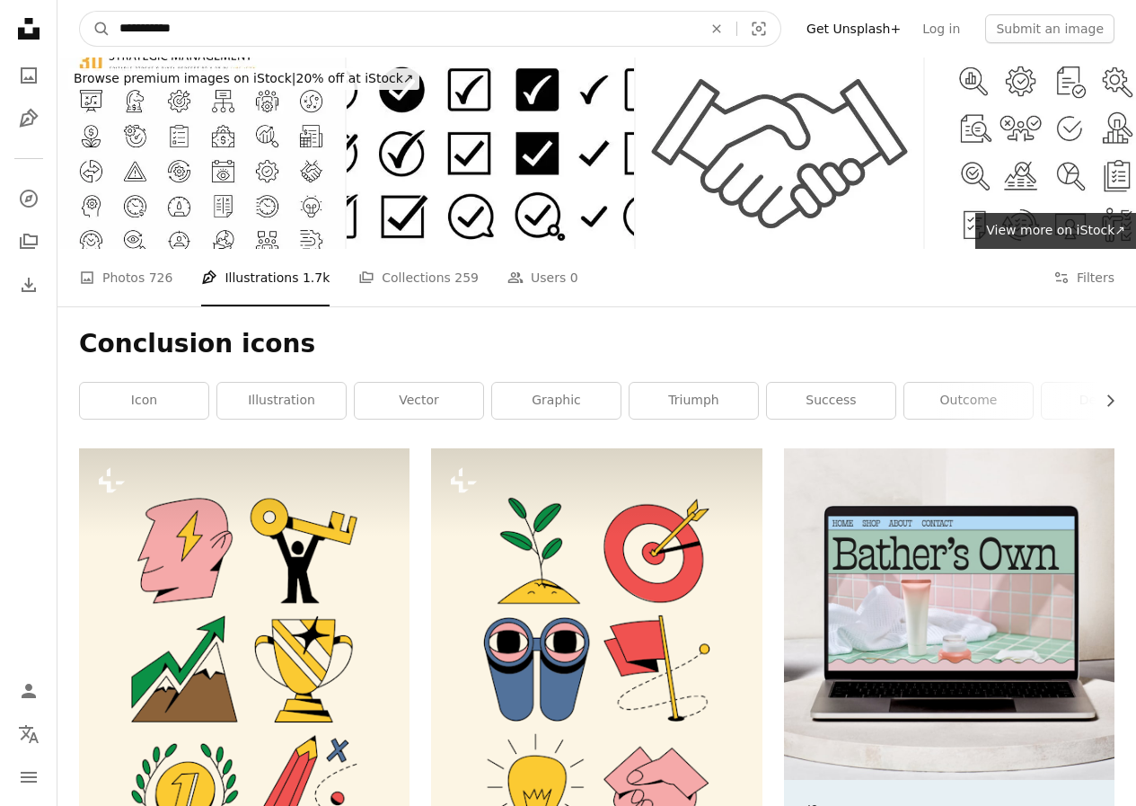
click at [80, 12] on button "A magnifying glass" at bounding box center [95, 29] width 31 height 34
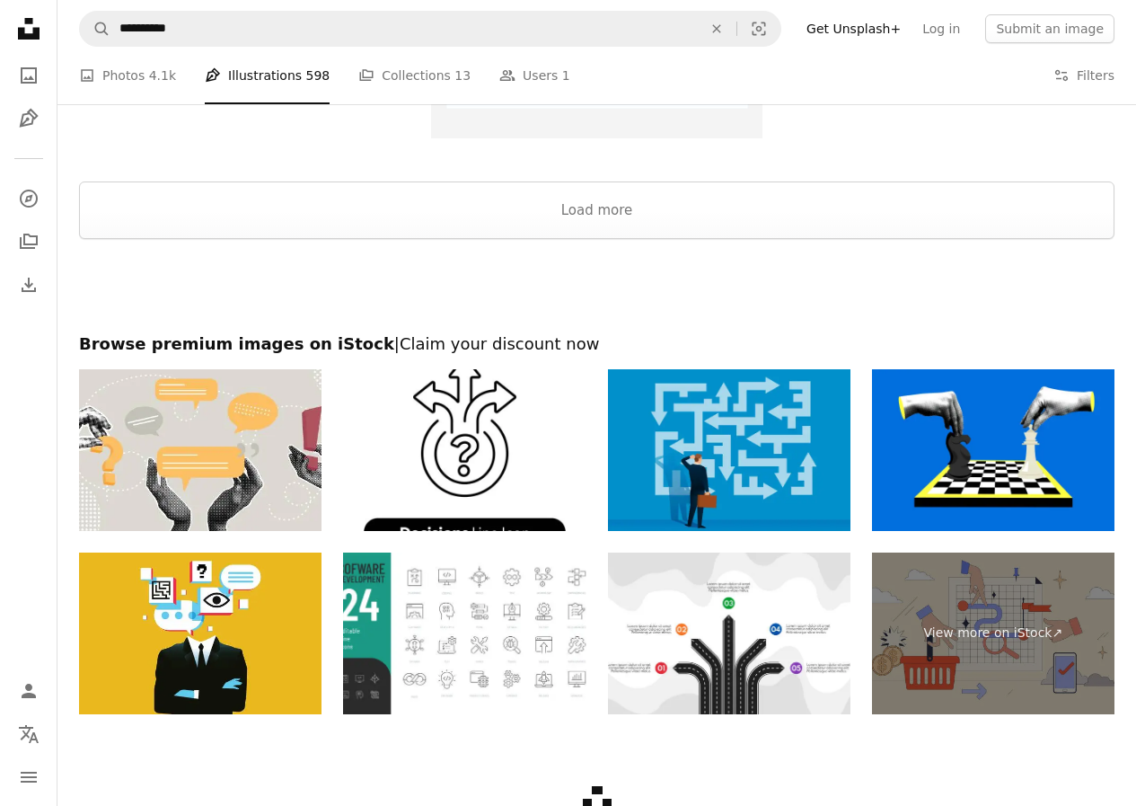
scroll to position [2808, 0]
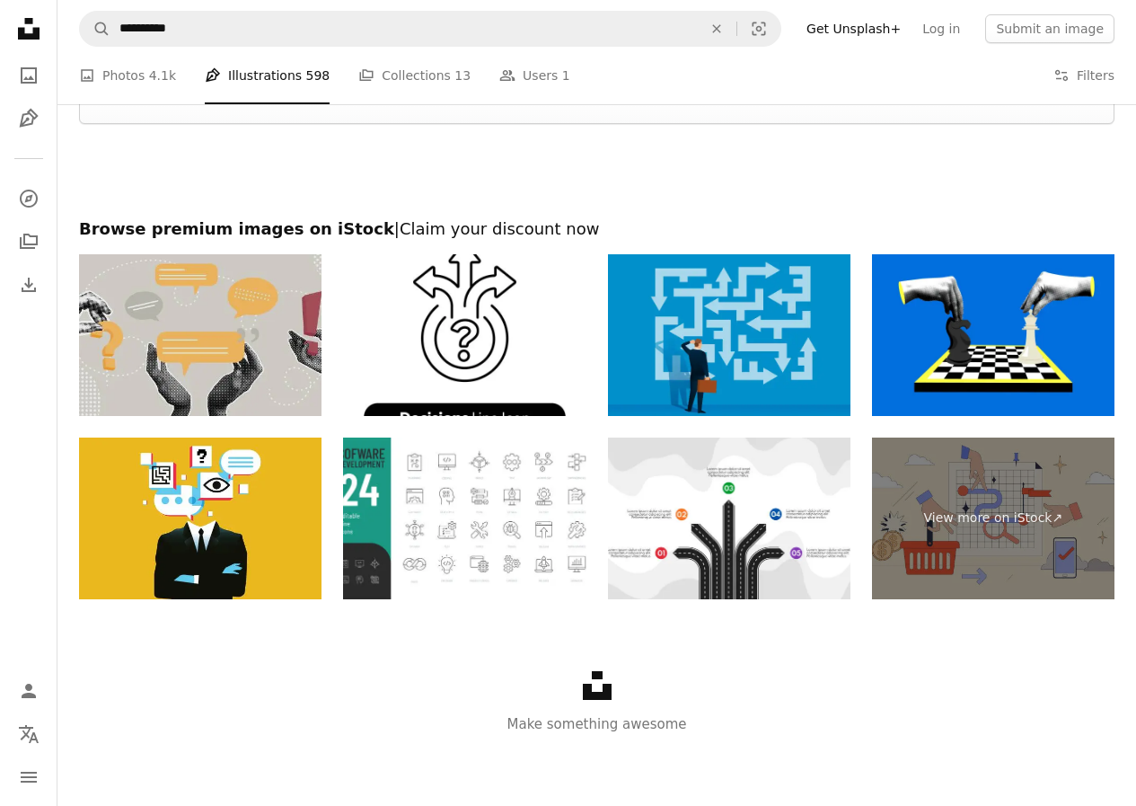
click at [190, 348] on img at bounding box center [200, 335] width 242 height 162
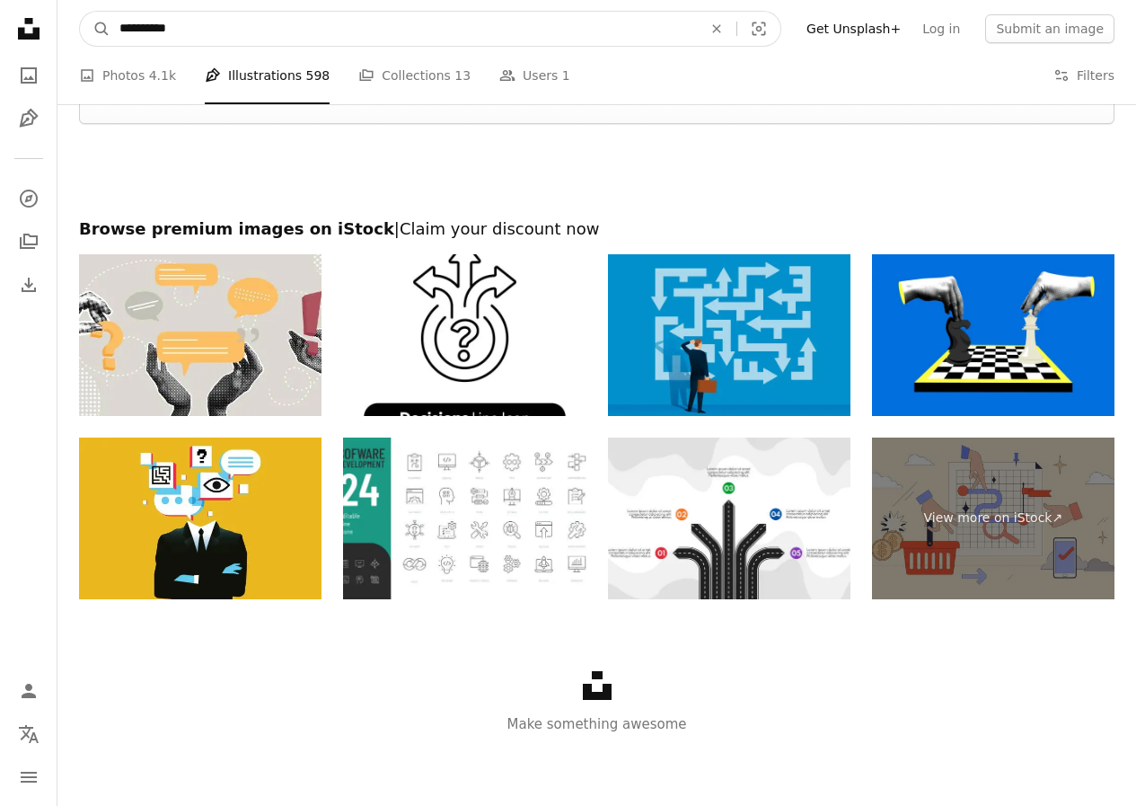
click at [302, 24] on input "**********" at bounding box center [403, 29] width 586 height 34
type input "*"
type input "**********"
click at [80, 12] on button "A magnifying glass" at bounding box center [95, 29] width 31 height 34
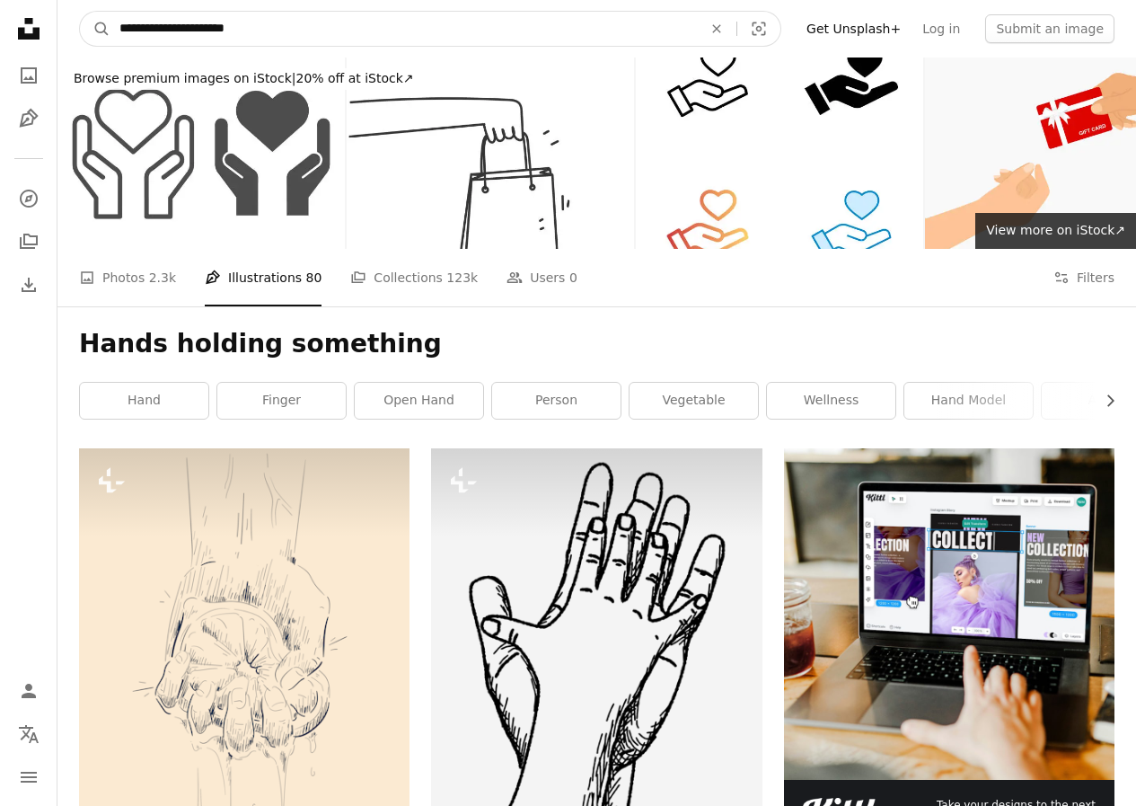
click at [154, 30] on input "**********" at bounding box center [403, 29] width 586 height 34
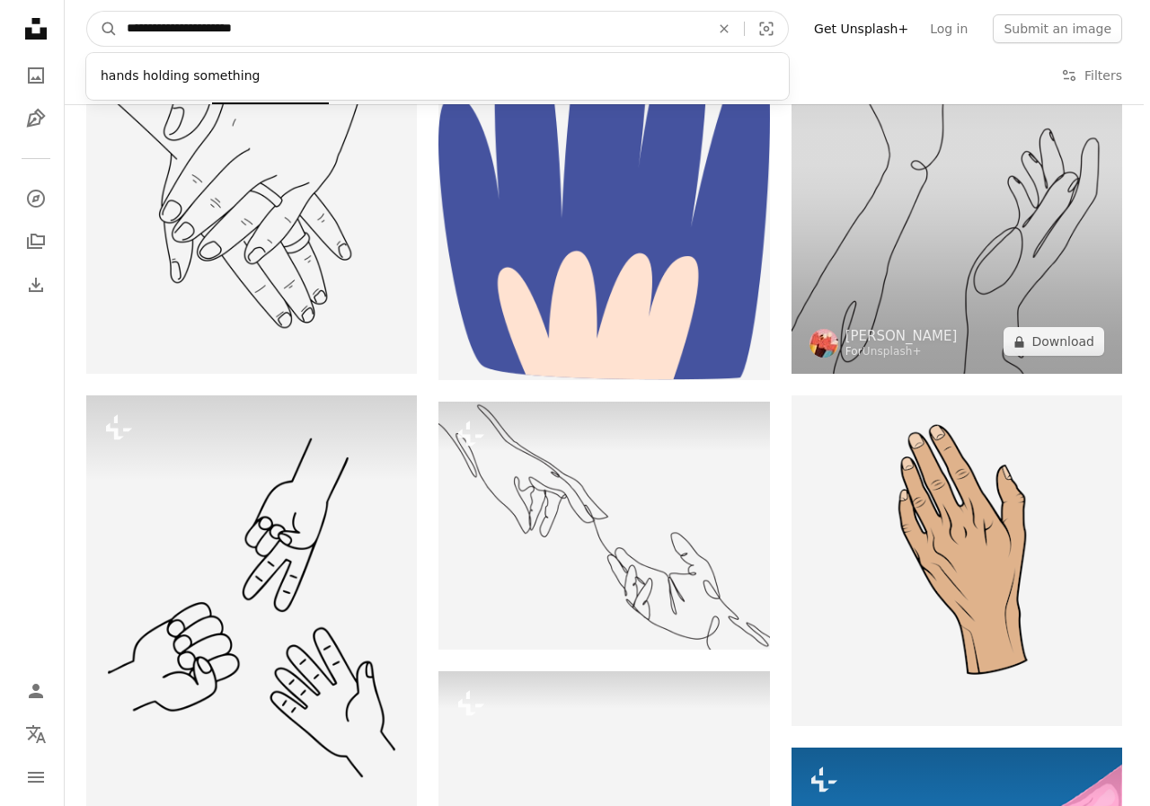
scroll to position [838, 0]
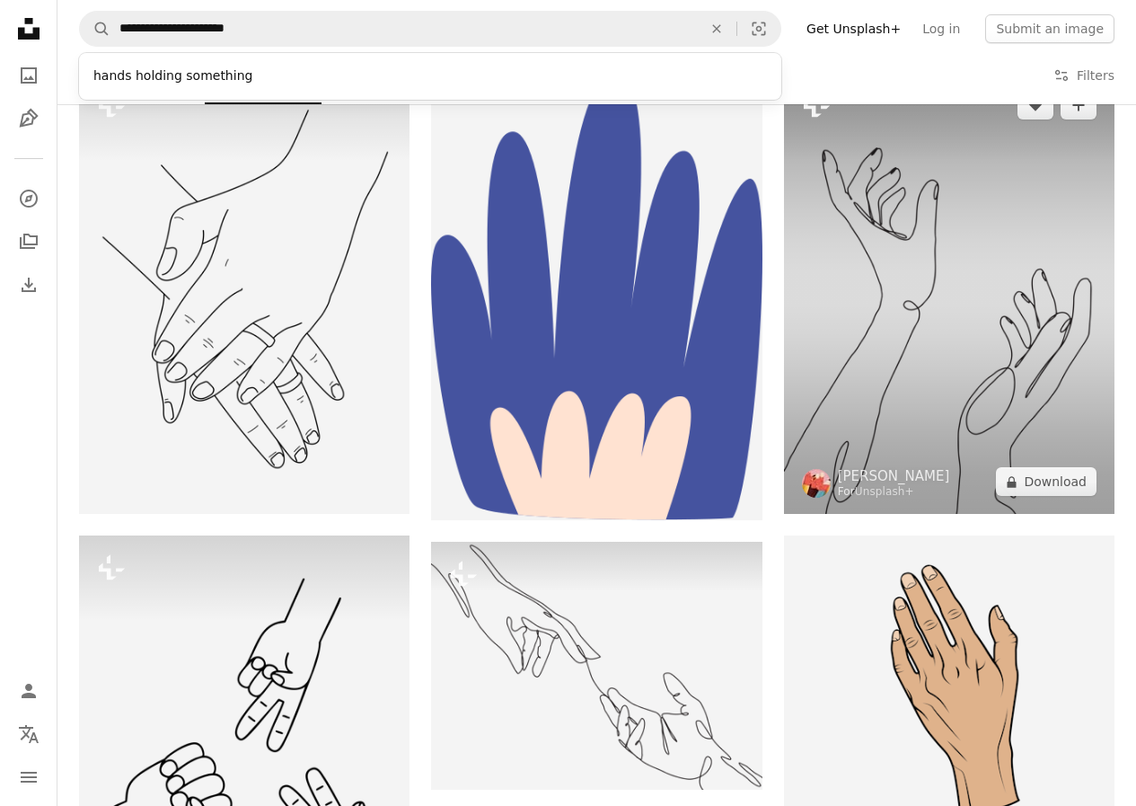
click at [915, 393] on img at bounding box center [949, 293] width 331 height 441
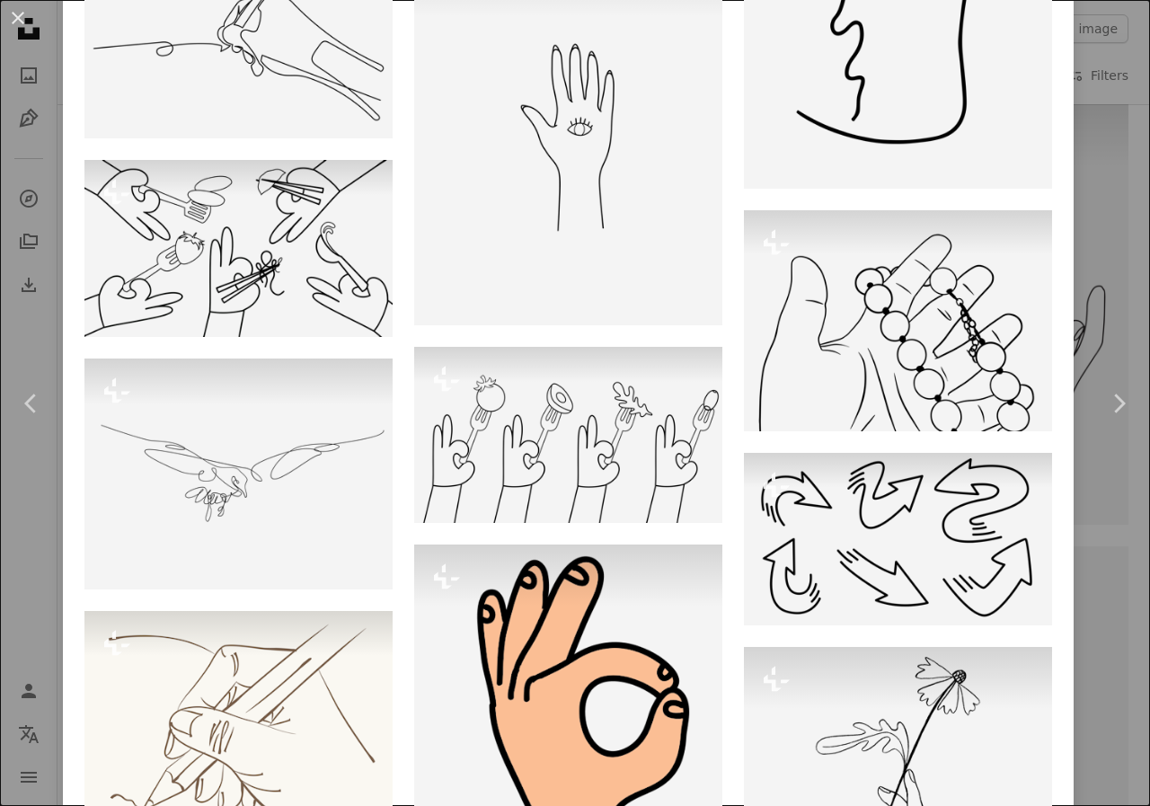
scroll to position [3233, 0]
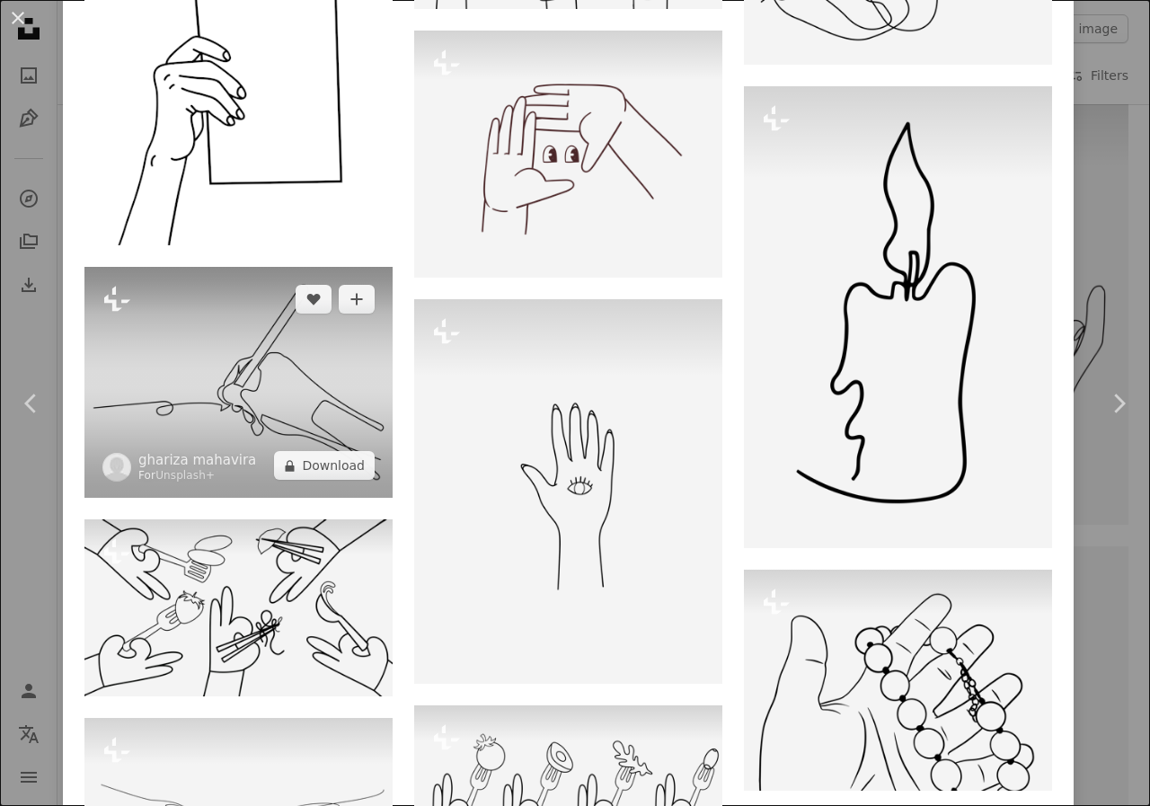
click at [194, 370] on img at bounding box center [238, 382] width 308 height 231
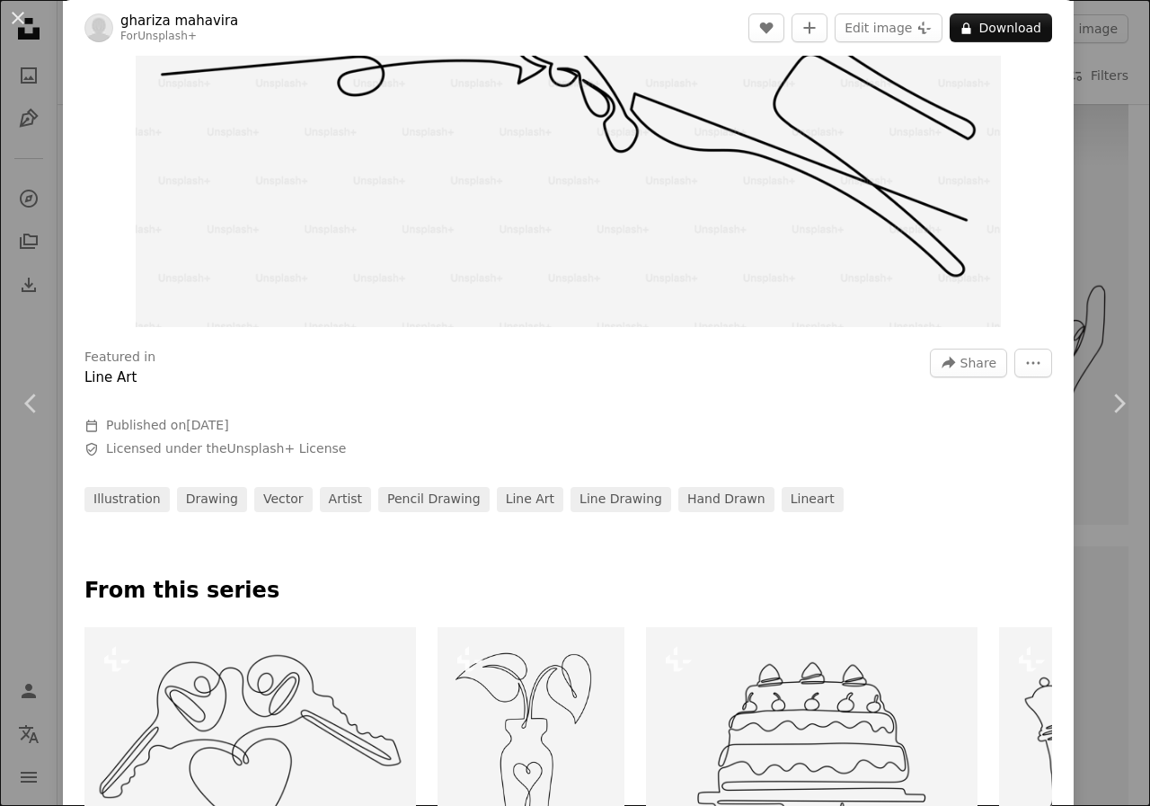
scroll to position [119, 0]
